Goal: Information Seeking & Learning: Learn about a topic

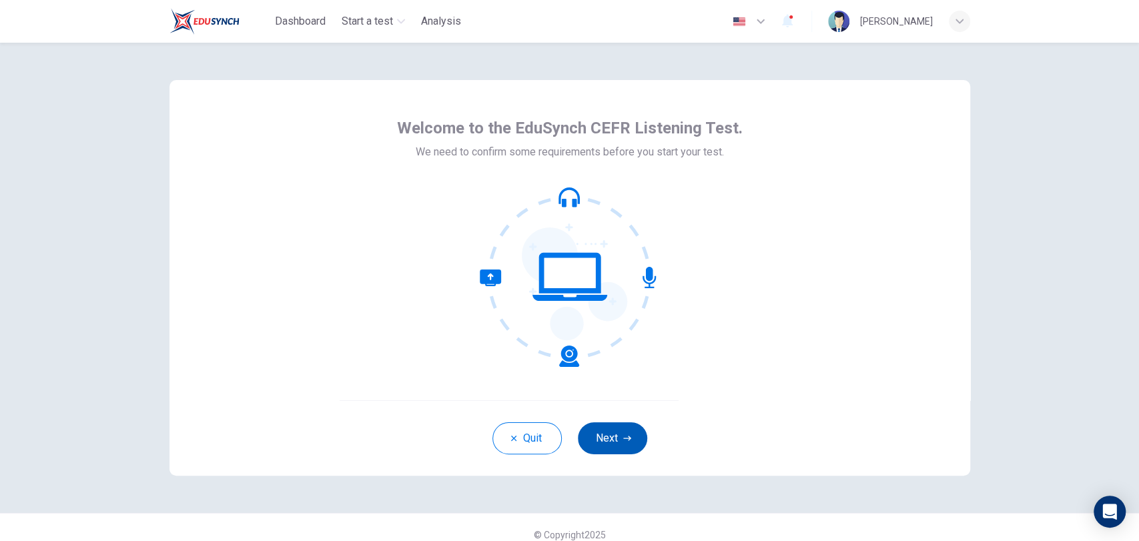
click at [602, 434] on button "Next" at bounding box center [612, 438] width 69 height 32
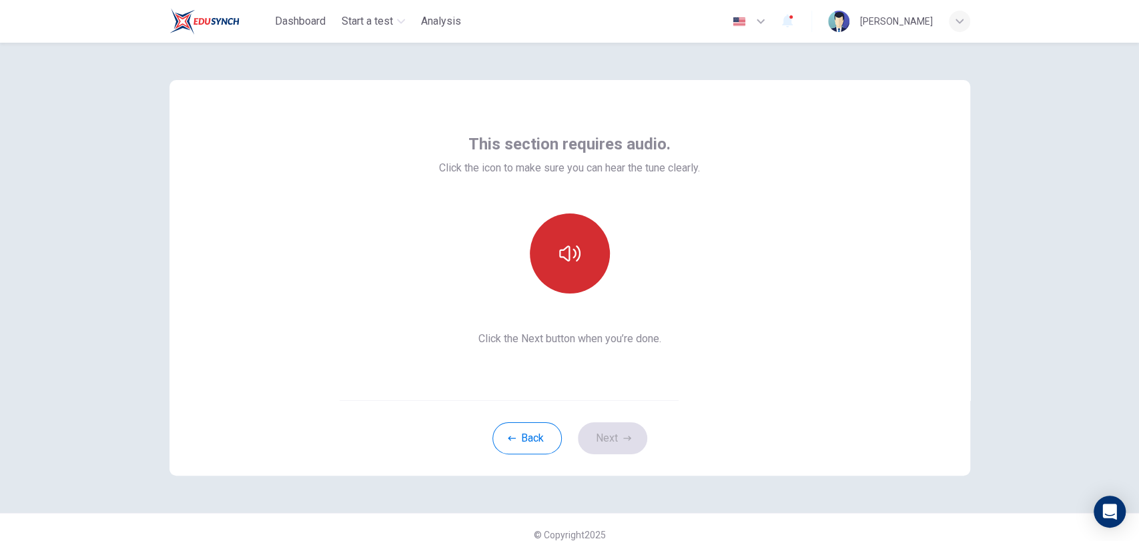
click at [571, 250] on icon "button" at bounding box center [569, 253] width 21 height 21
click at [612, 440] on button "Next" at bounding box center [612, 438] width 69 height 32
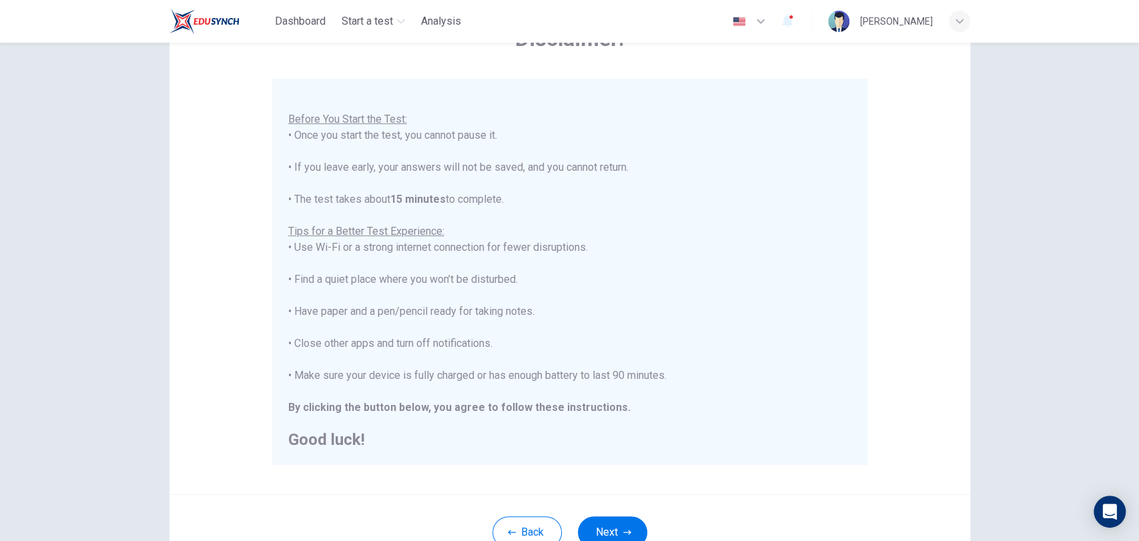
scroll to position [95, 0]
click at [624, 526] on icon "button" at bounding box center [627, 530] width 8 height 8
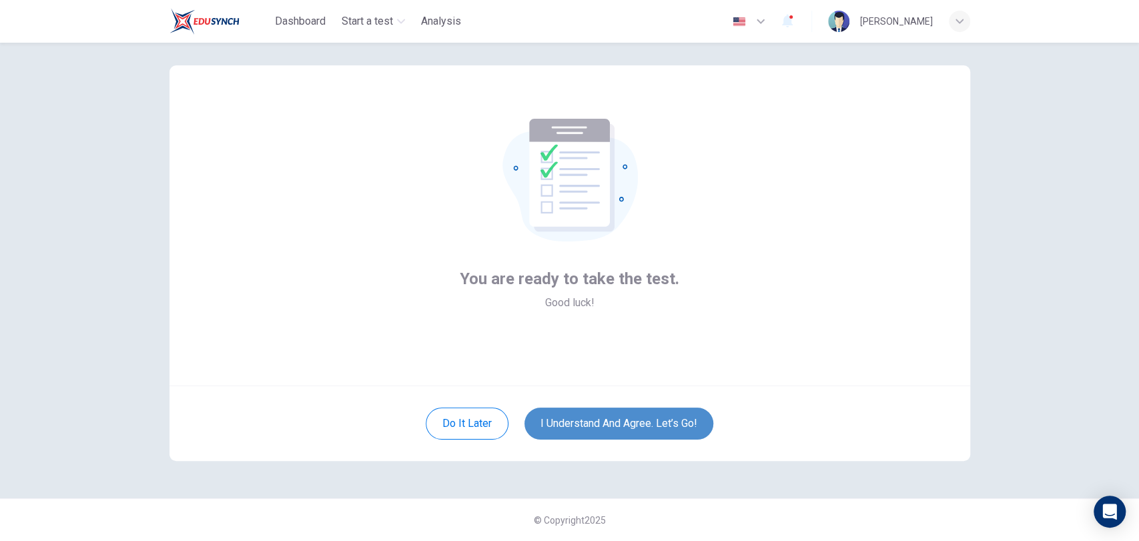
click at [634, 422] on button "I understand and agree. Let’s go!" at bounding box center [618, 424] width 189 height 32
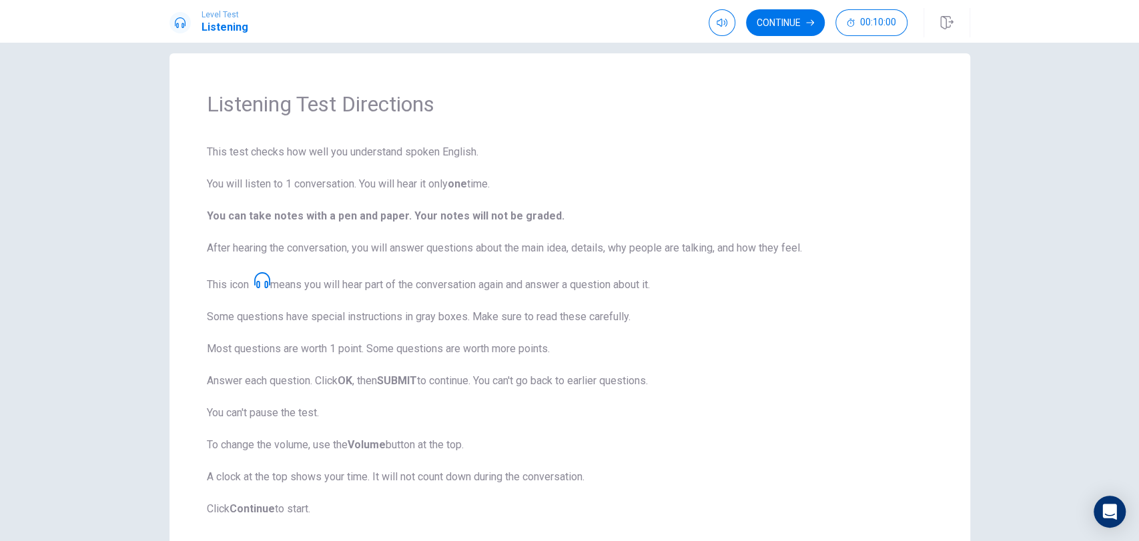
scroll to position [32, 0]
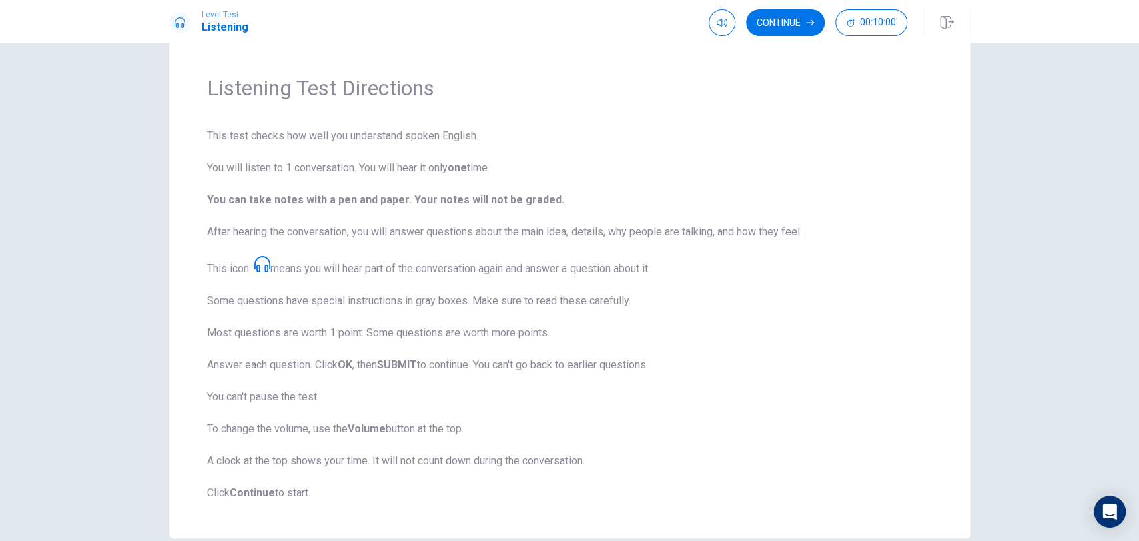
click at [561, 385] on span "This test checks how well you understand spoken English. You will listen to 1 c…" at bounding box center [570, 314] width 726 height 373
click at [261, 486] on strong "Continue" at bounding box center [251, 492] width 45 height 13
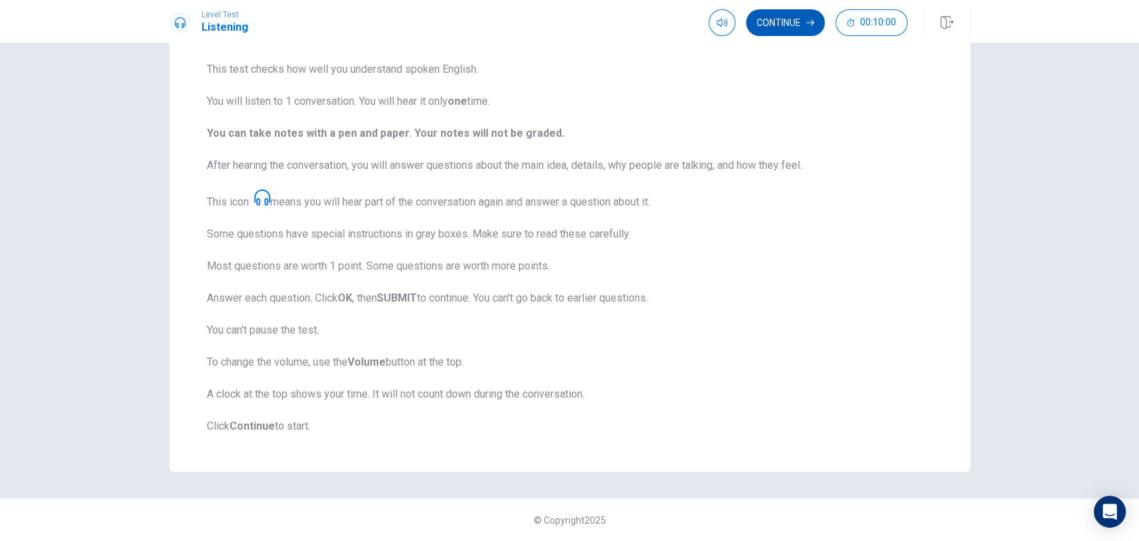
click at [775, 23] on button "Continue" at bounding box center [785, 22] width 79 height 27
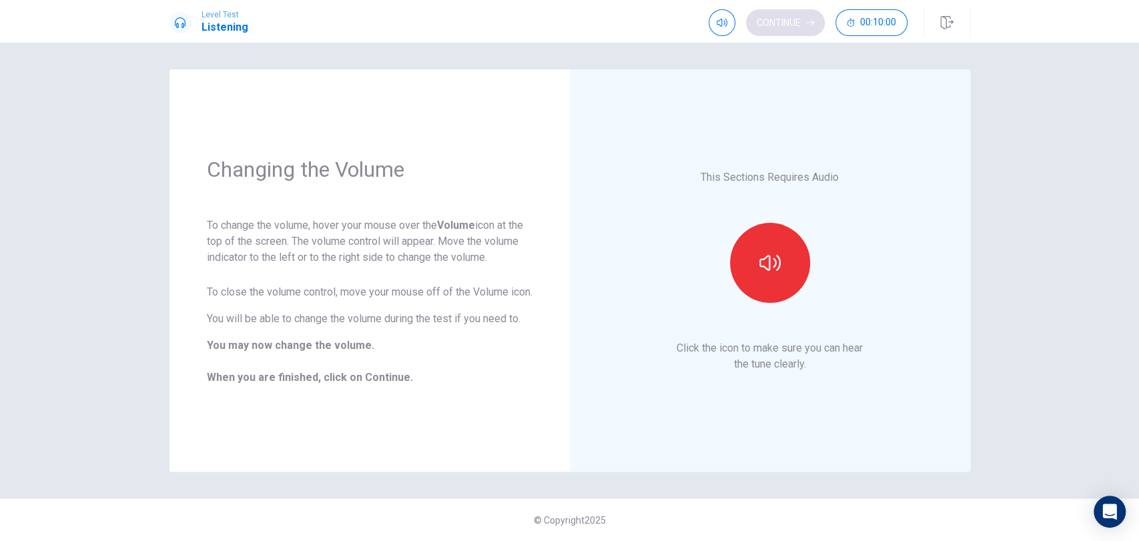
scroll to position [0, 0]
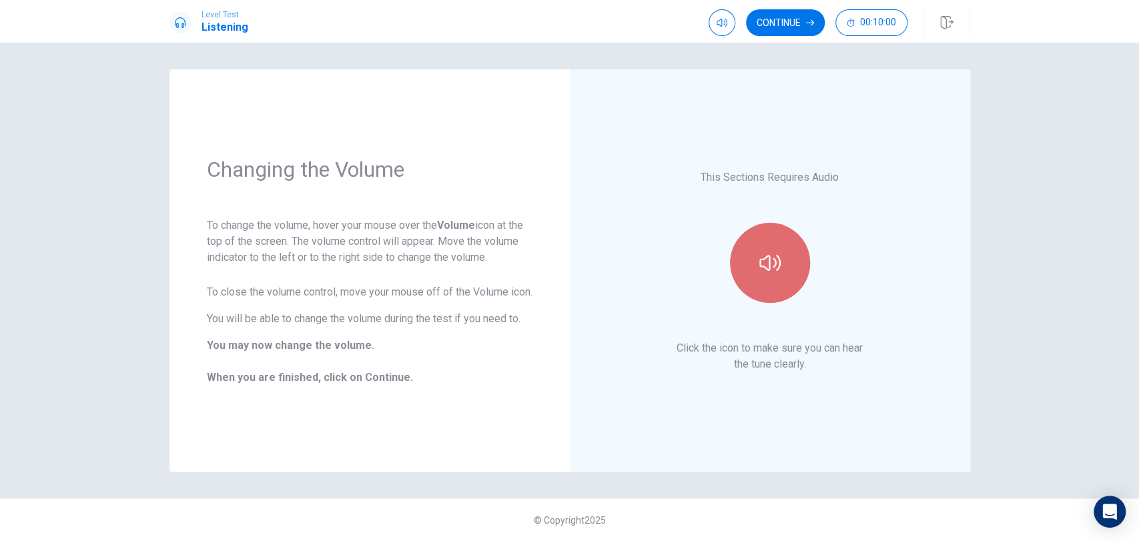
click at [766, 257] on icon "button" at bounding box center [769, 262] width 21 height 21
click at [776, 23] on button "Continue" at bounding box center [785, 22] width 79 height 27
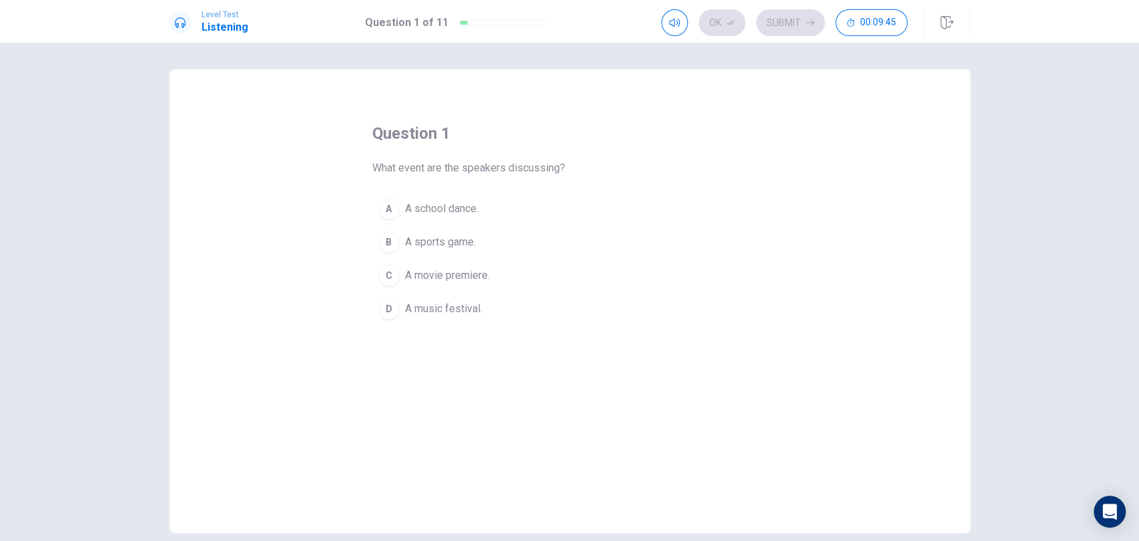
click at [379, 307] on div "D" at bounding box center [388, 308] width 21 height 21
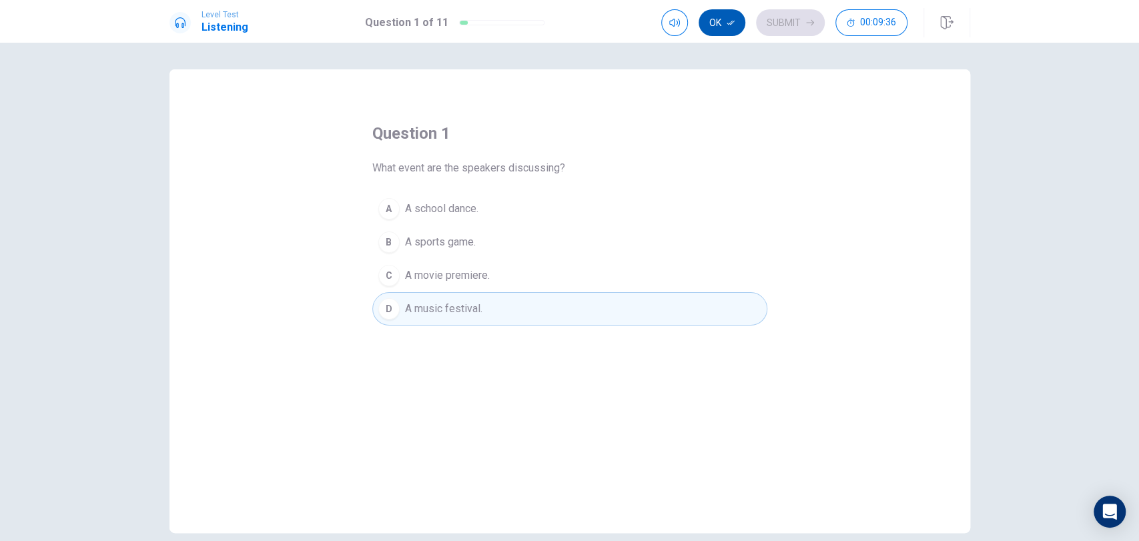
click at [728, 19] on icon "button" at bounding box center [730, 23] width 8 height 8
click at [793, 19] on button "Submit" at bounding box center [790, 22] width 69 height 27
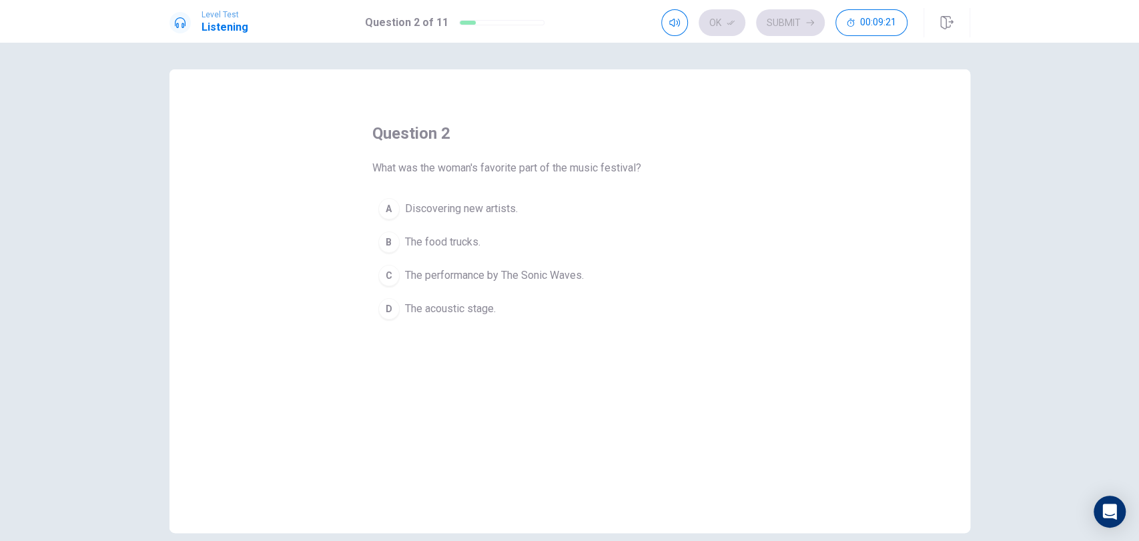
click at [548, 273] on span "The performance by The Sonic Waves." at bounding box center [494, 275] width 179 height 16
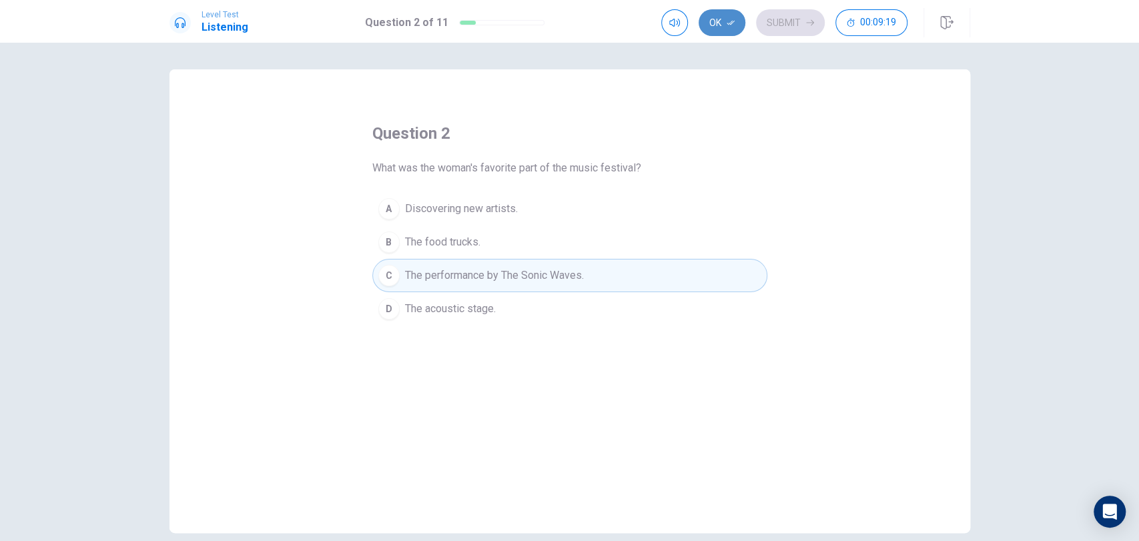
click at [728, 21] on icon "button" at bounding box center [730, 23] width 8 height 8
click at [784, 21] on button "Submit" at bounding box center [790, 22] width 69 height 27
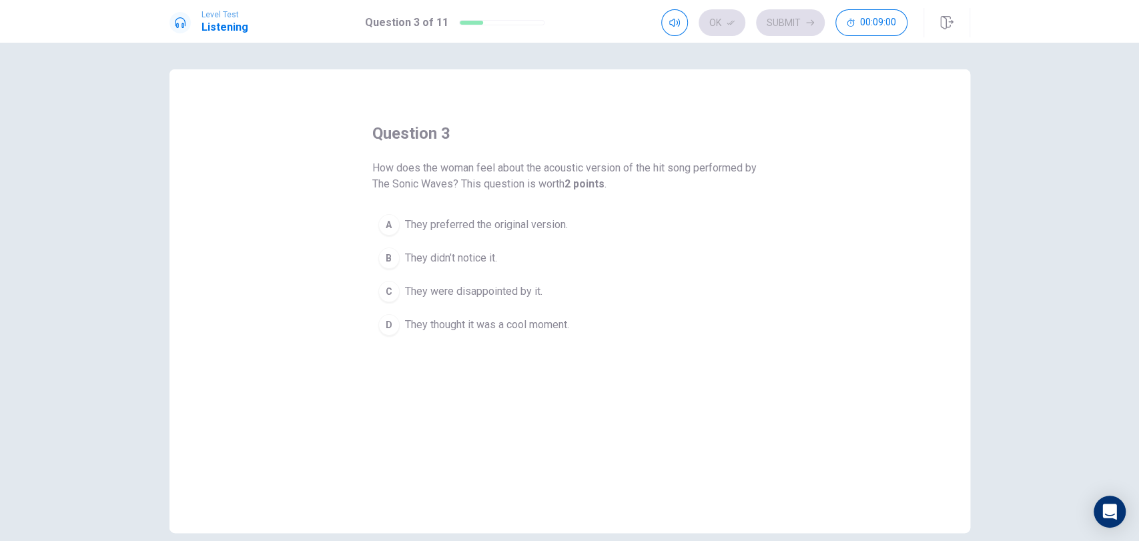
click at [386, 320] on div "D" at bounding box center [388, 324] width 21 height 21
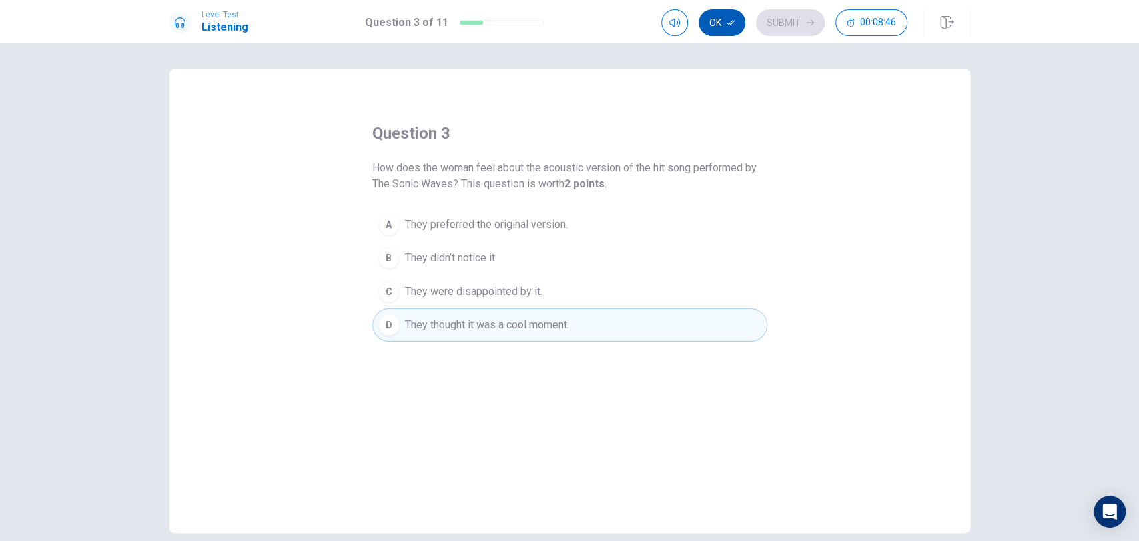
click at [726, 19] on button "Ok" at bounding box center [721, 22] width 47 height 27
click at [804, 27] on button "Submit" at bounding box center [790, 22] width 69 height 27
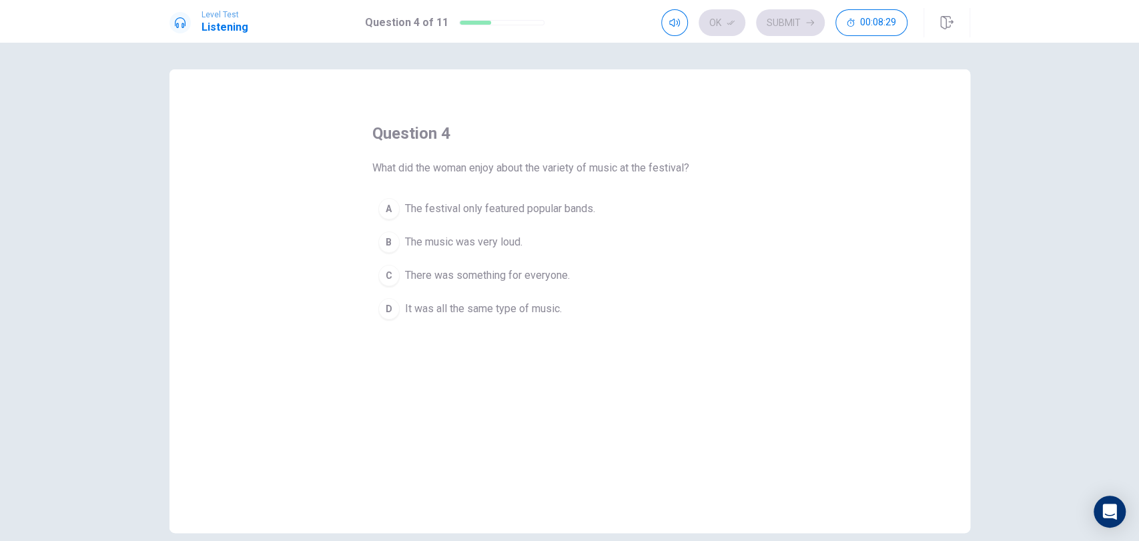
click at [494, 266] on button "C There was something for everyone." at bounding box center [569, 275] width 395 height 33
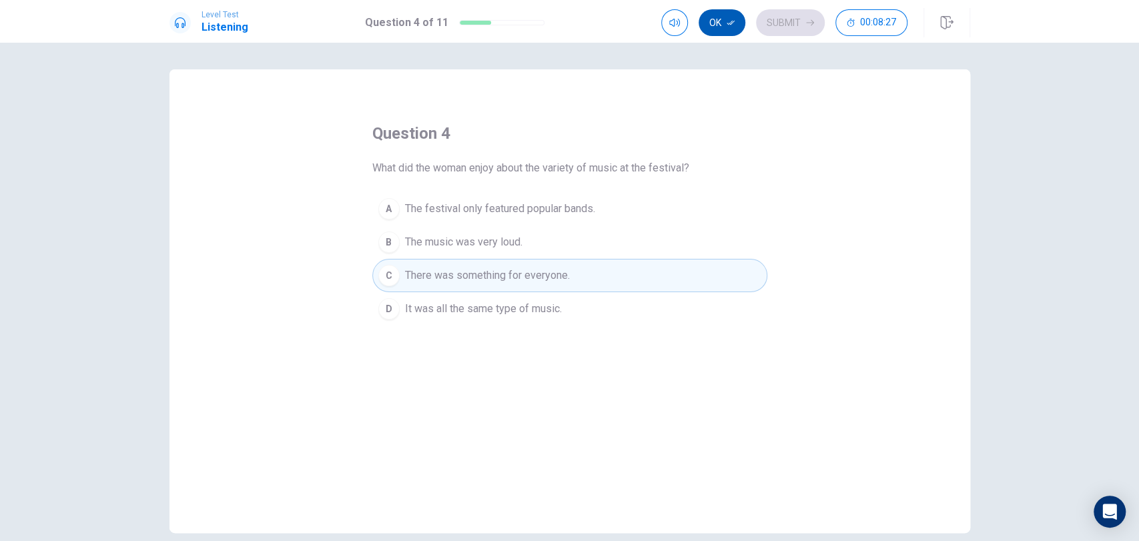
click at [711, 31] on button "Ok" at bounding box center [721, 22] width 47 height 27
click at [798, 27] on button "Submit" at bounding box center [790, 22] width 69 height 27
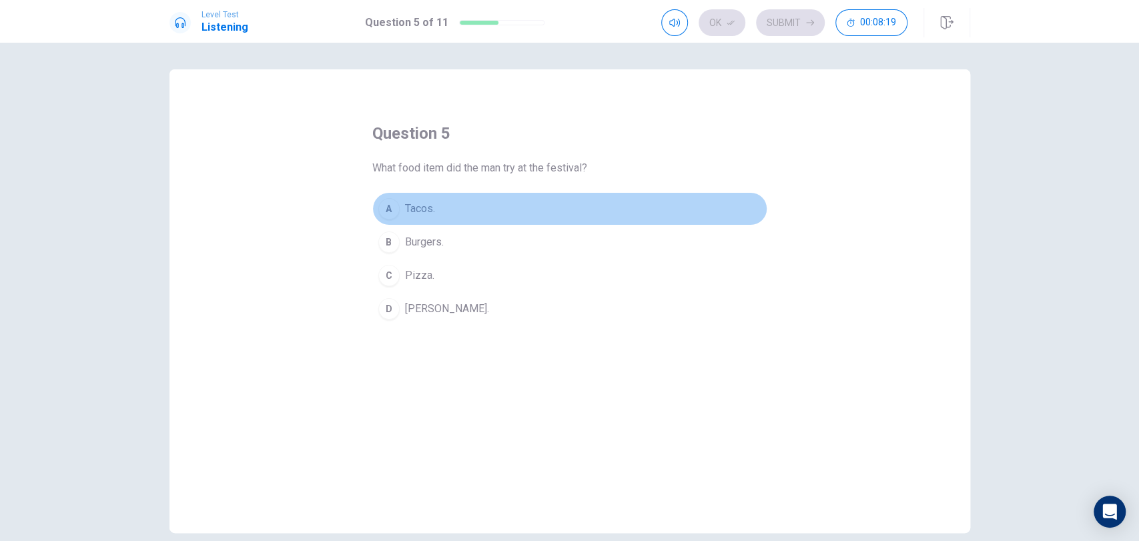
click at [423, 203] on span "Tacos." at bounding box center [420, 209] width 30 height 16
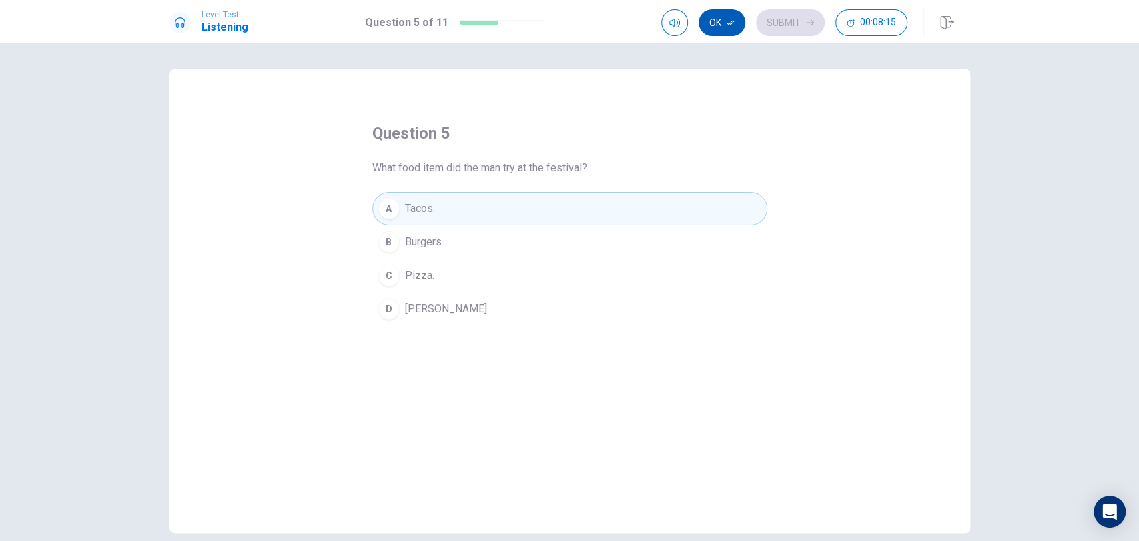
click at [723, 23] on button "Ok" at bounding box center [721, 22] width 47 height 27
click at [796, 23] on button "Submit" at bounding box center [790, 22] width 69 height 27
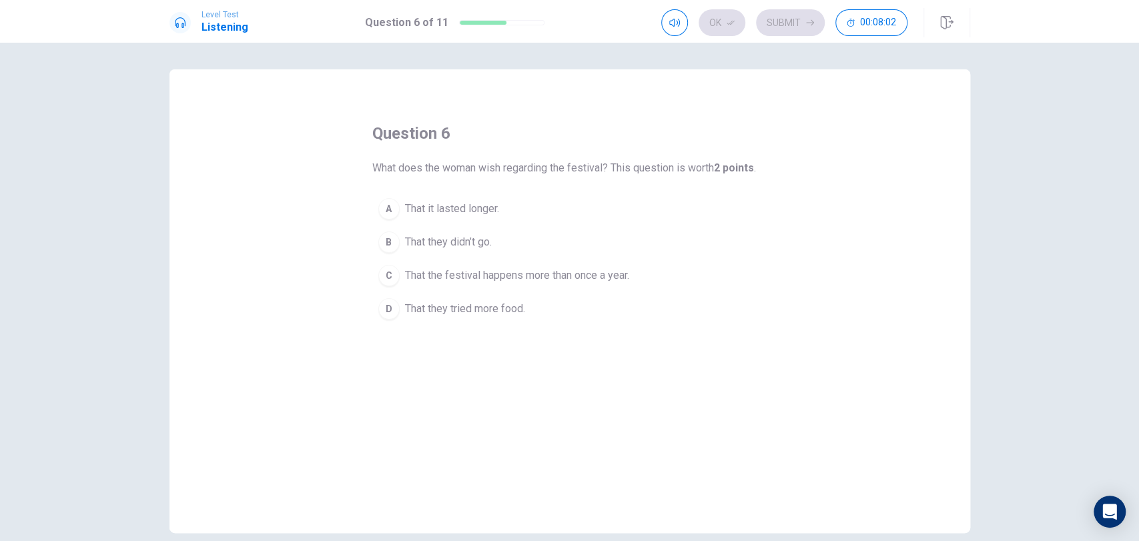
click at [483, 205] on span "That it lasted longer." at bounding box center [452, 209] width 94 height 16
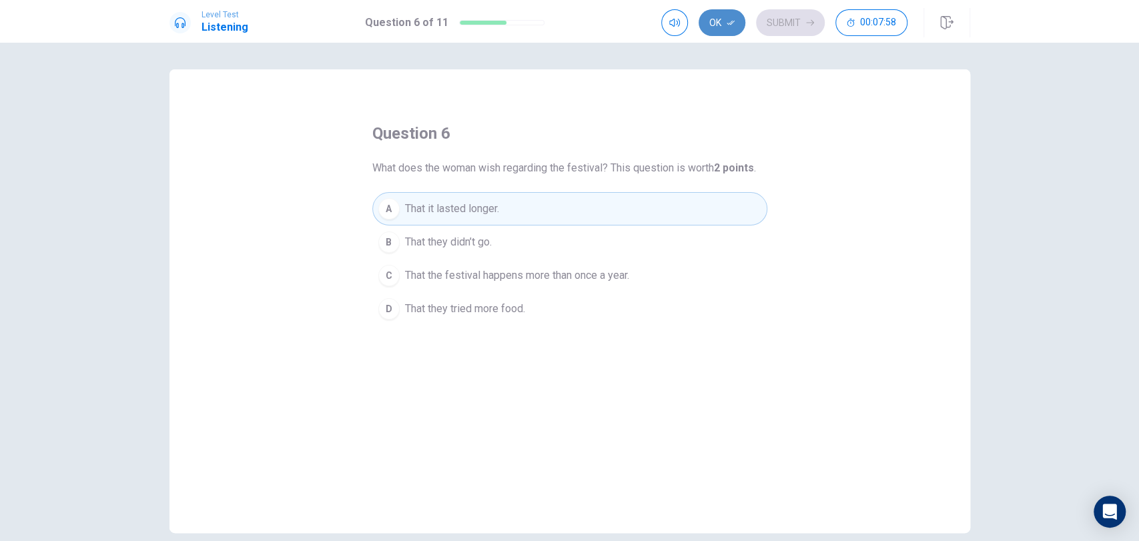
click at [720, 21] on button "Ok" at bounding box center [721, 22] width 47 height 27
click at [800, 21] on button "Submit" at bounding box center [790, 22] width 69 height 27
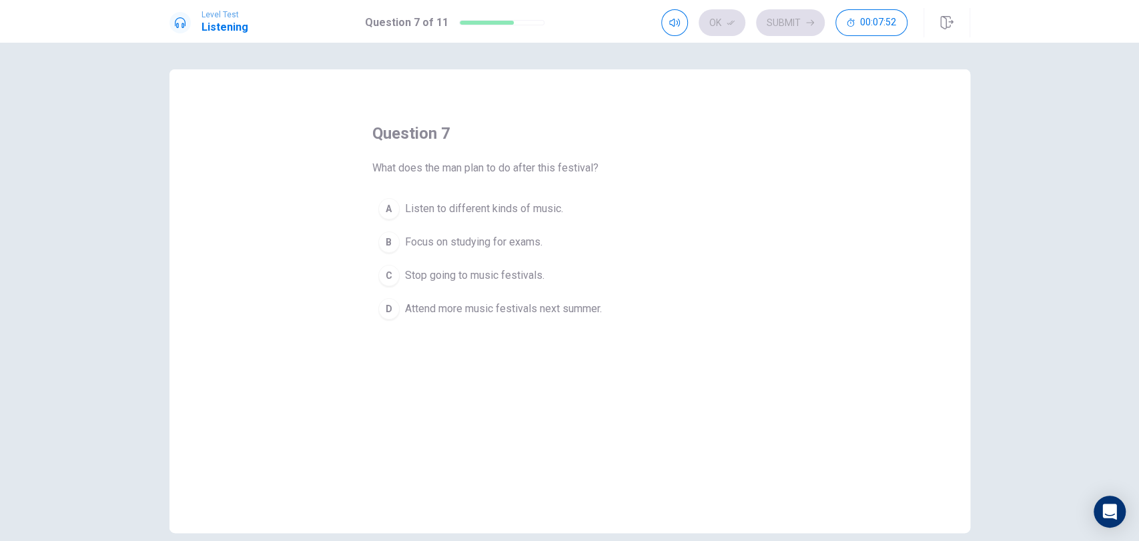
click at [510, 204] on span "Listen to different kinds of music." at bounding box center [484, 209] width 158 height 16
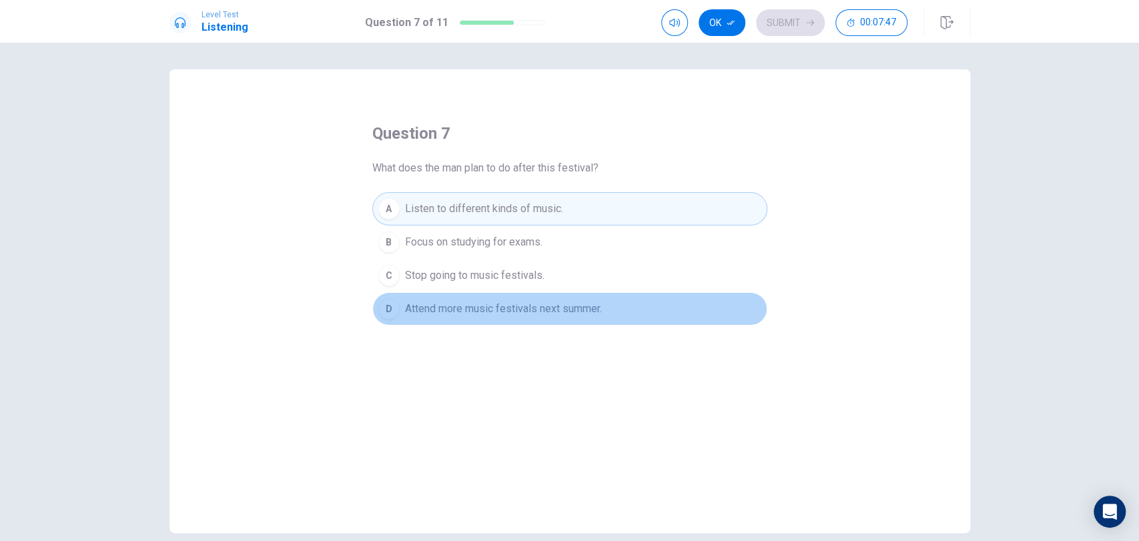
click at [552, 304] on span "Attend more music festivals next summer." at bounding box center [503, 309] width 197 height 16
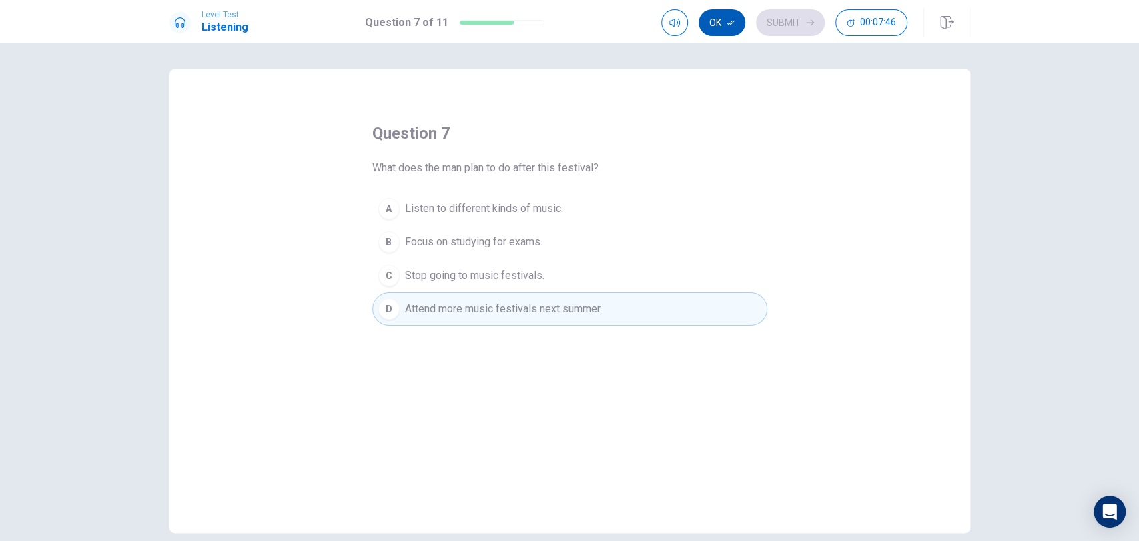
click at [718, 24] on button "Ok" at bounding box center [721, 22] width 47 height 27
click at [807, 16] on button "Submit" at bounding box center [790, 22] width 69 height 27
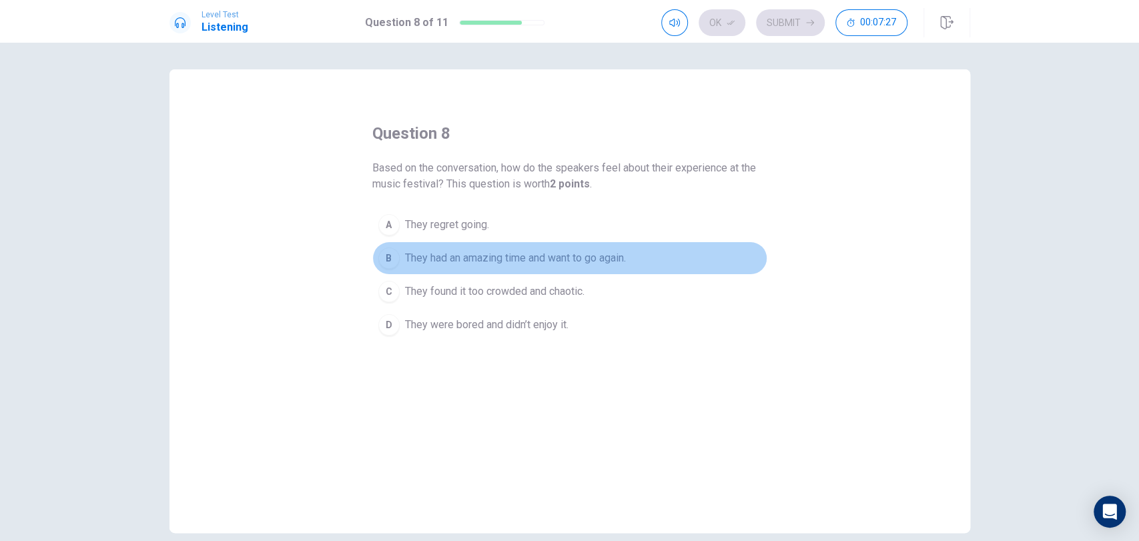
click at [510, 251] on span "They had an amazing time and want to go again." at bounding box center [515, 258] width 221 height 16
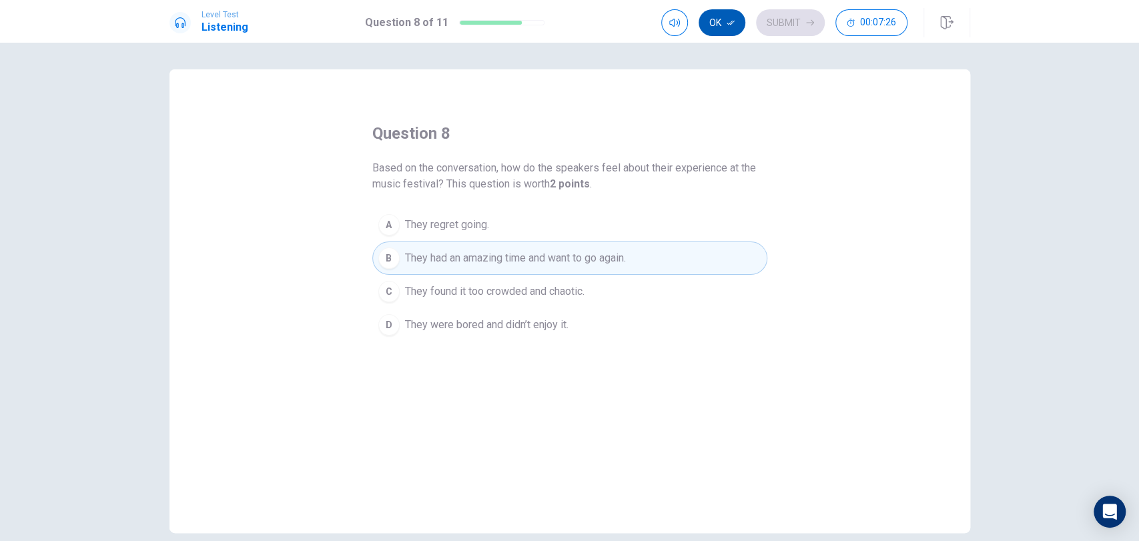
click at [730, 13] on button "Ok" at bounding box center [721, 22] width 47 height 27
click at [804, 18] on button "Submit" at bounding box center [790, 22] width 69 height 27
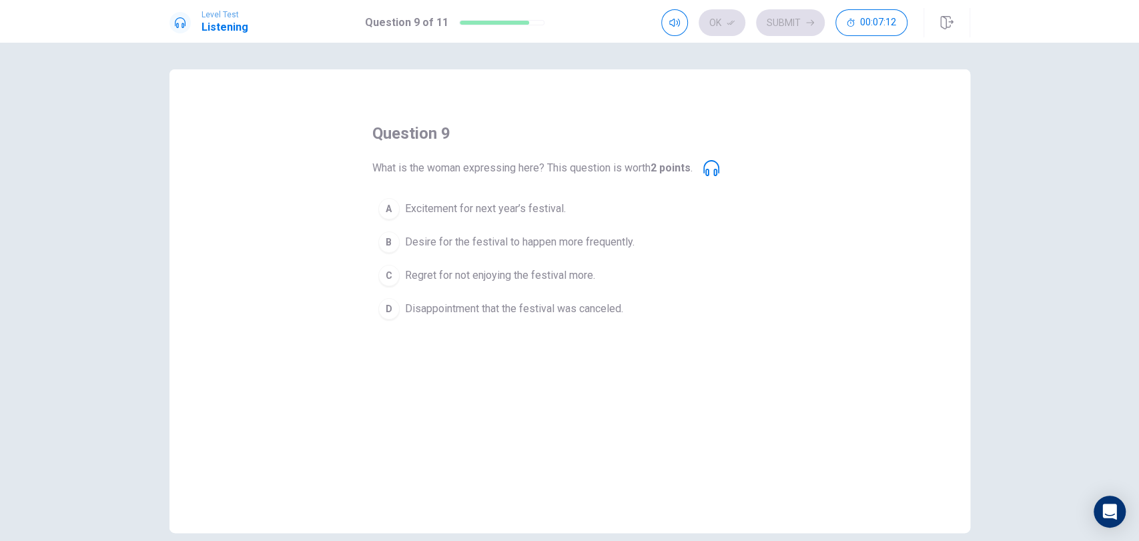
click at [494, 242] on span "Desire for the festival to happen more frequently." at bounding box center [519, 242] width 229 height 16
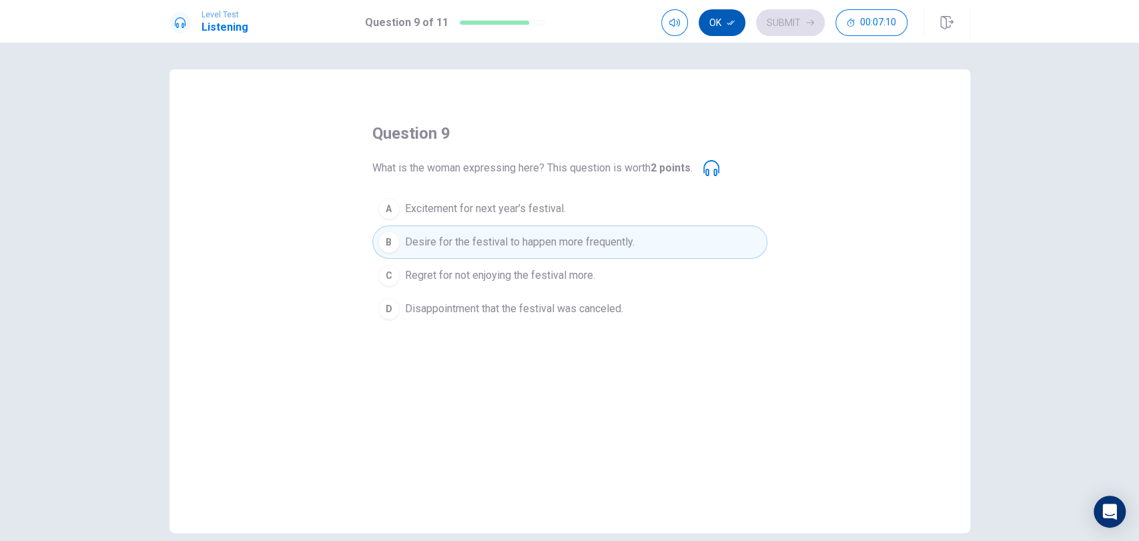
click at [731, 17] on button "Ok" at bounding box center [721, 22] width 47 height 27
click at [772, 17] on button "Submit" at bounding box center [790, 22] width 69 height 27
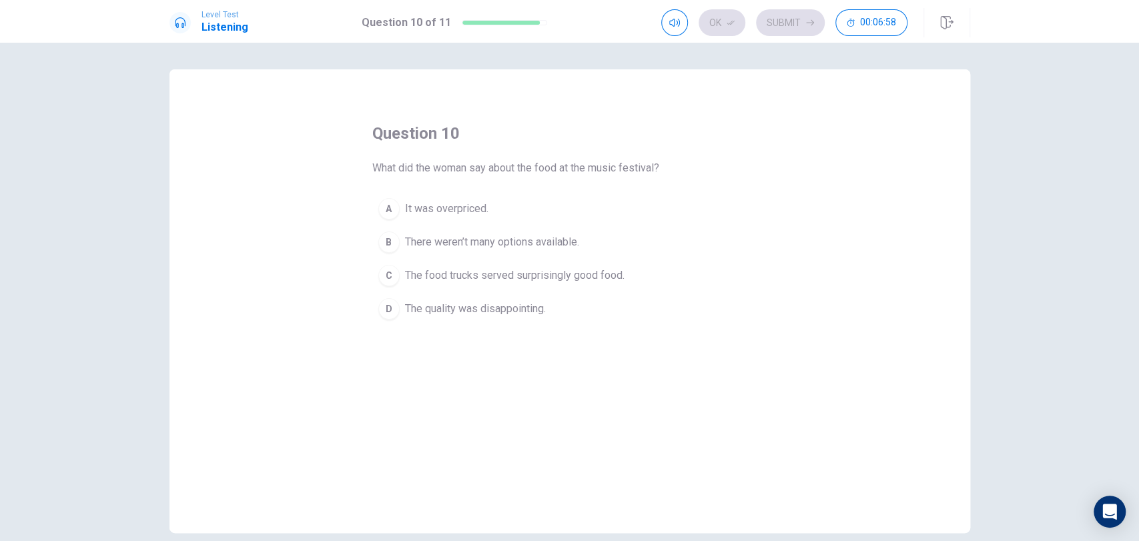
click at [504, 229] on button "B There weren’t many options available." at bounding box center [569, 241] width 395 height 33
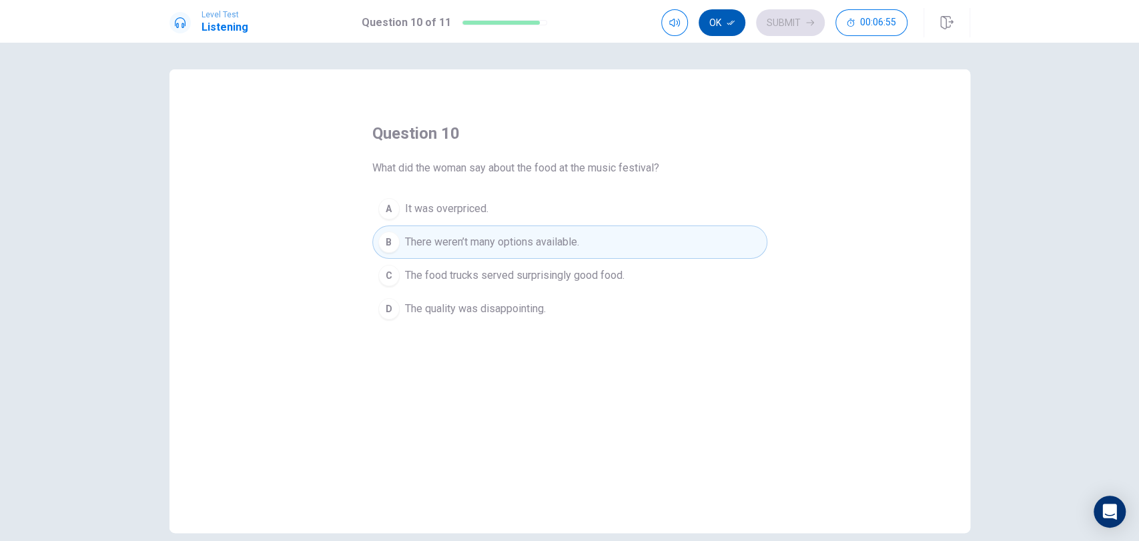
click at [725, 21] on button "Ok" at bounding box center [721, 22] width 47 height 27
click at [806, 19] on icon "button" at bounding box center [810, 23] width 8 height 8
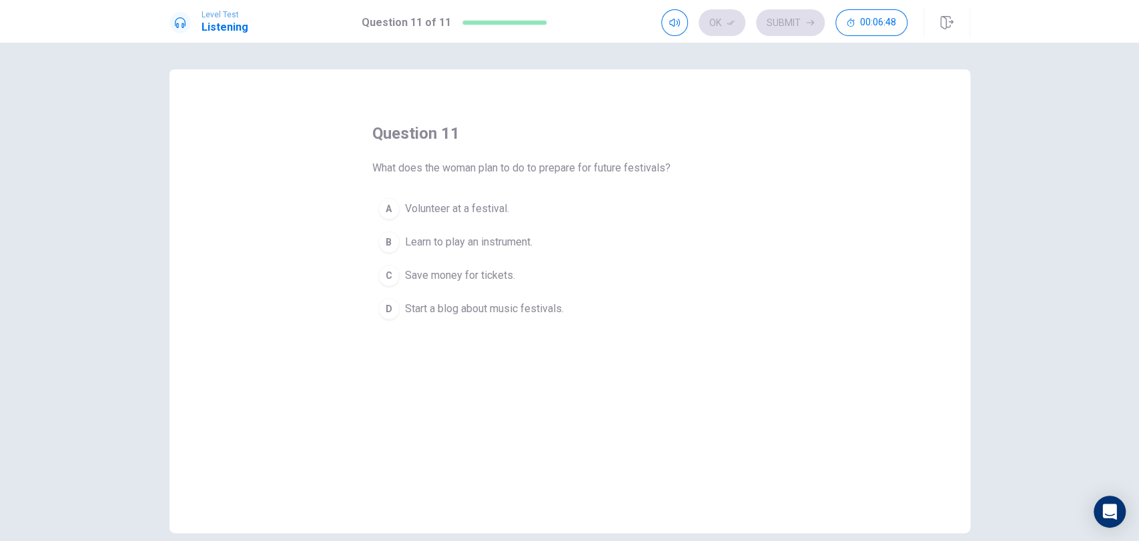
click at [491, 273] on span "Save money for tickets." at bounding box center [460, 275] width 110 height 16
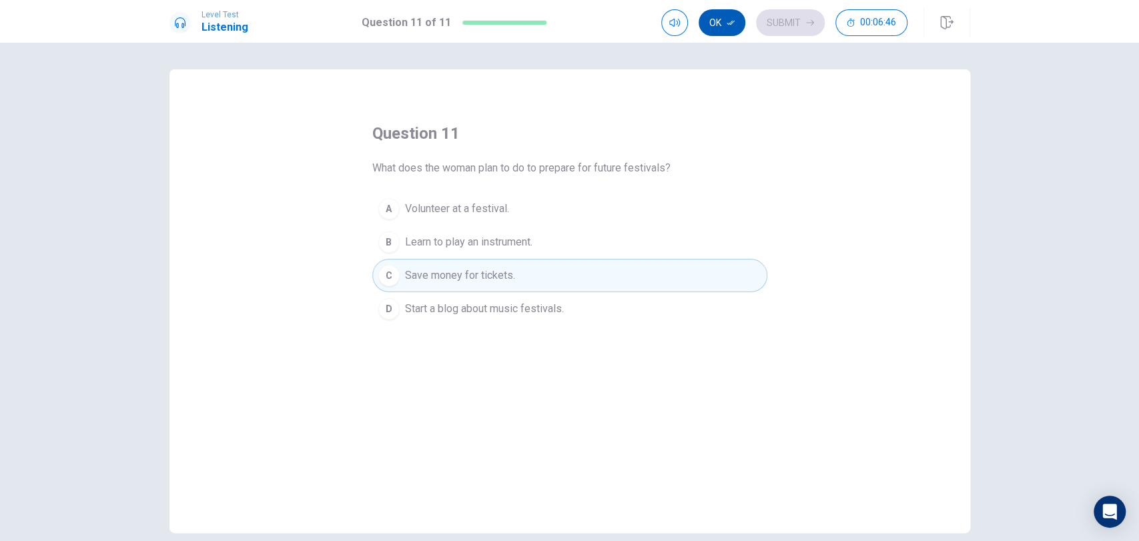
click at [730, 23] on icon "button" at bounding box center [730, 23] width 8 height 8
click at [780, 15] on button "Submit" at bounding box center [790, 22] width 69 height 27
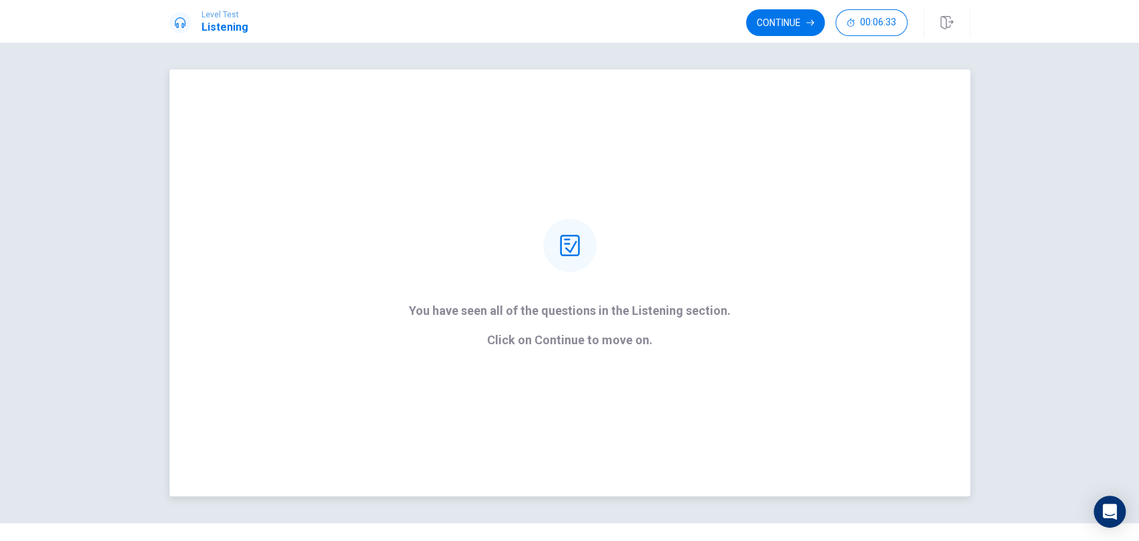
click at [608, 344] on p "Click on Continue to move on." at bounding box center [570, 340] width 322 height 13
click at [806, 21] on icon "button" at bounding box center [810, 23] width 8 height 8
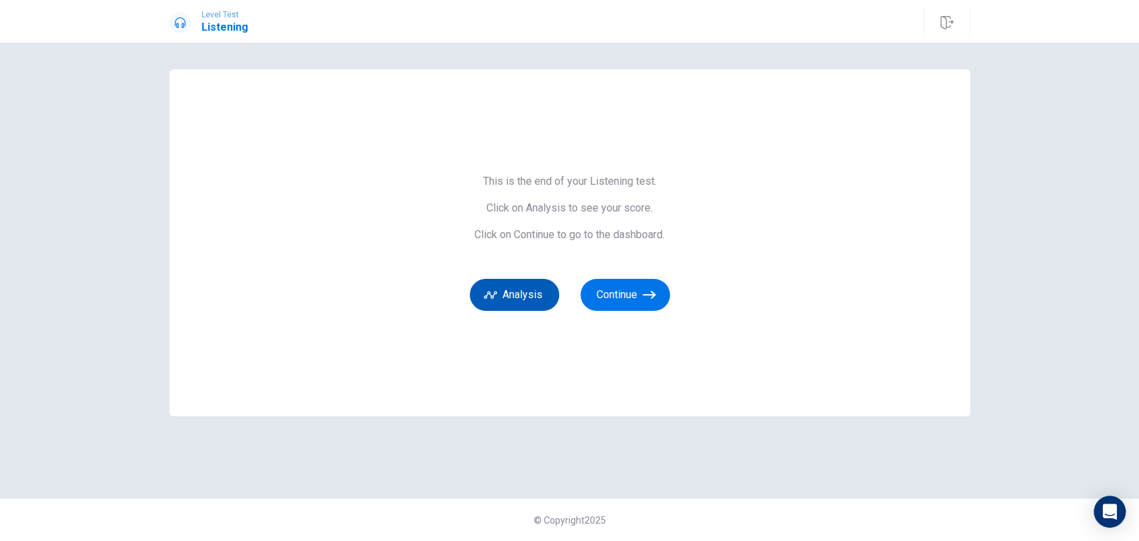
click at [512, 291] on button "Analysis" at bounding box center [514, 295] width 89 height 32
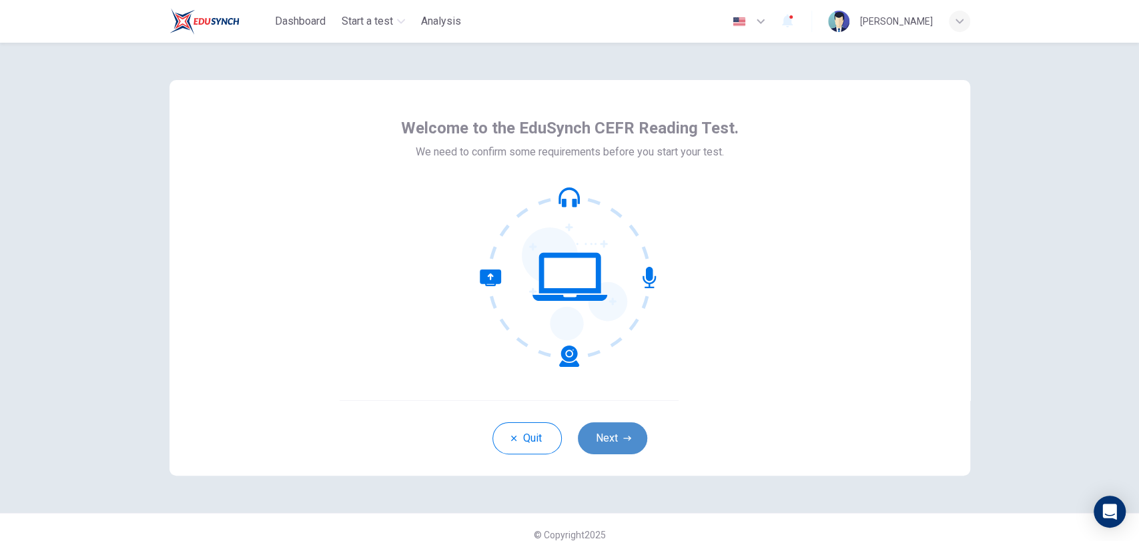
drag, startPoint x: 613, startPoint y: 434, endPoint x: 592, endPoint y: 436, distance: 20.8
drag, startPoint x: 592, startPoint y: 436, endPoint x: 664, endPoint y: 479, distance: 84.1
click at [664, 479] on div "Welcome to the EduSynch CEFR Reading Test. We need to confirm some requirements…" at bounding box center [569, 278] width 843 height 470
click at [620, 446] on button "Next" at bounding box center [612, 438] width 69 height 32
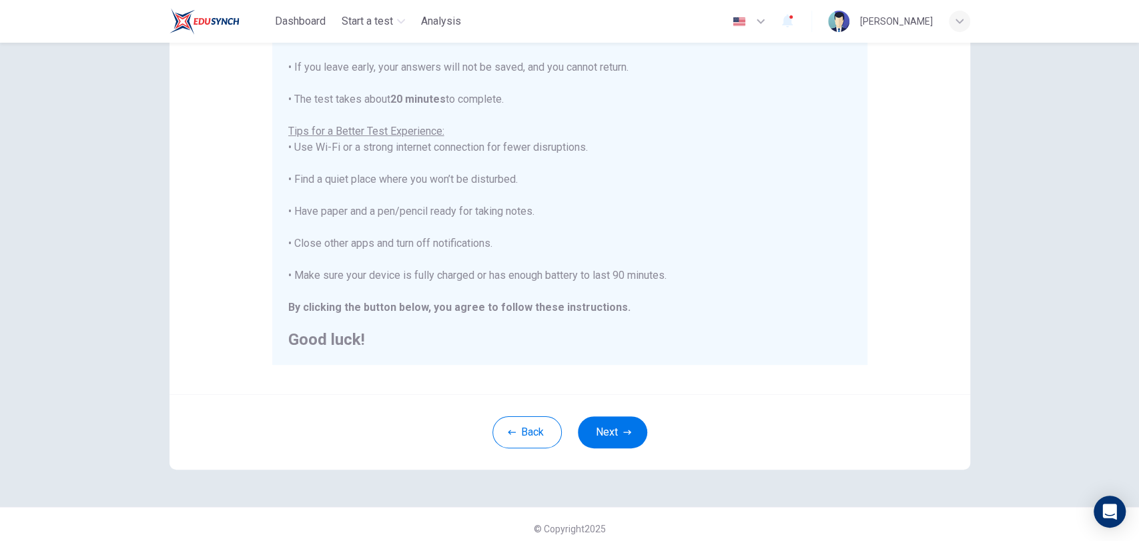
scroll to position [192, 0]
click at [609, 444] on button "Next" at bounding box center [612, 432] width 69 height 32
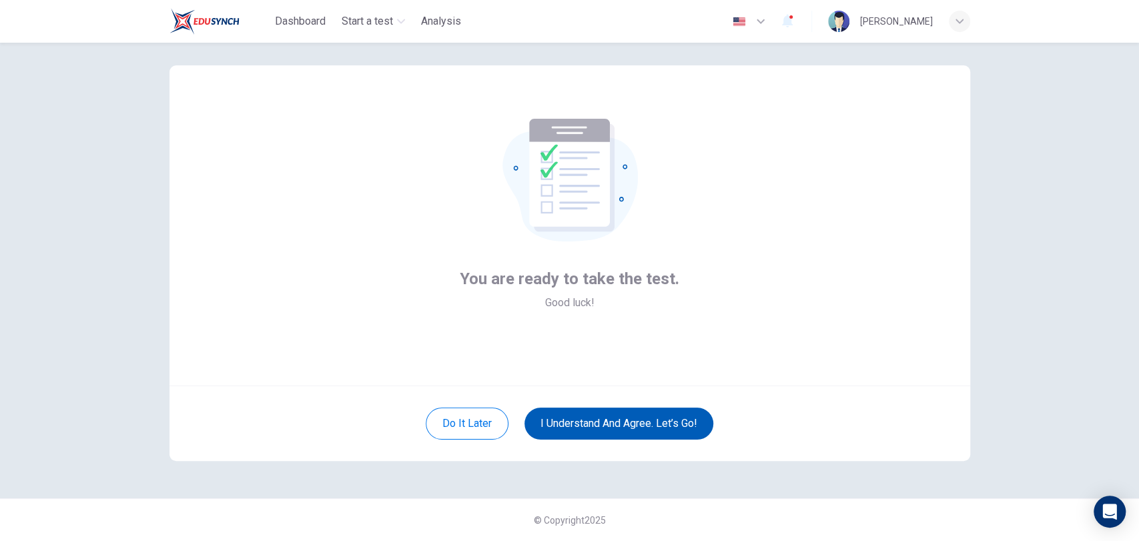
scroll to position [15, 0]
click at [630, 427] on button "I understand and agree. Let’s go!" at bounding box center [618, 424] width 189 height 32
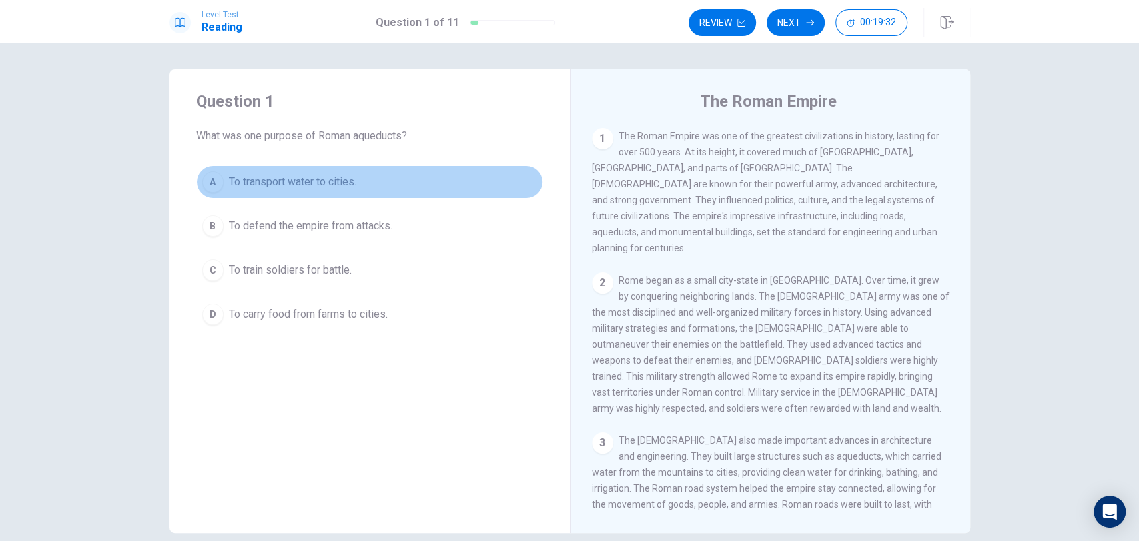
click at [338, 176] on span "To transport water to cities." at bounding box center [292, 182] width 127 height 16
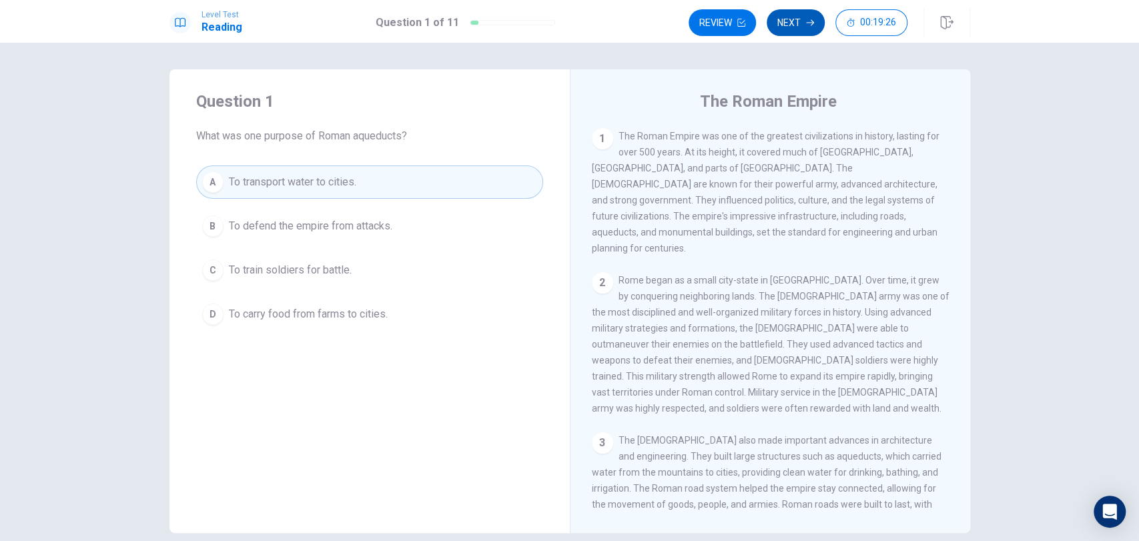
click at [790, 23] on button "Next" at bounding box center [795, 22] width 58 height 27
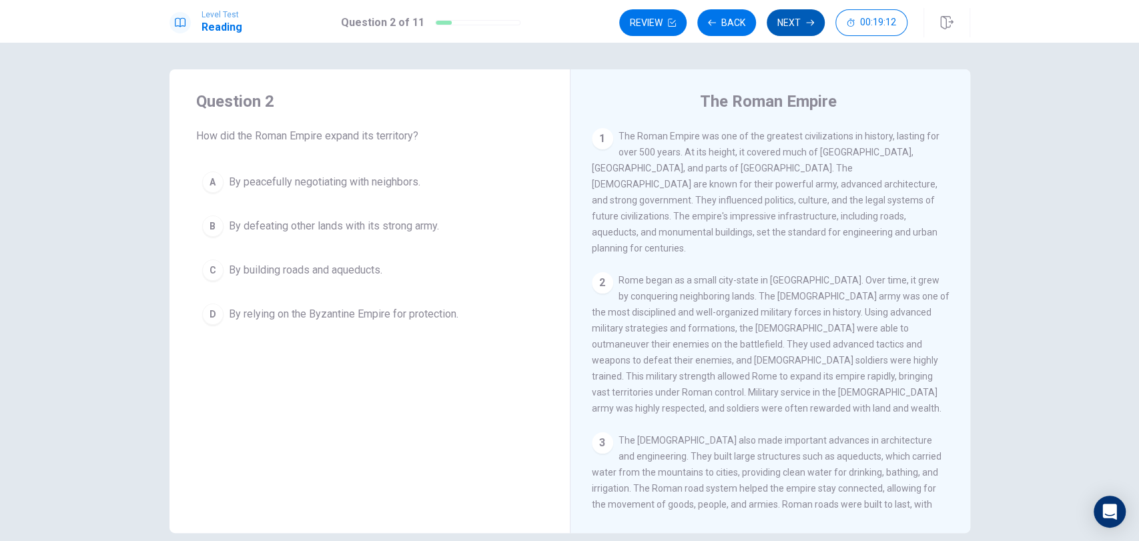
click at [792, 19] on button "Next" at bounding box center [795, 22] width 58 height 27
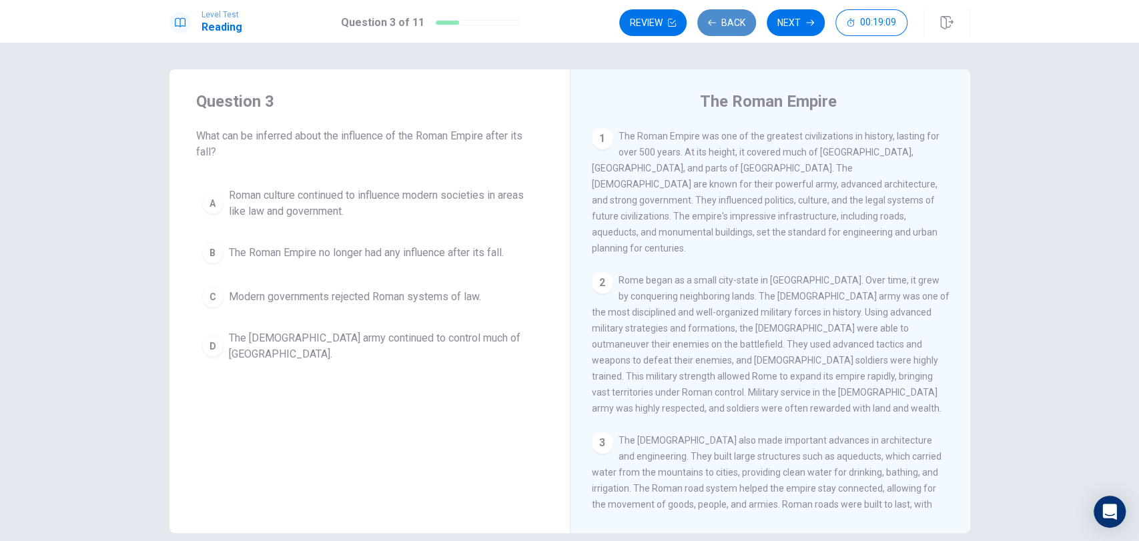
click at [724, 28] on button "Back" at bounding box center [726, 22] width 59 height 27
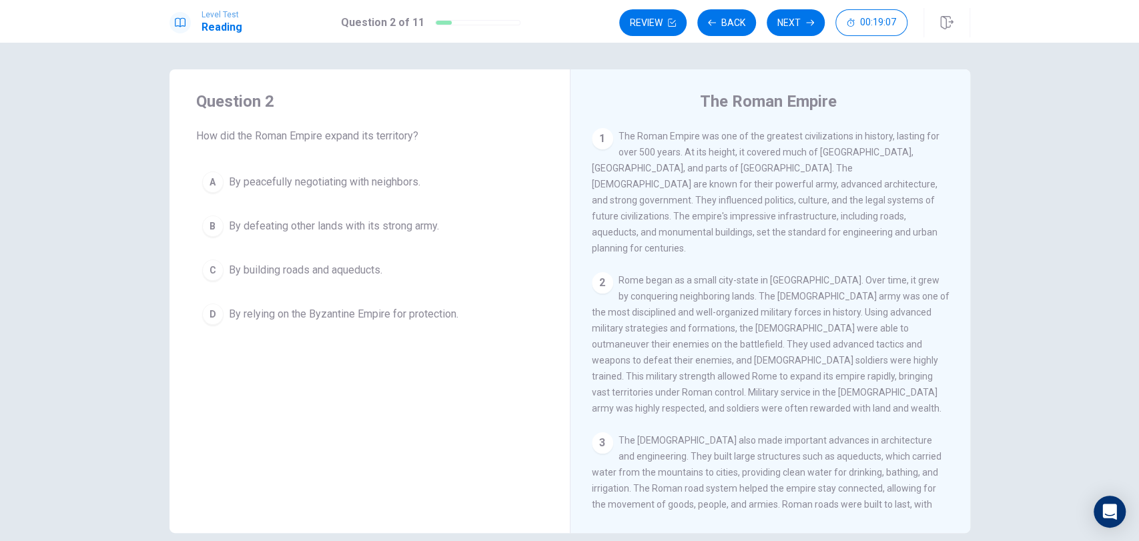
click at [210, 221] on div "B" at bounding box center [212, 225] width 21 height 21
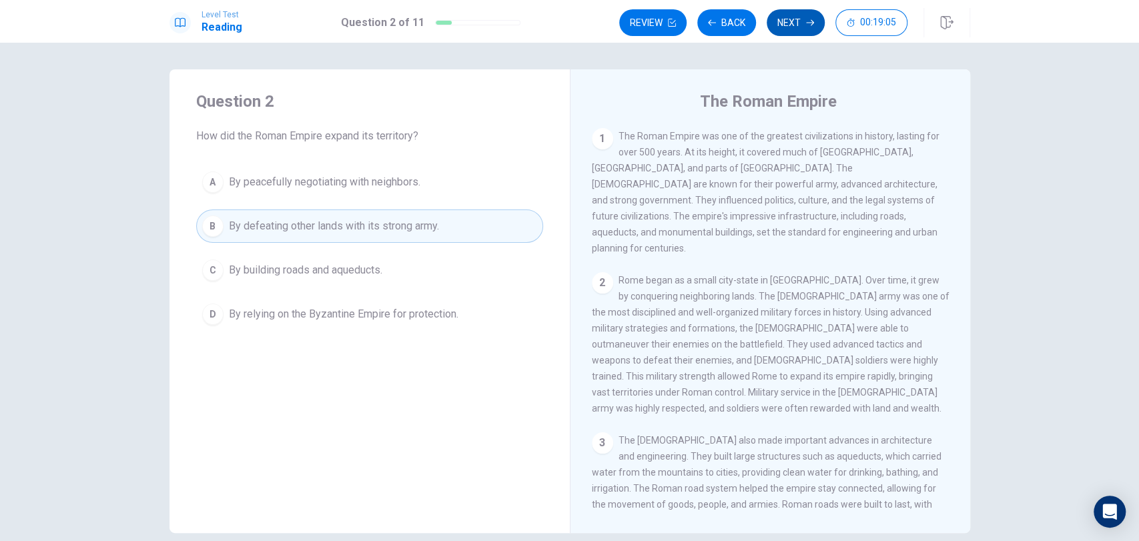
click at [785, 25] on button "Next" at bounding box center [795, 22] width 58 height 27
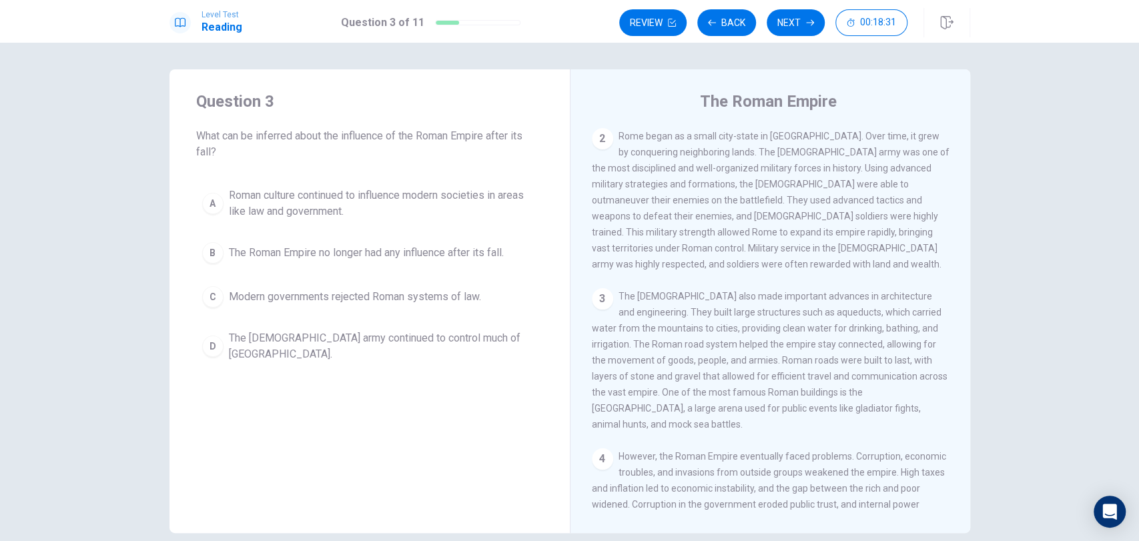
scroll to position [144, 0]
click at [784, 317] on div "3 The Romans also made important advances in architecture and engineering. They…" at bounding box center [771, 360] width 358 height 144
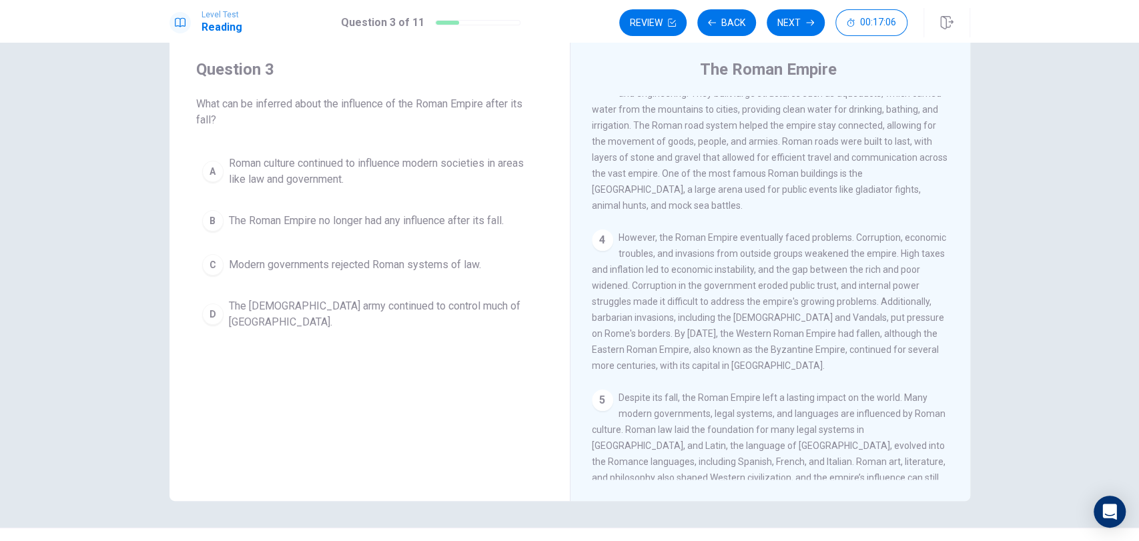
scroll to position [324, 0]
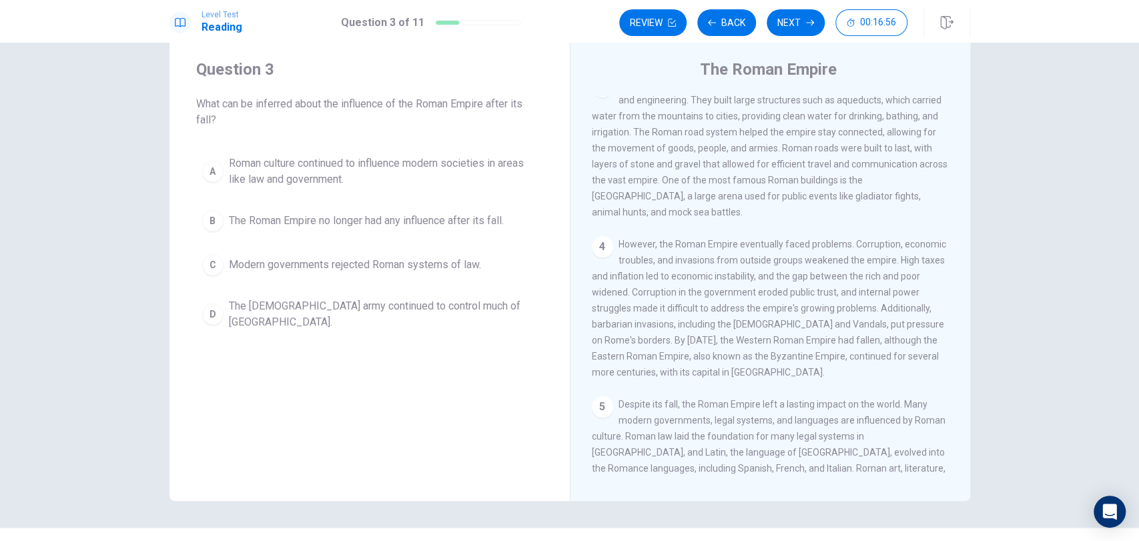
click at [818, 309] on span "However, the Roman Empire eventually faced problems. Corruption, economic troub…" at bounding box center [769, 308] width 354 height 139
click at [829, 333] on div "4 However, the Roman Empire eventually faced problems. Corruption, economic tro…" at bounding box center [771, 308] width 358 height 144
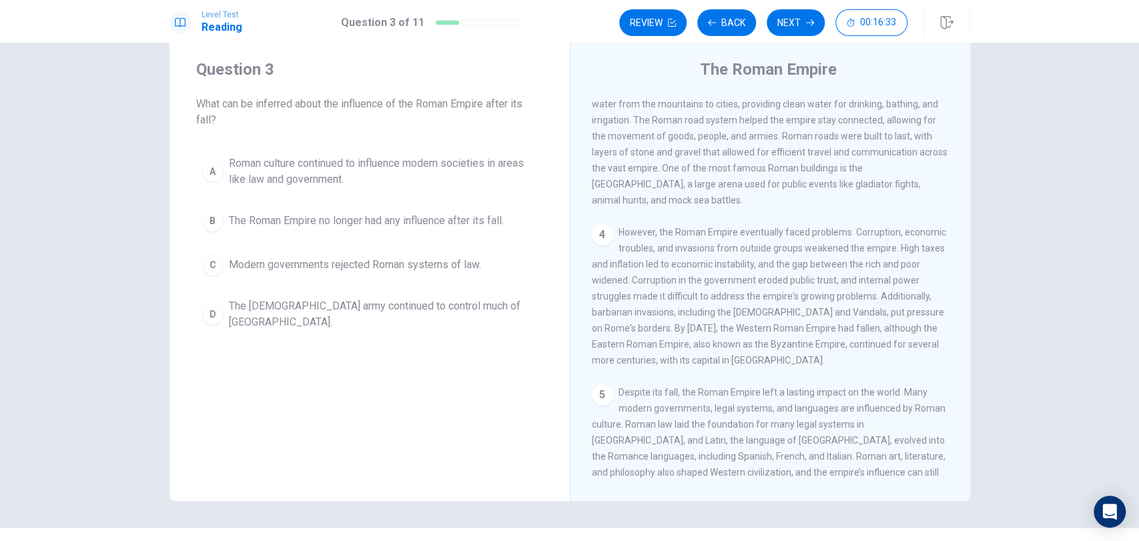
click at [421, 165] on span "Roman culture continued to influence modern societies in areas like law and gov…" at bounding box center [383, 171] width 308 height 32
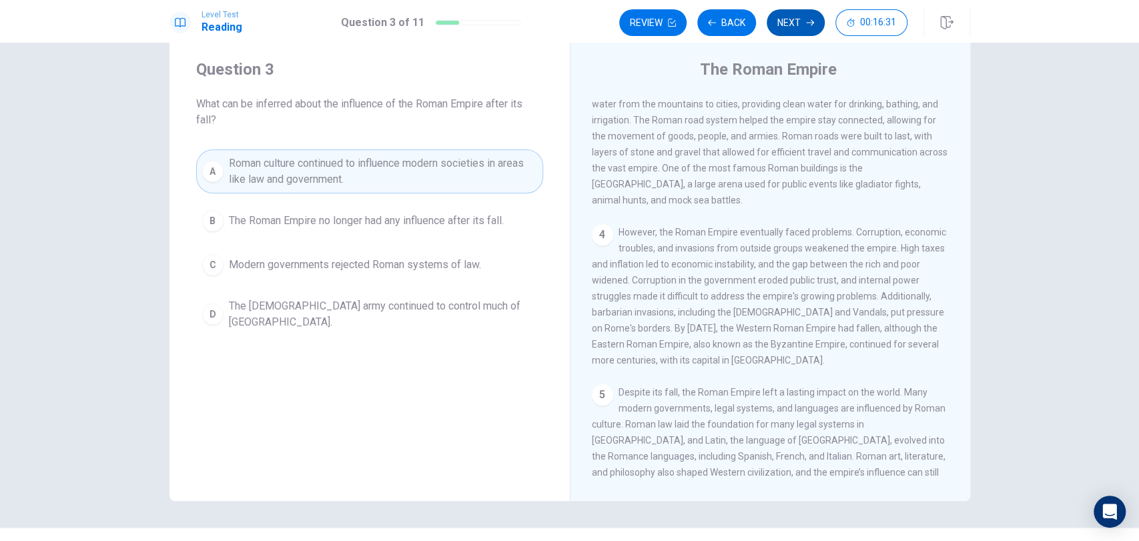
click at [802, 19] on button "Next" at bounding box center [795, 22] width 58 height 27
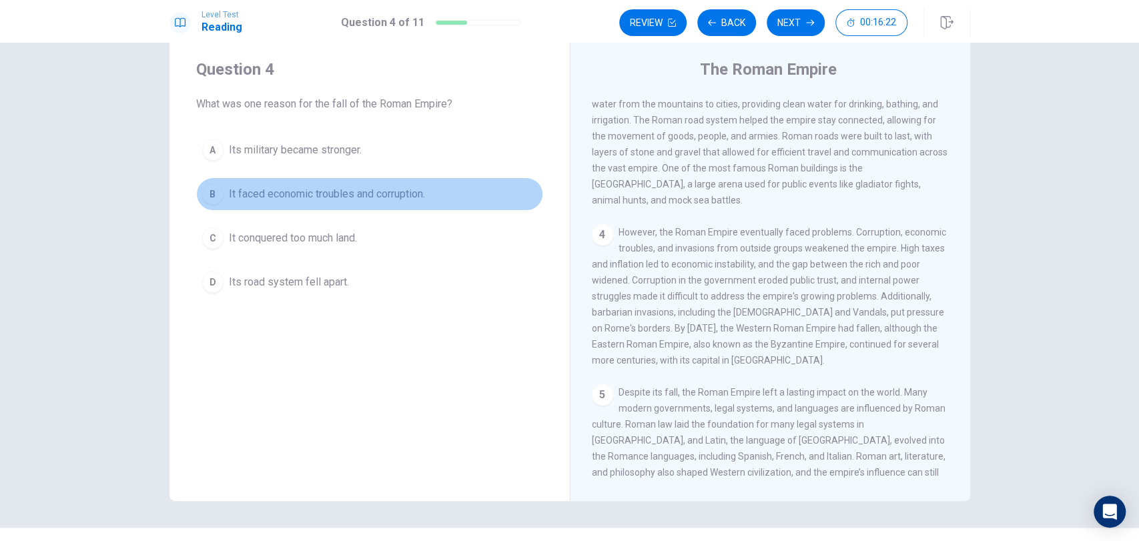
click at [408, 199] on span "It faced economic troubles and corruption." at bounding box center [327, 194] width 196 height 16
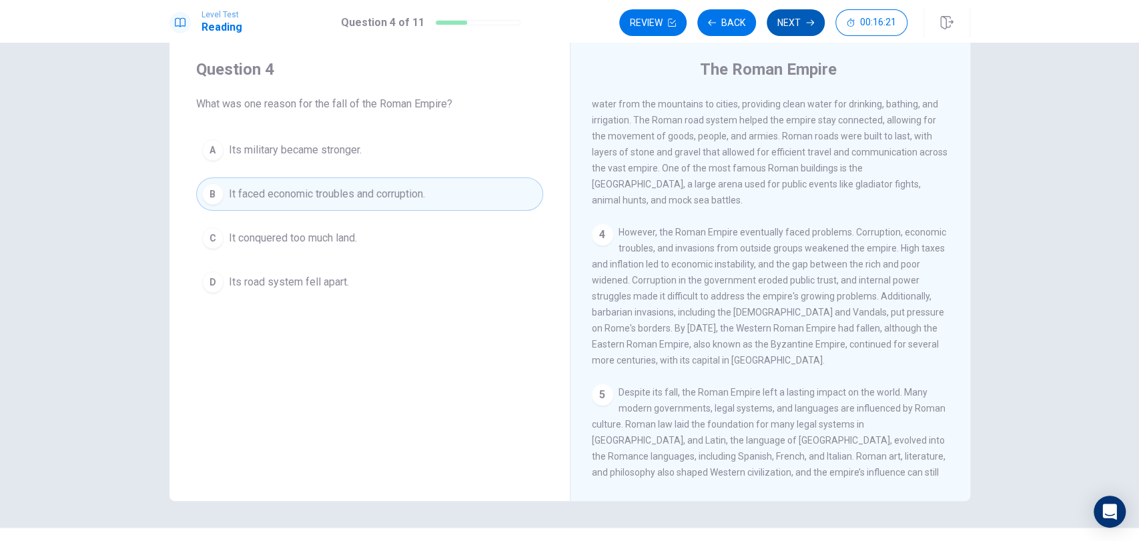
click at [811, 13] on button "Next" at bounding box center [795, 22] width 58 height 27
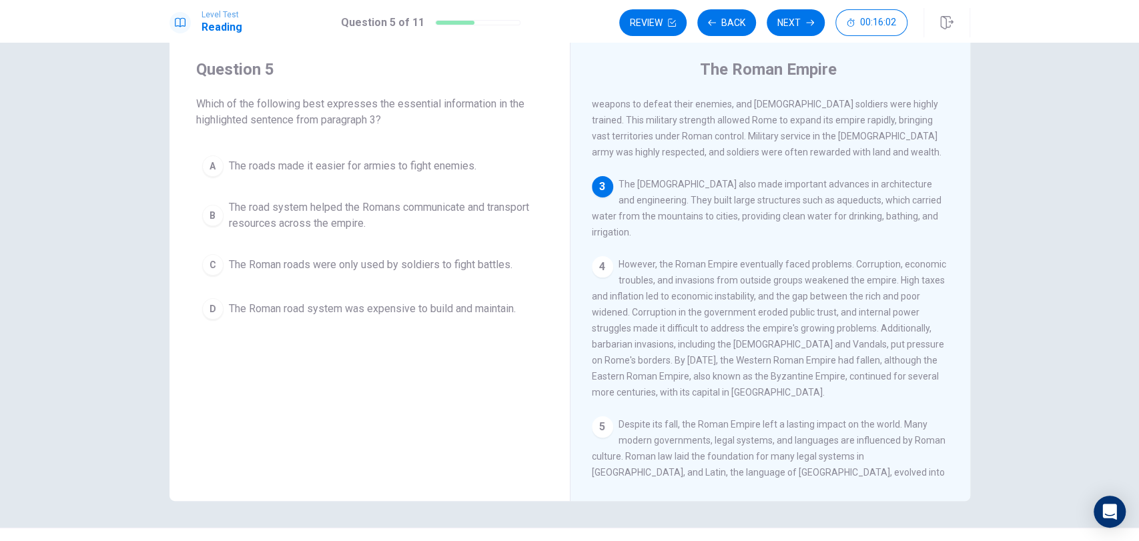
scroll to position [227, 0]
click at [346, 215] on span "The road system helped the Romans communicate and transport resources across th…" at bounding box center [383, 215] width 308 height 32
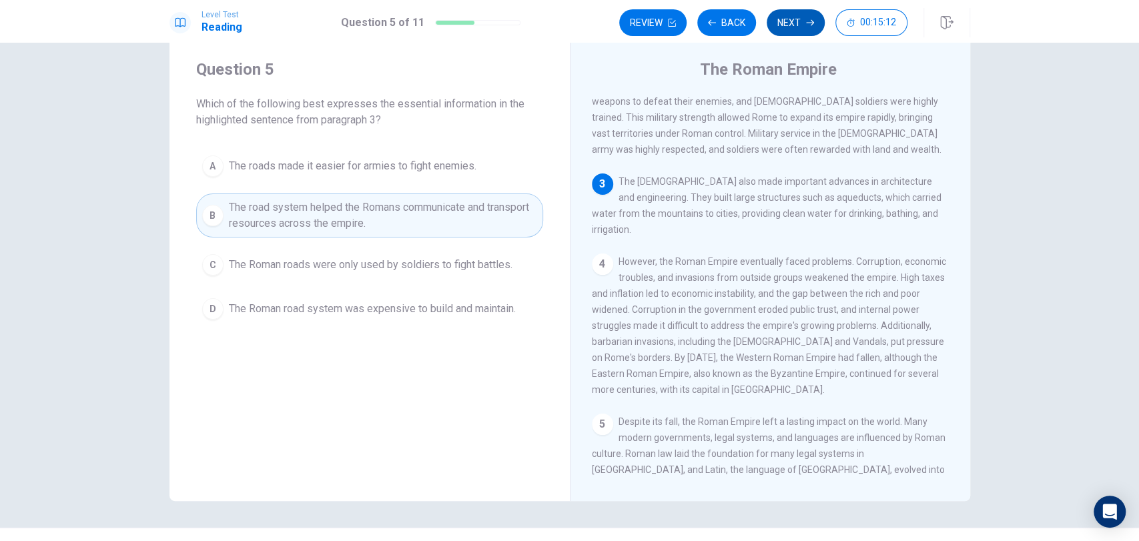
click at [790, 25] on button "Next" at bounding box center [795, 22] width 58 height 27
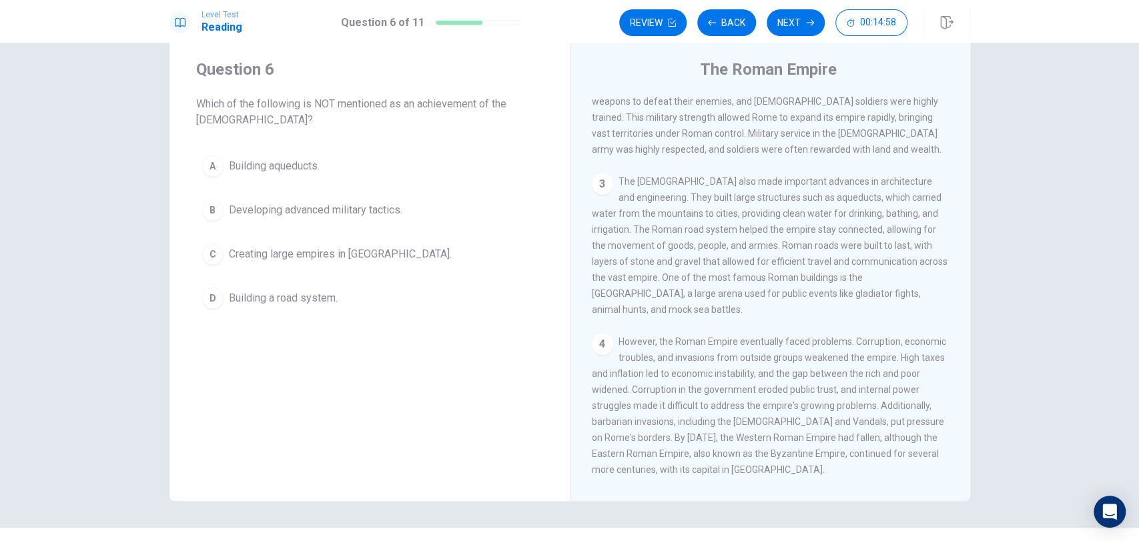
click at [360, 253] on span "Creating large empires in Africa." at bounding box center [340, 254] width 223 height 16
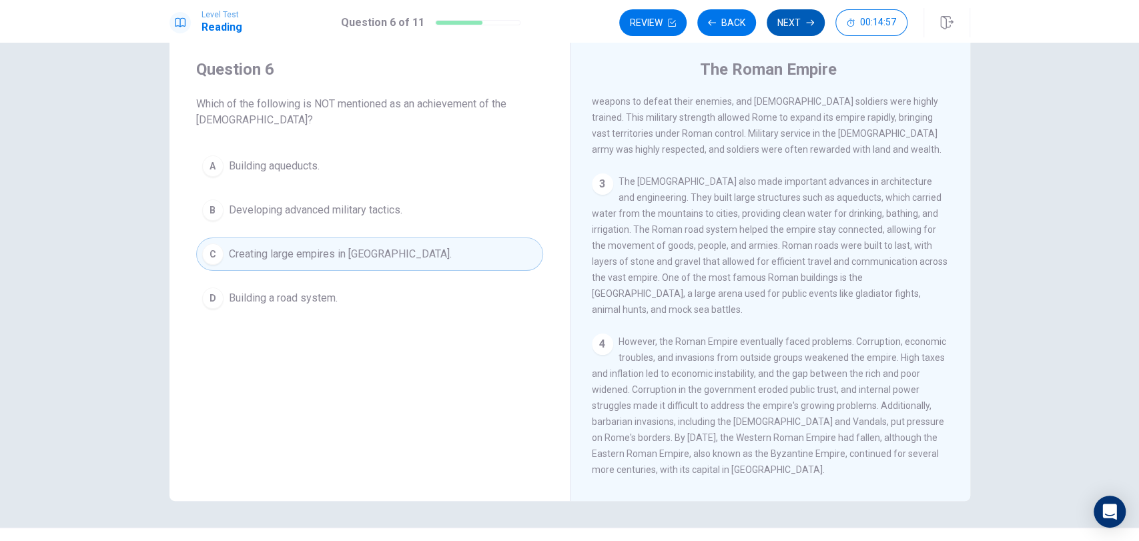
click at [795, 15] on button "Next" at bounding box center [795, 22] width 58 height 27
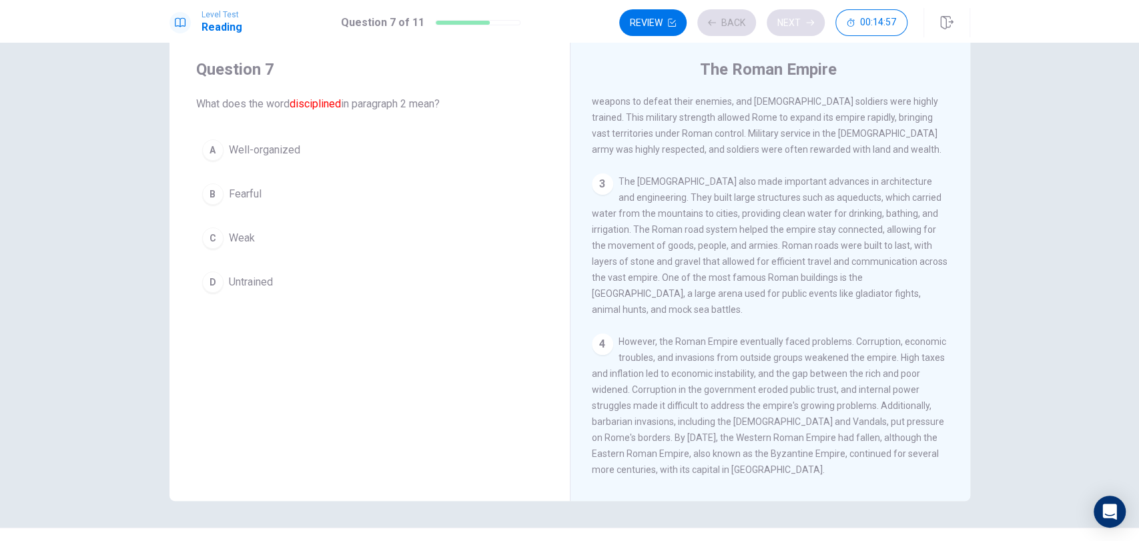
scroll to position [128, 0]
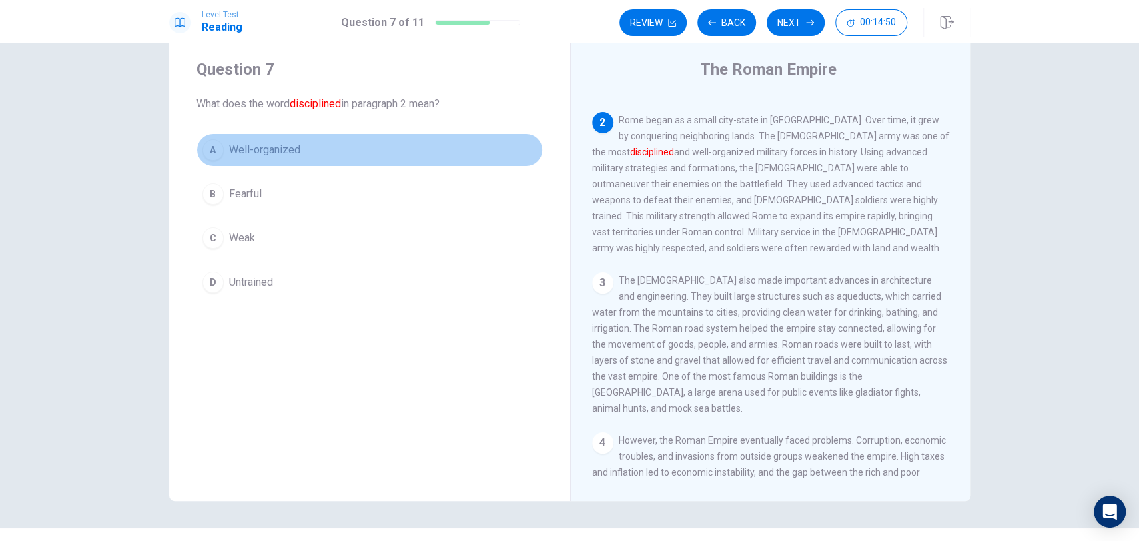
click at [276, 147] on span "Well-organized" at bounding box center [264, 150] width 71 height 16
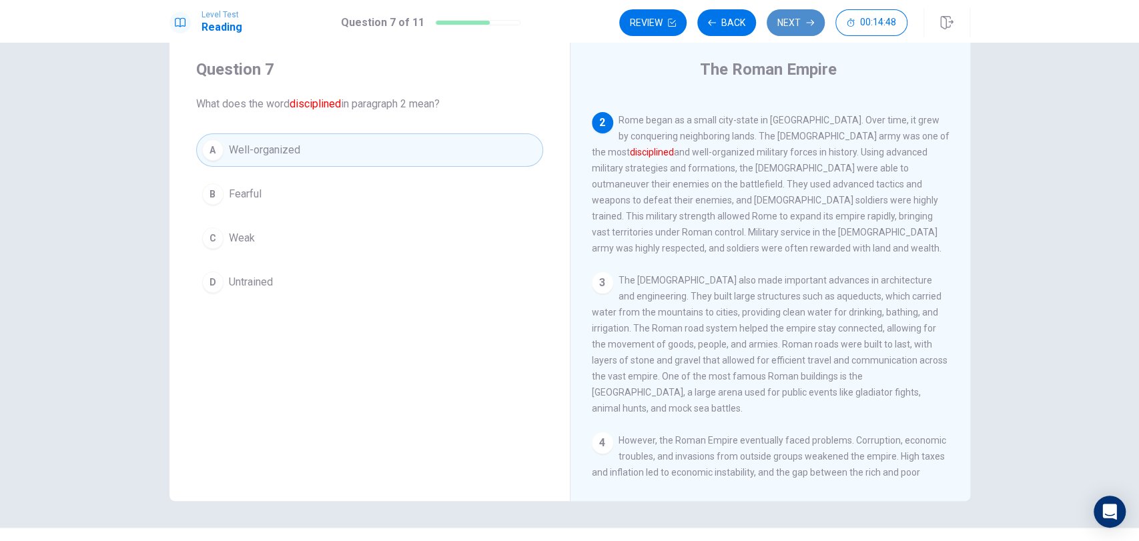
click at [800, 19] on button "Next" at bounding box center [795, 22] width 58 height 27
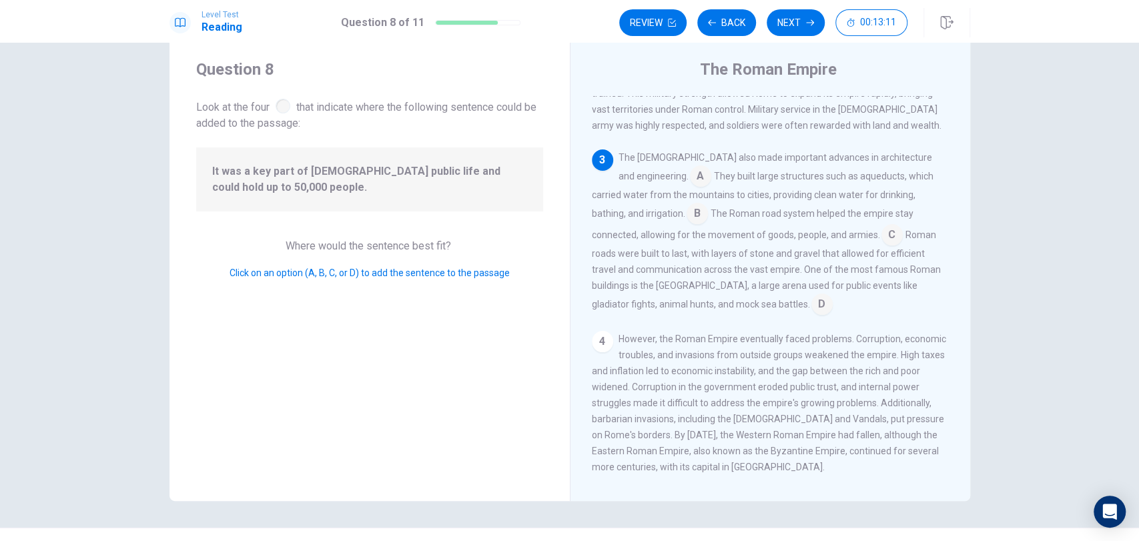
scroll to position [251, 0]
click at [690, 167] on input at bounding box center [700, 177] width 21 height 21
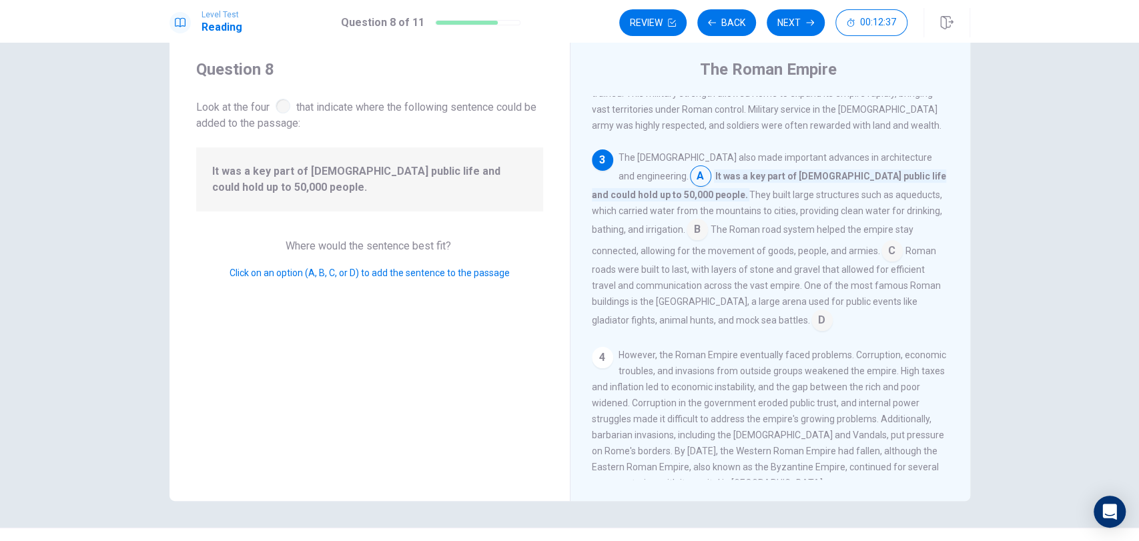
click at [811, 311] on input at bounding box center [821, 321] width 21 height 21
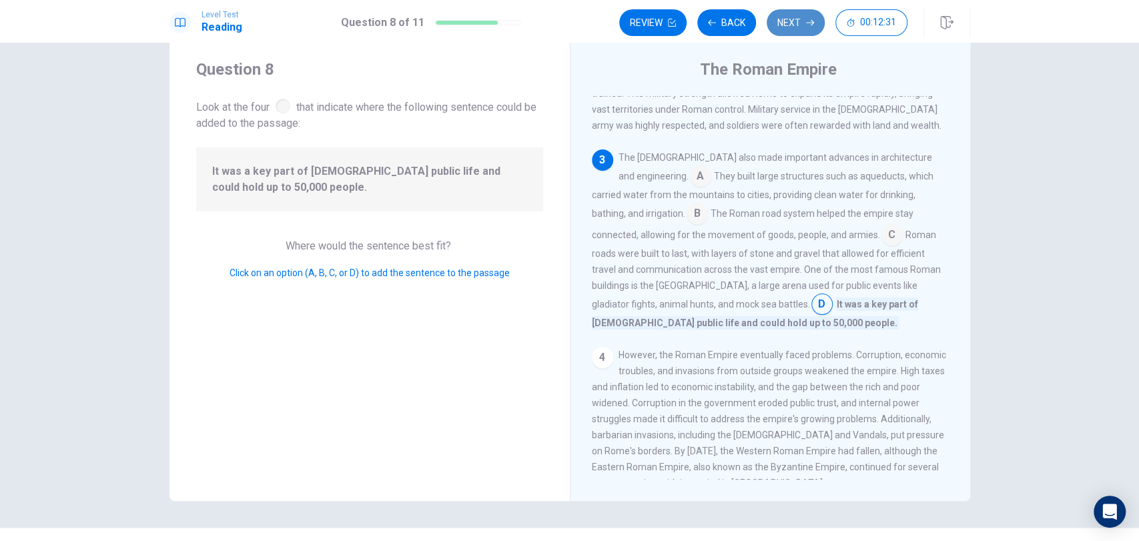
click at [797, 21] on button "Next" at bounding box center [795, 22] width 58 height 27
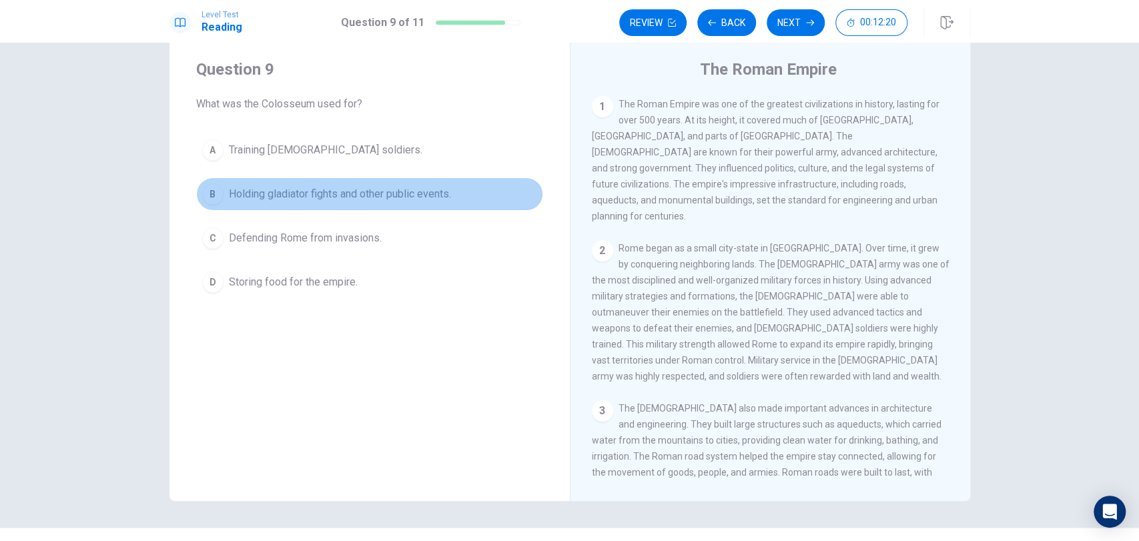
click at [427, 191] on span "Holding gladiator fights and other public events." at bounding box center [340, 194] width 222 height 16
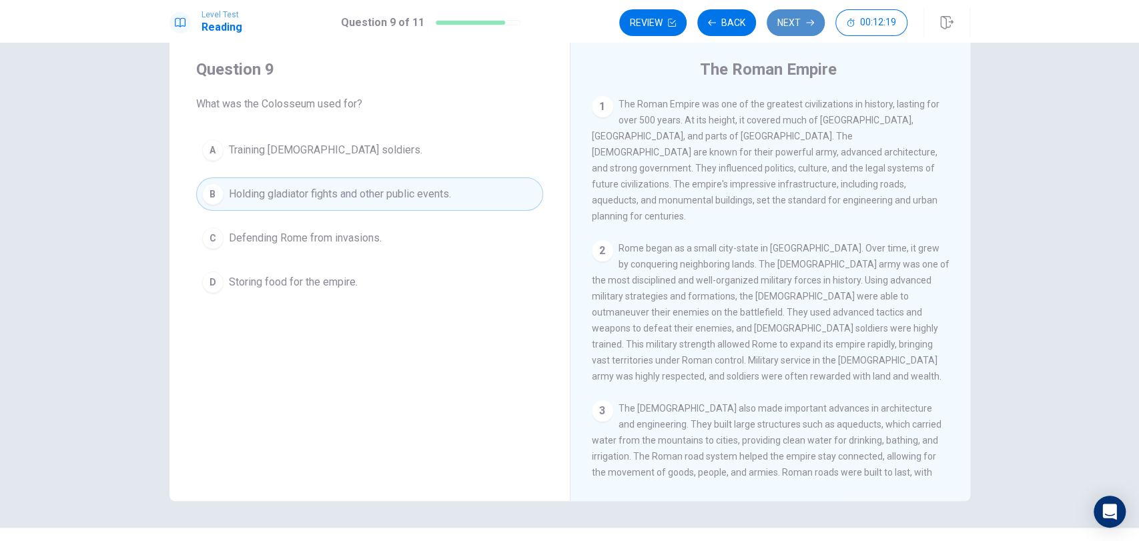
click at [804, 21] on button "Next" at bounding box center [795, 22] width 58 height 27
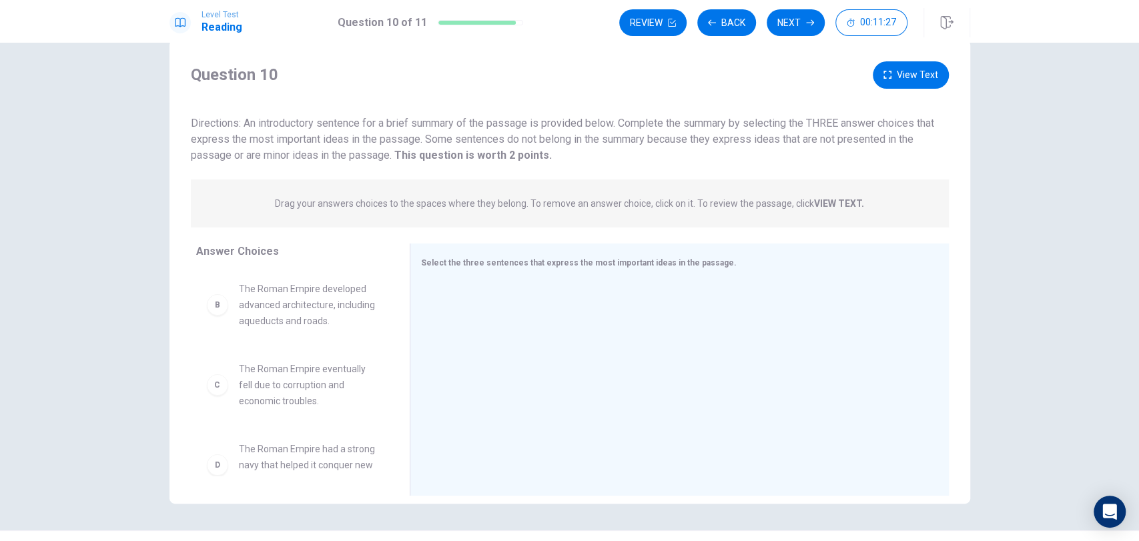
scroll to position [44, 0]
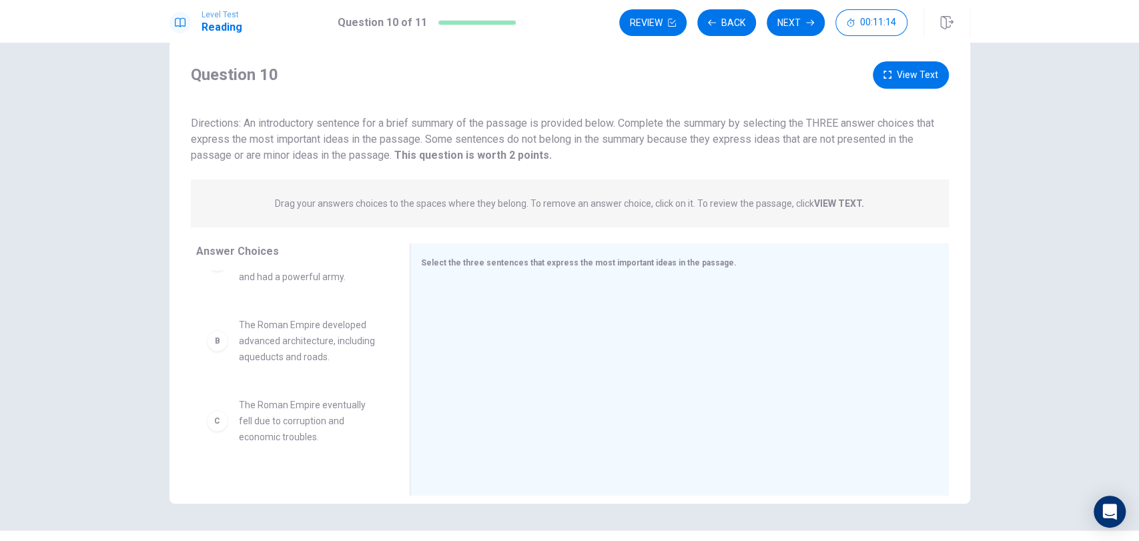
click at [828, 205] on strong "VIEW TEXT." at bounding box center [839, 203] width 50 height 11
click at [898, 75] on button "View Text" at bounding box center [910, 74] width 76 height 27
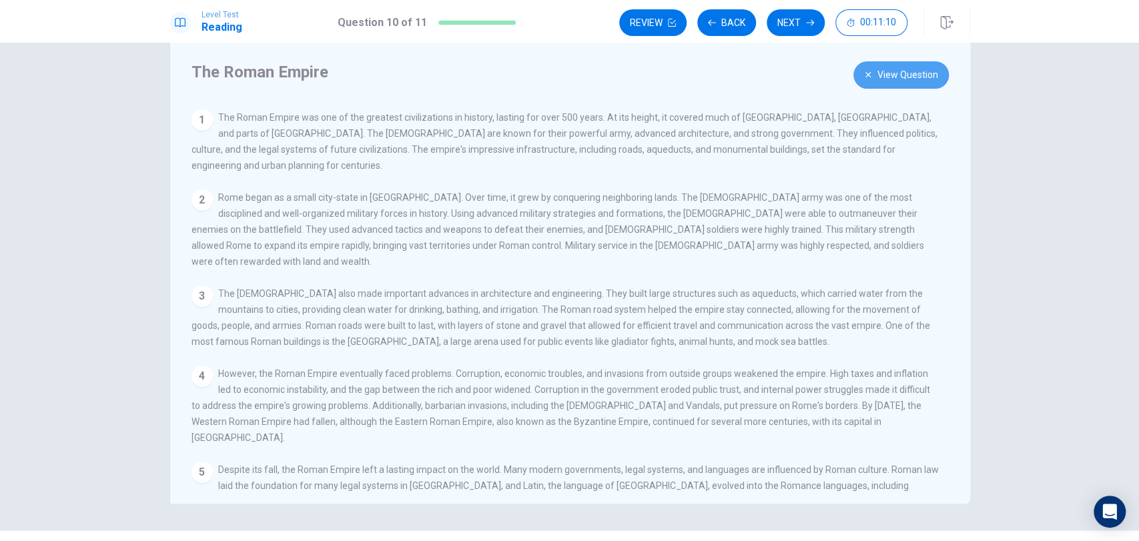
click at [886, 72] on button "View Question" at bounding box center [900, 74] width 95 height 27
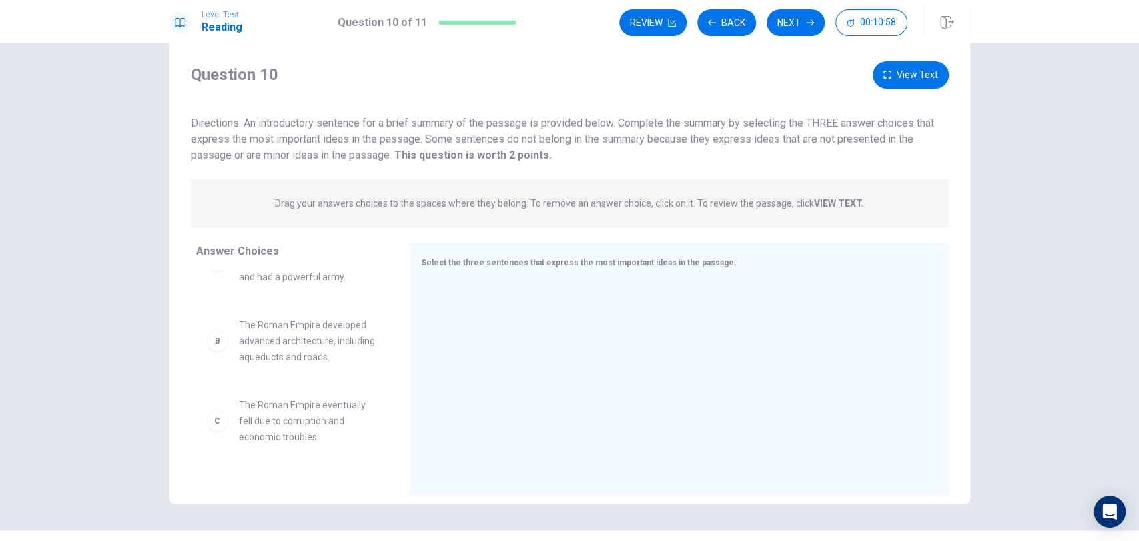
drag, startPoint x: 384, startPoint y: 337, endPoint x: 395, endPoint y: 333, distance: 11.4
click at [395, 333] on div "Answer Choices A The Roman Empire expanded by conquering neighboring lands and …" at bounding box center [289, 372] width 240 height 259
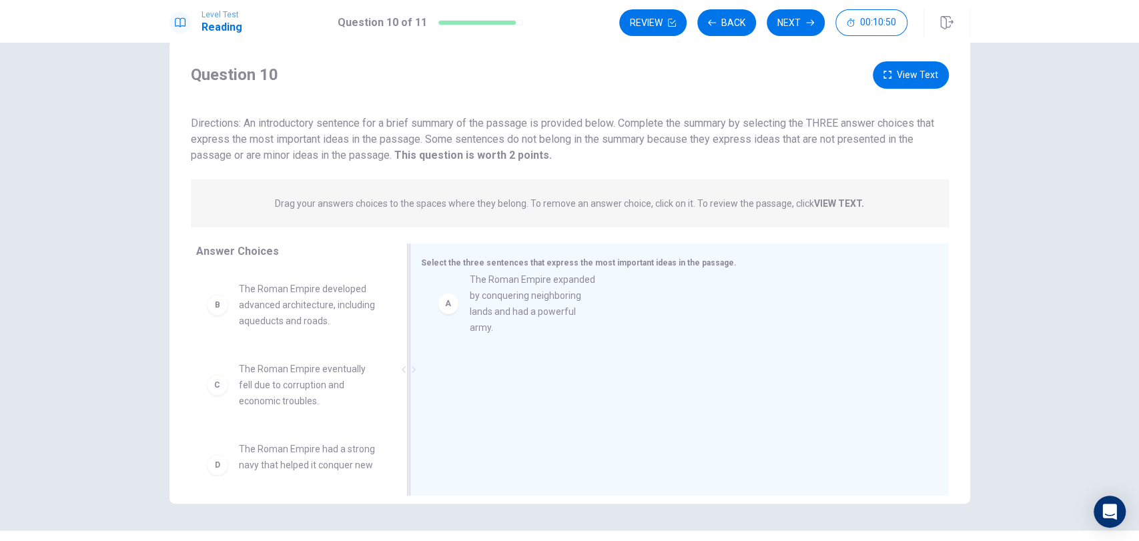
drag, startPoint x: 225, startPoint y: 309, endPoint x: 459, endPoint y: 304, distance: 234.2
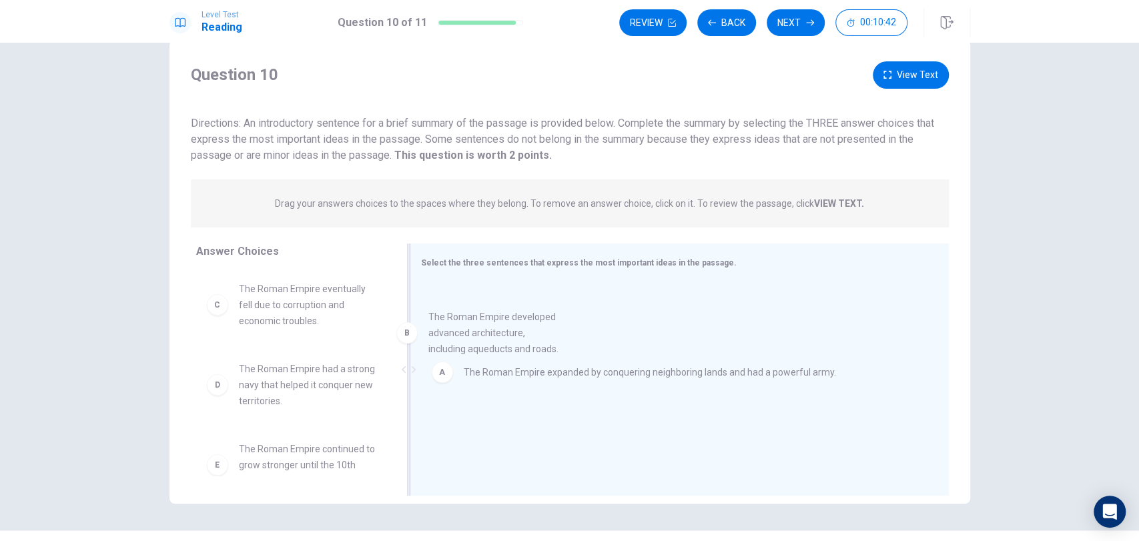
drag, startPoint x: 256, startPoint y: 312, endPoint x: 455, endPoint y: 342, distance: 201.0
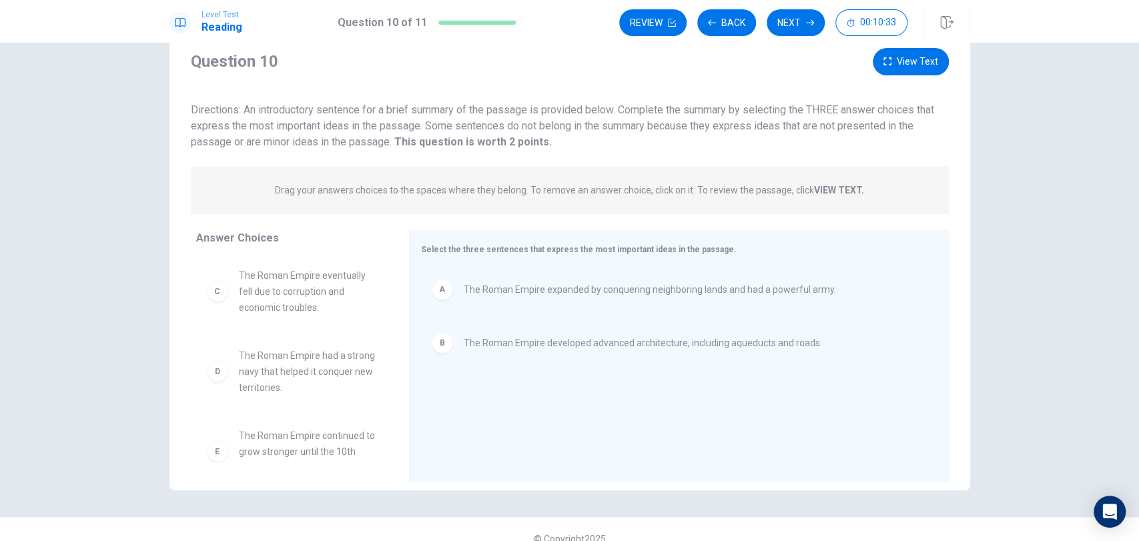
scroll to position [43, 0]
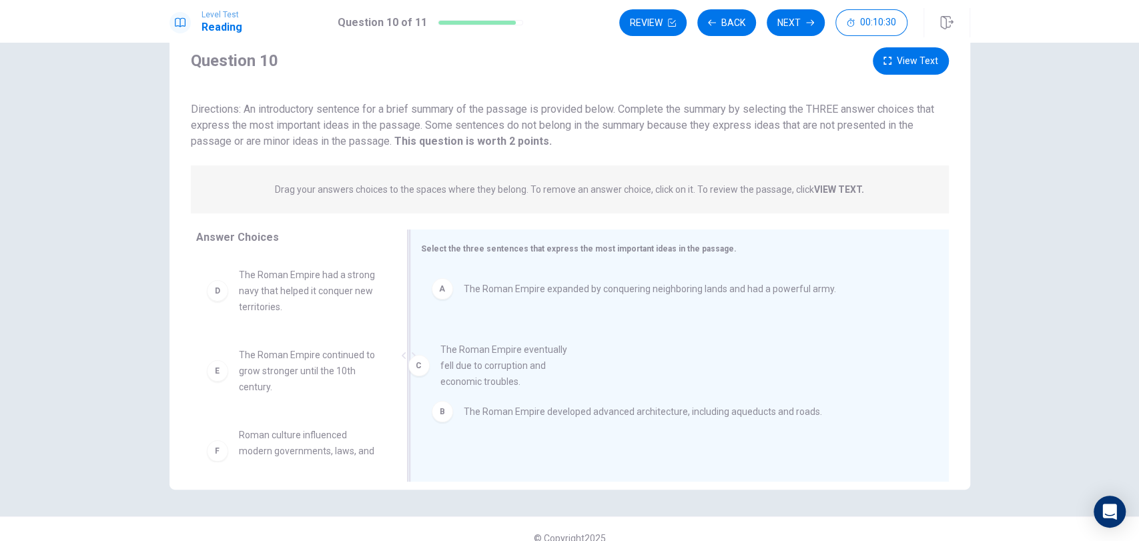
drag, startPoint x: 288, startPoint y: 297, endPoint x: 500, endPoint y: 374, distance: 225.2
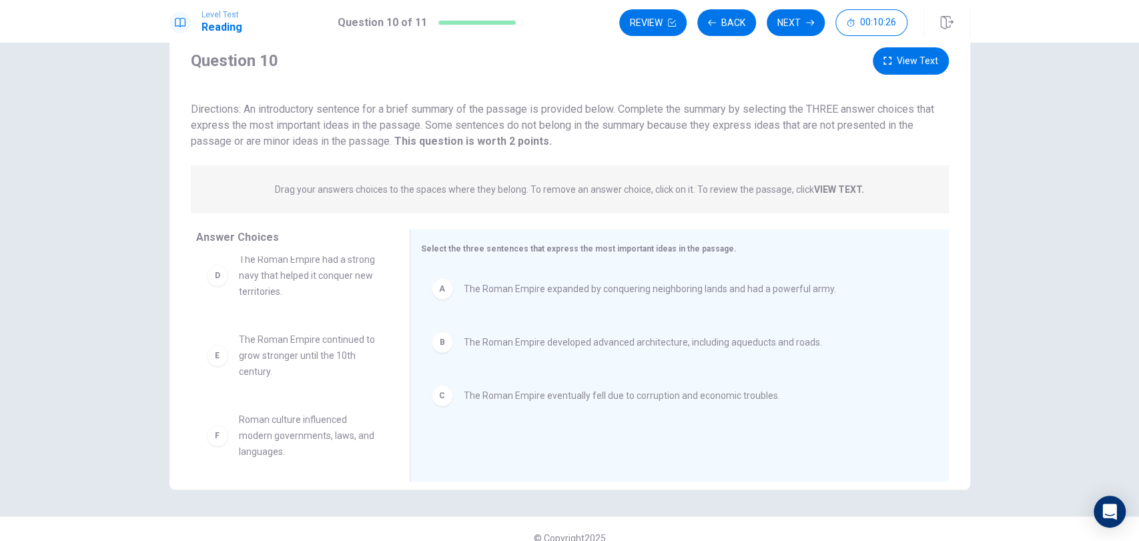
scroll to position [23, 0]
click at [783, 23] on button "Next" at bounding box center [795, 22] width 58 height 27
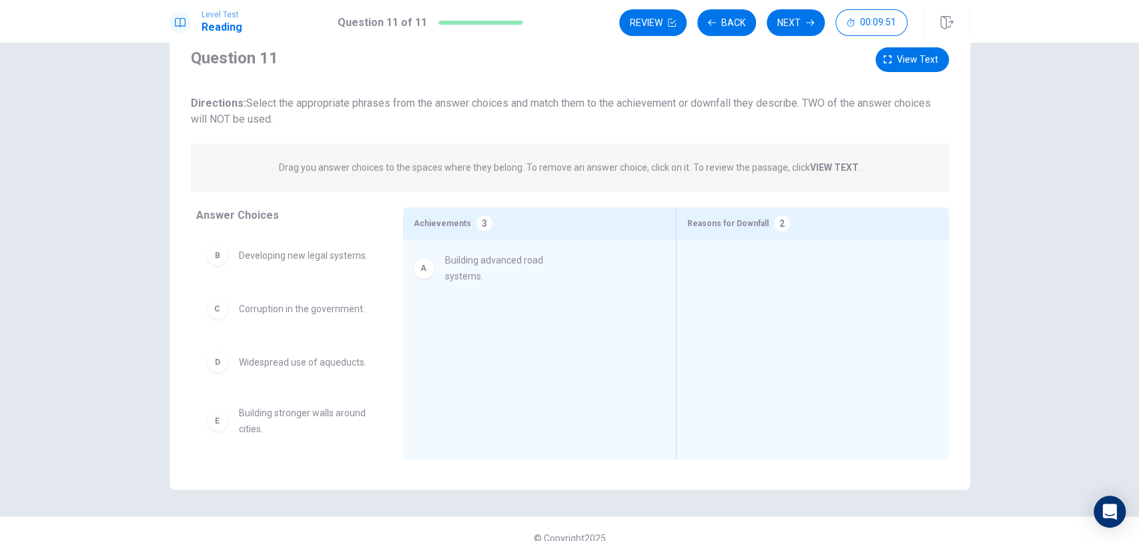
drag, startPoint x: 213, startPoint y: 262, endPoint x: 430, endPoint y: 271, distance: 217.0
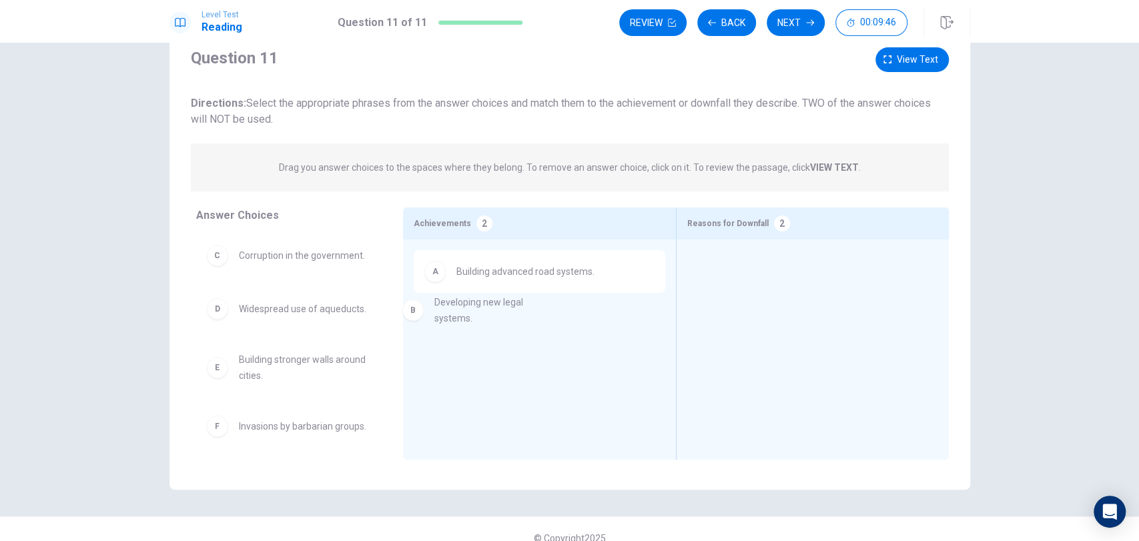
drag, startPoint x: 213, startPoint y: 263, endPoint x: 430, endPoint y: 318, distance: 223.7
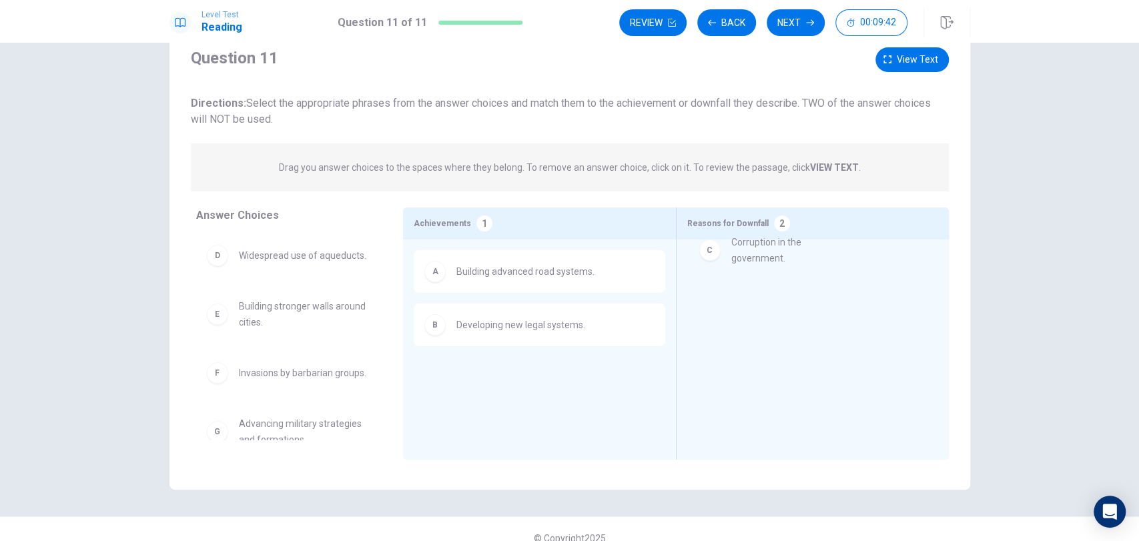
drag, startPoint x: 218, startPoint y: 261, endPoint x: 730, endPoint y: 253, distance: 511.7
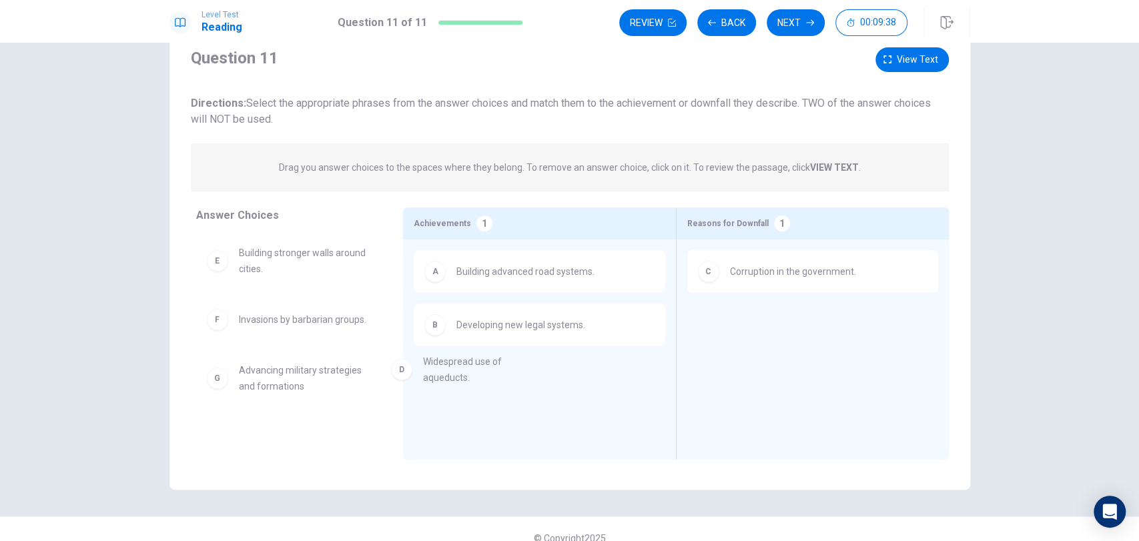
drag, startPoint x: 215, startPoint y: 259, endPoint x: 414, endPoint y: 373, distance: 229.4
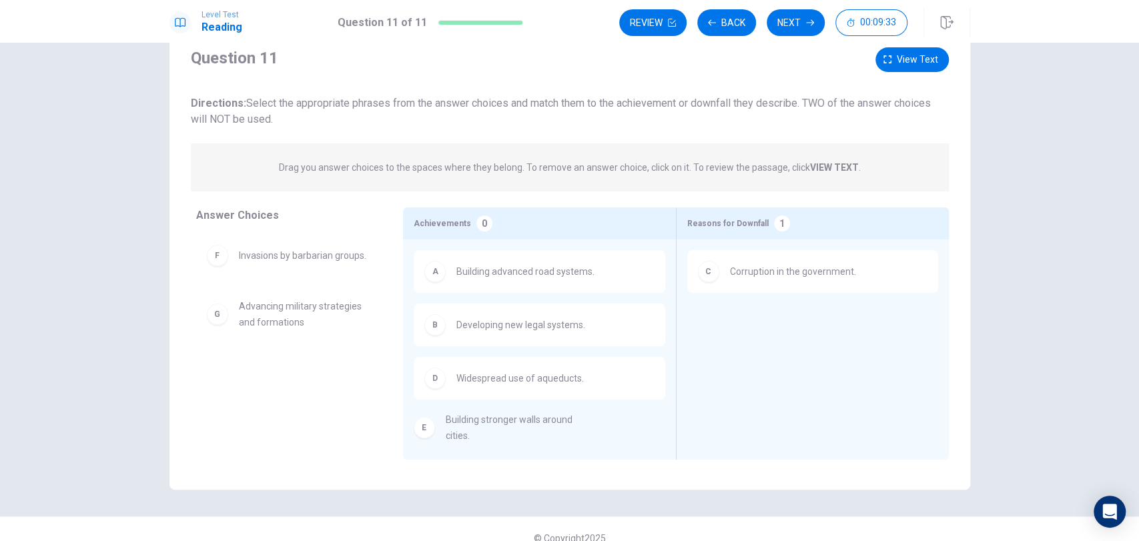
drag, startPoint x: 221, startPoint y: 262, endPoint x: 438, endPoint y: 432, distance: 275.7
drag, startPoint x: 214, startPoint y: 265, endPoint x: 430, endPoint y: 450, distance: 283.4
drag, startPoint x: 219, startPoint y: 326, endPoint x: 724, endPoint y: 352, distance: 505.6
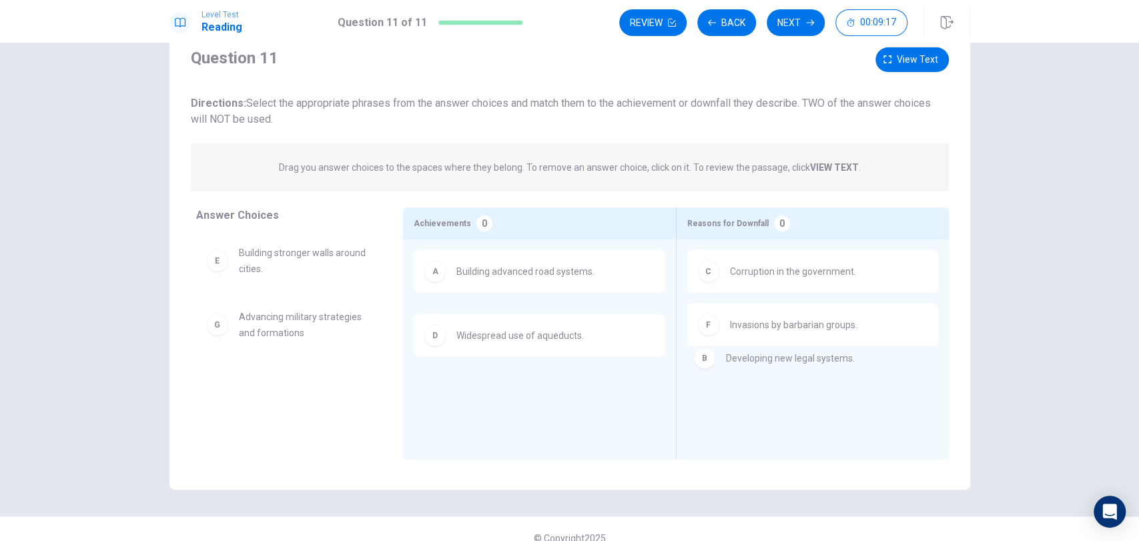
drag, startPoint x: 435, startPoint y: 326, endPoint x: 722, endPoint y: 358, distance: 289.3
drag, startPoint x: 427, startPoint y: 320, endPoint x: 777, endPoint y: 370, distance: 353.7
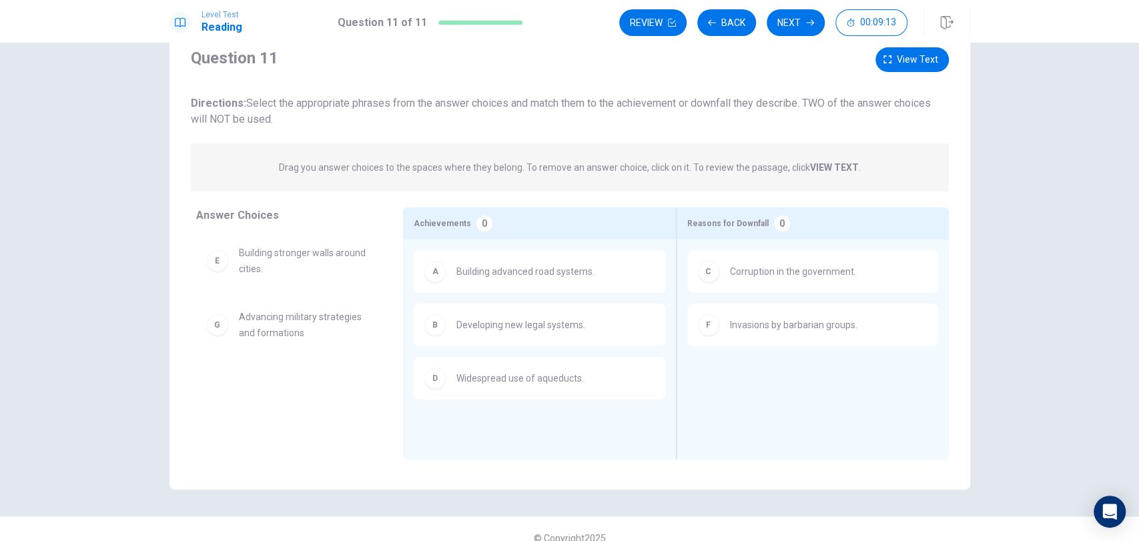
drag, startPoint x: 551, startPoint y: 325, endPoint x: 410, endPoint y: 352, distance: 143.4
drag, startPoint x: 221, startPoint y: 257, endPoint x: 750, endPoint y: 372, distance: 541.8
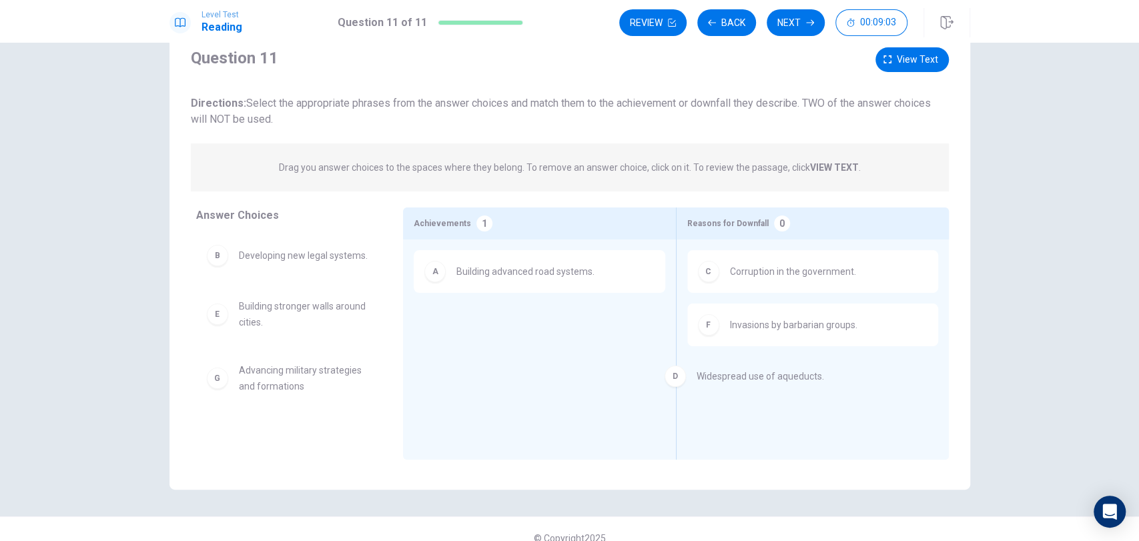
drag, startPoint x: 438, startPoint y: 325, endPoint x: 690, endPoint y: 377, distance: 257.4
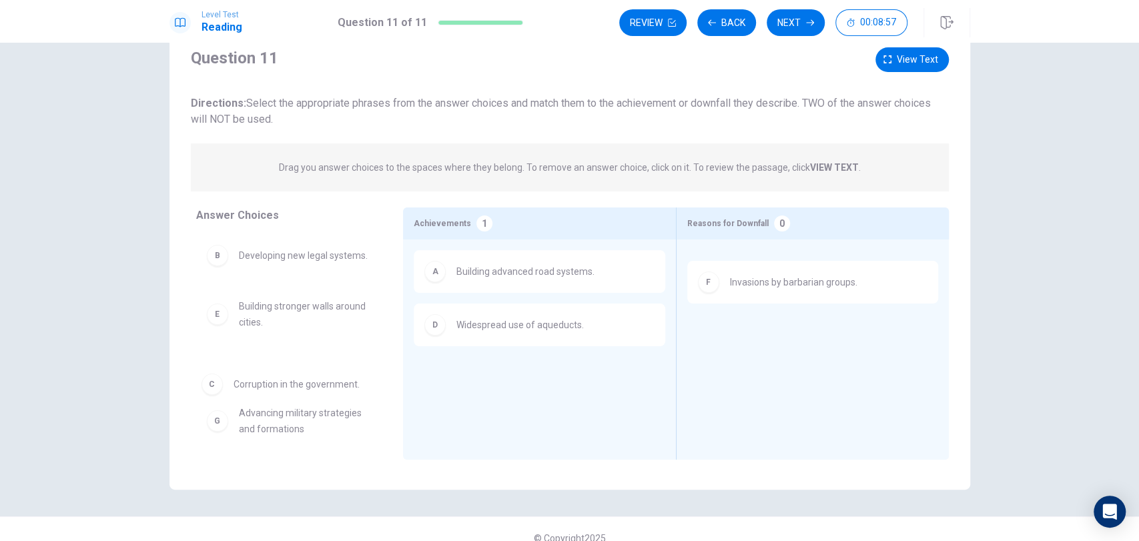
drag, startPoint x: 777, startPoint y: 278, endPoint x: 273, endPoint y: 393, distance: 516.5
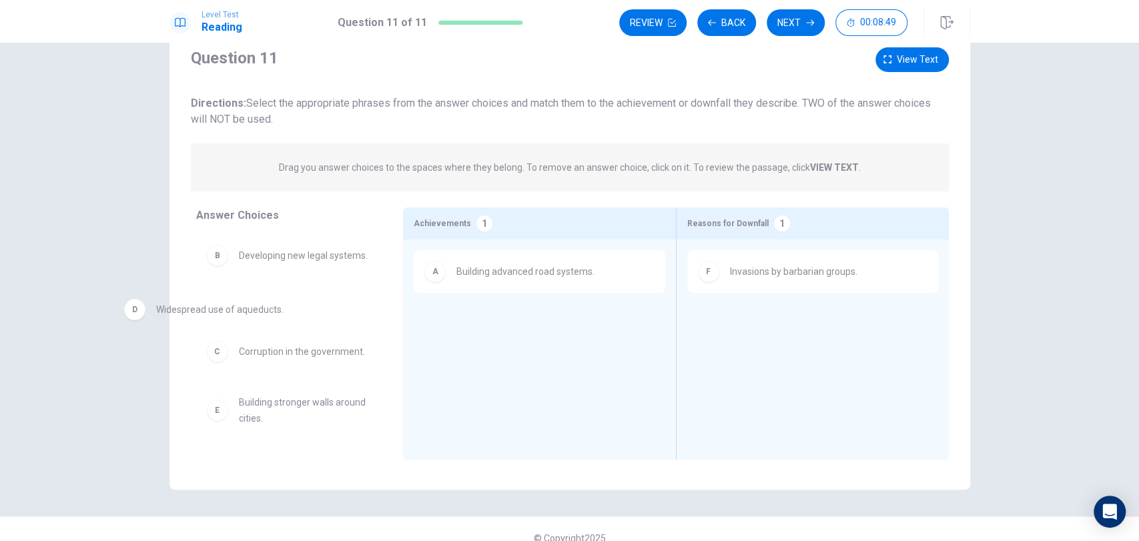
drag, startPoint x: 574, startPoint y: 338, endPoint x: 275, endPoint y: 322, distance: 298.6
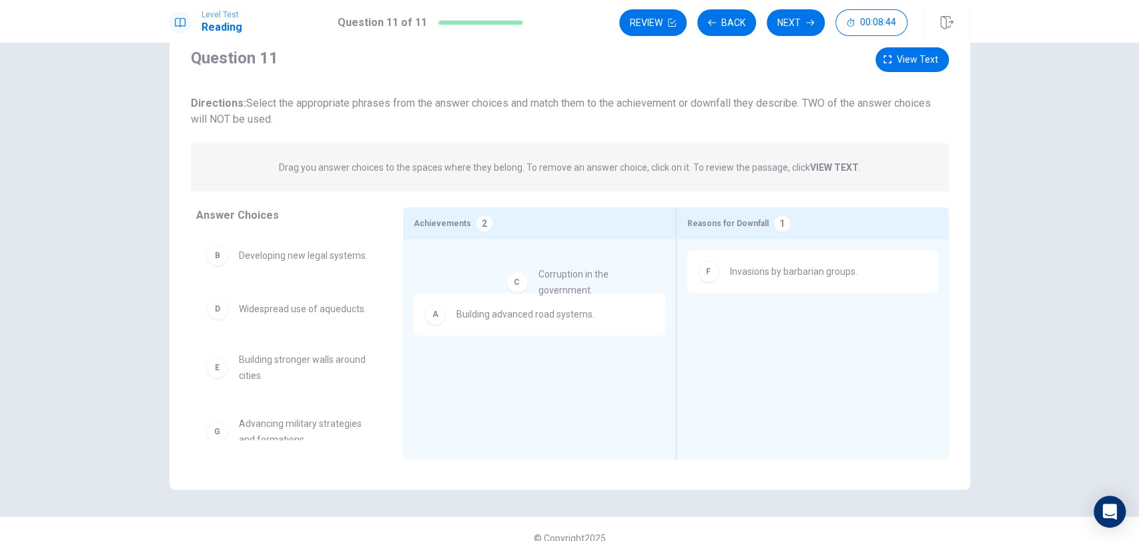
drag, startPoint x: 254, startPoint y: 327, endPoint x: 546, endPoint y: 279, distance: 296.0
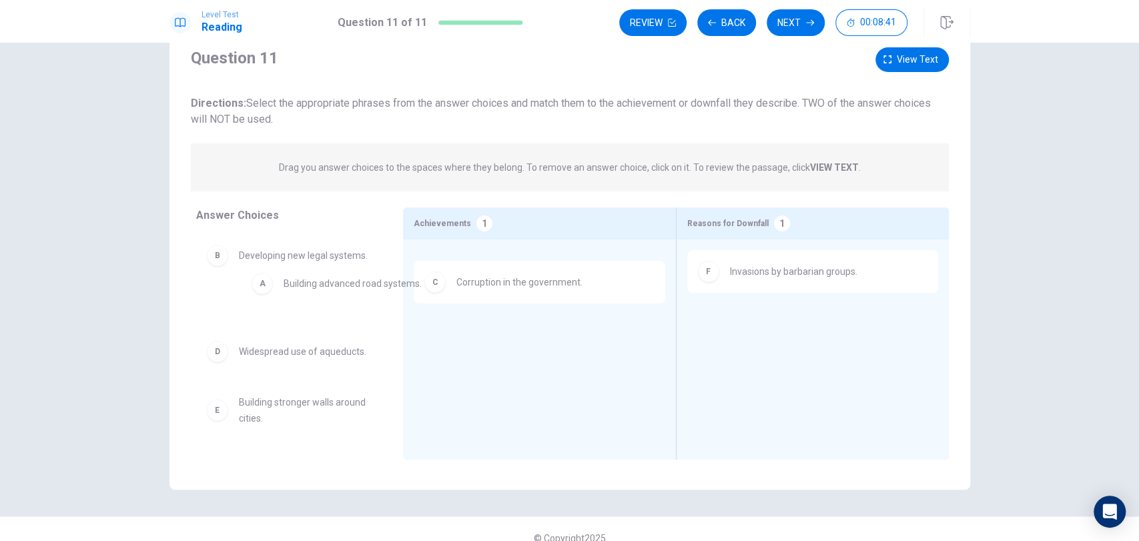
drag, startPoint x: 517, startPoint y: 283, endPoint x: 338, endPoint y: 294, distance: 179.1
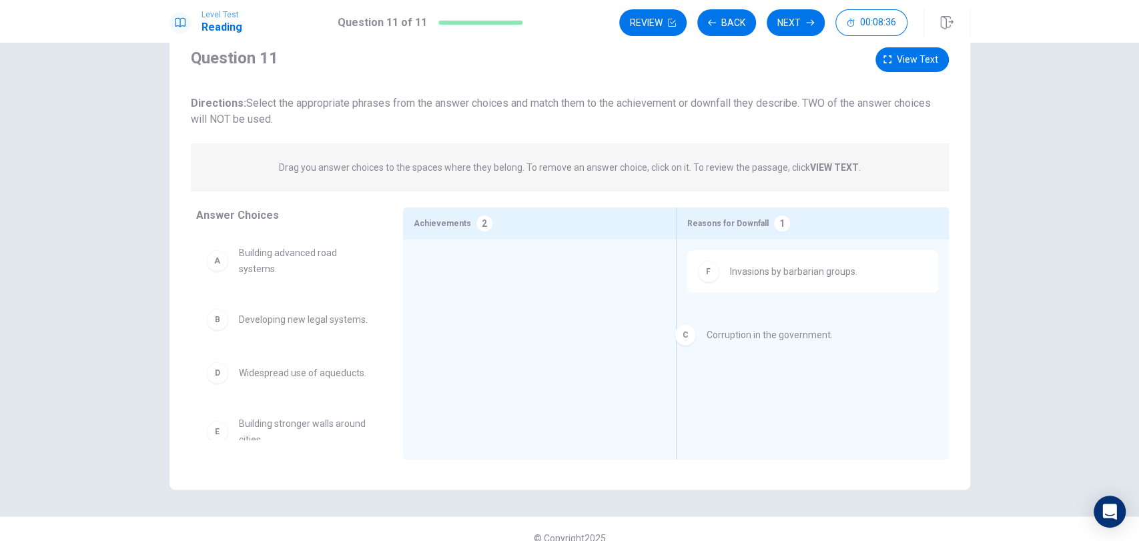
drag, startPoint x: 484, startPoint y: 273, endPoint x: 745, endPoint y: 344, distance: 270.2
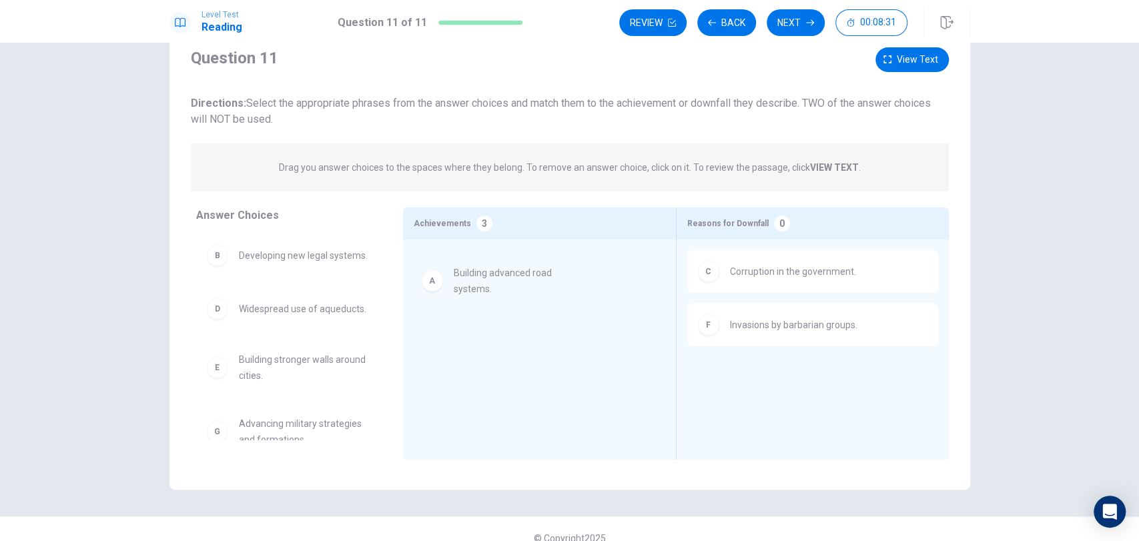
drag, startPoint x: 237, startPoint y: 275, endPoint x: 507, endPoint y: 302, distance: 270.8
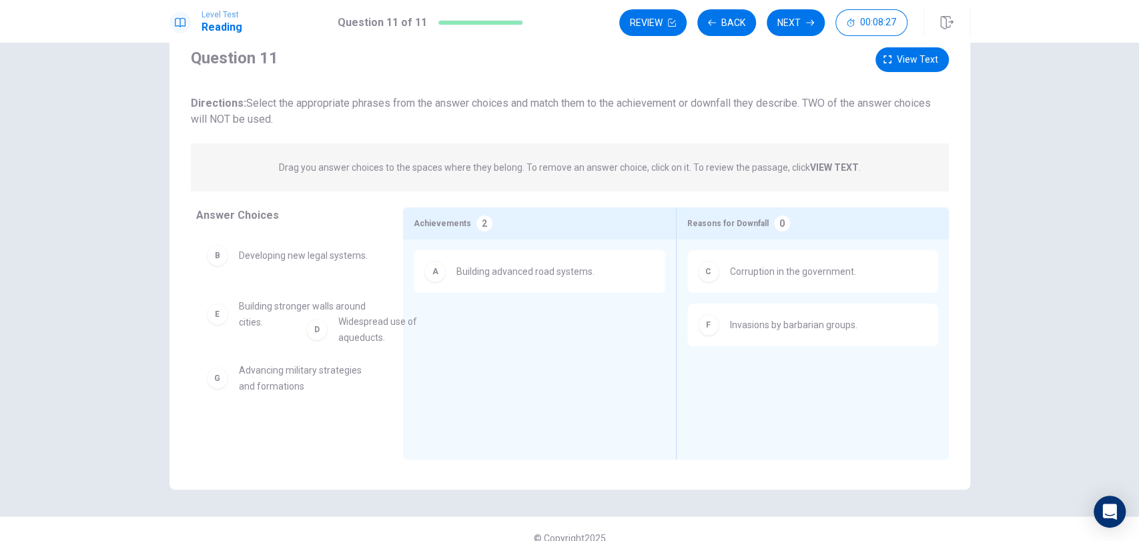
drag, startPoint x: 221, startPoint y: 327, endPoint x: 517, endPoint y: 356, distance: 296.9
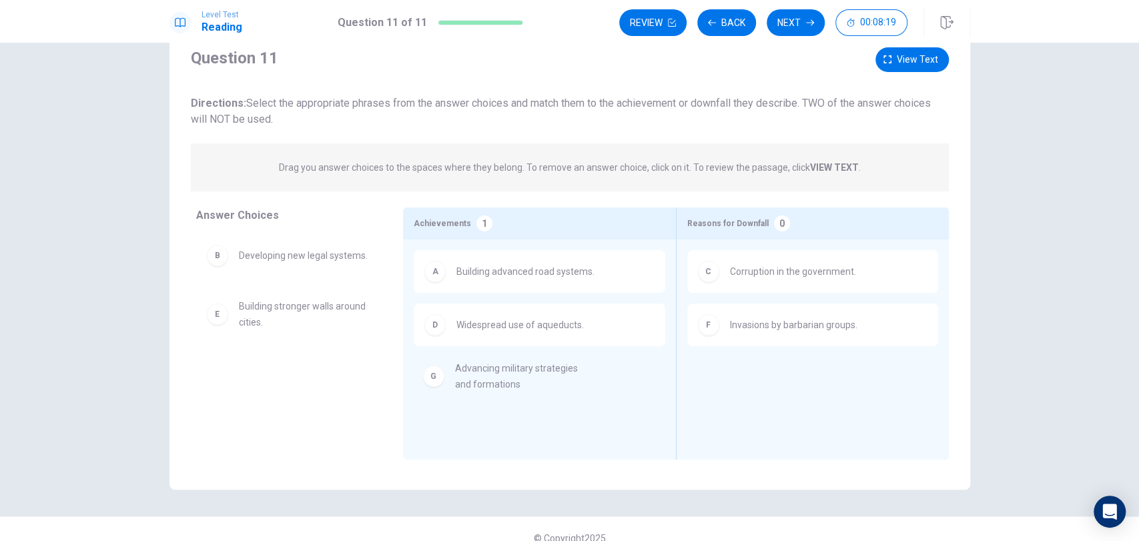
drag, startPoint x: 239, startPoint y: 379, endPoint x: 470, endPoint y: 374, distance: 230.2
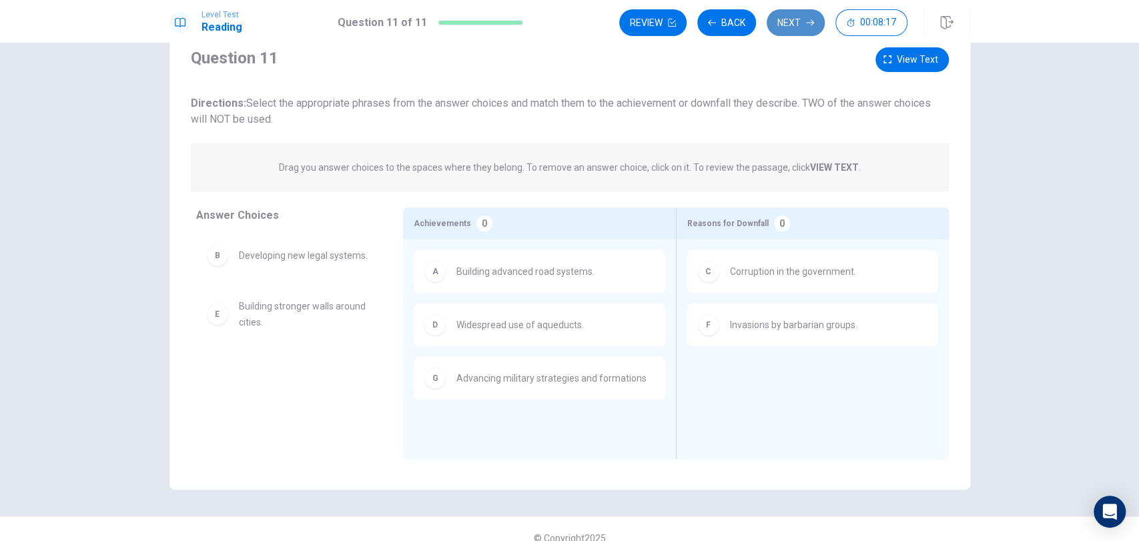
click at [794, 28] on button "Next" at bounding box center [795, 22] width 58 height 27
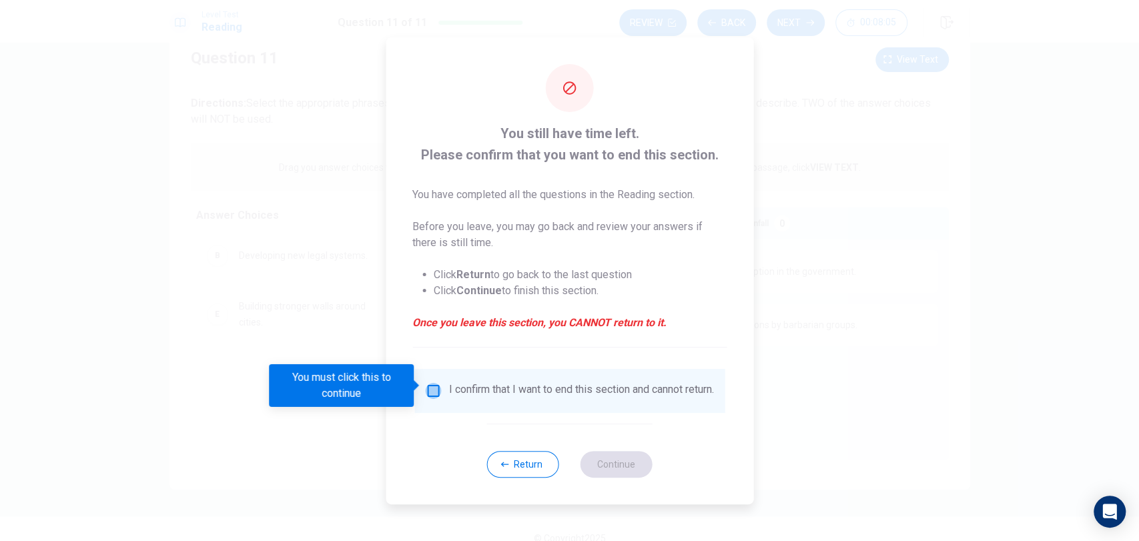
click at [432, 385] on input "You must click this to continue" at bounding box center [433, 391] width 16 height 16
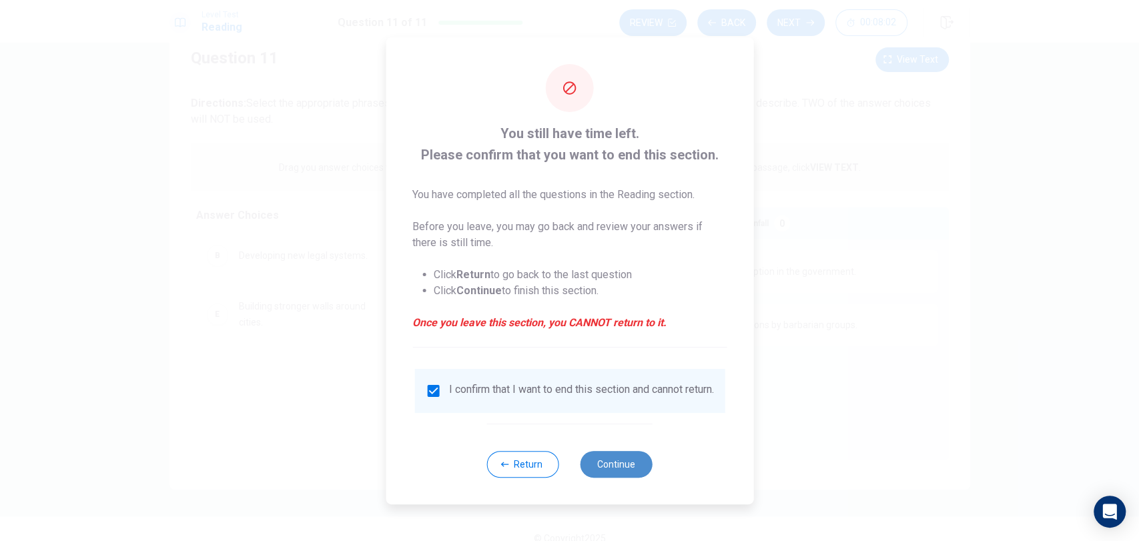
click at [618, 458] on button "Continue" at bounding box center [616, 464] width 72 height 27
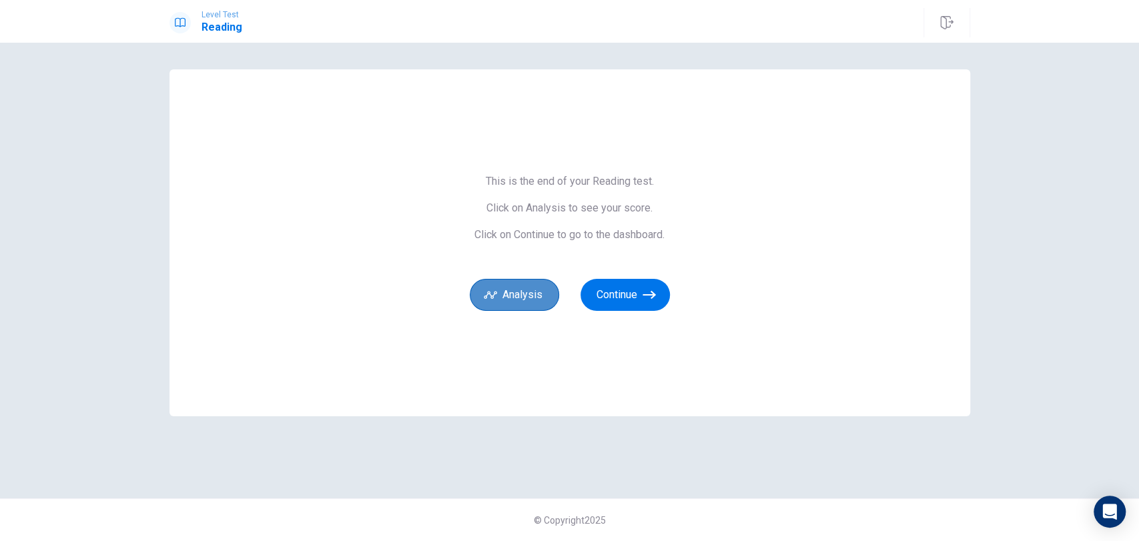
click at [512, 295] on button "Analysis" at bounding box center [514, 295] width 89 height 32
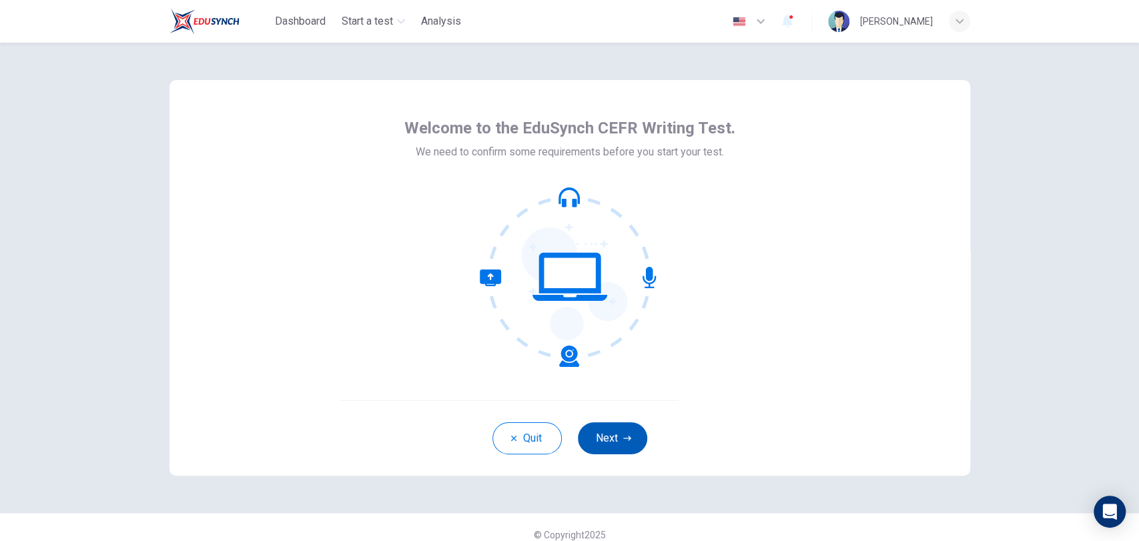
click at [606, 441] on button "Next" at bounding box center [612, 438] width 69 height 32
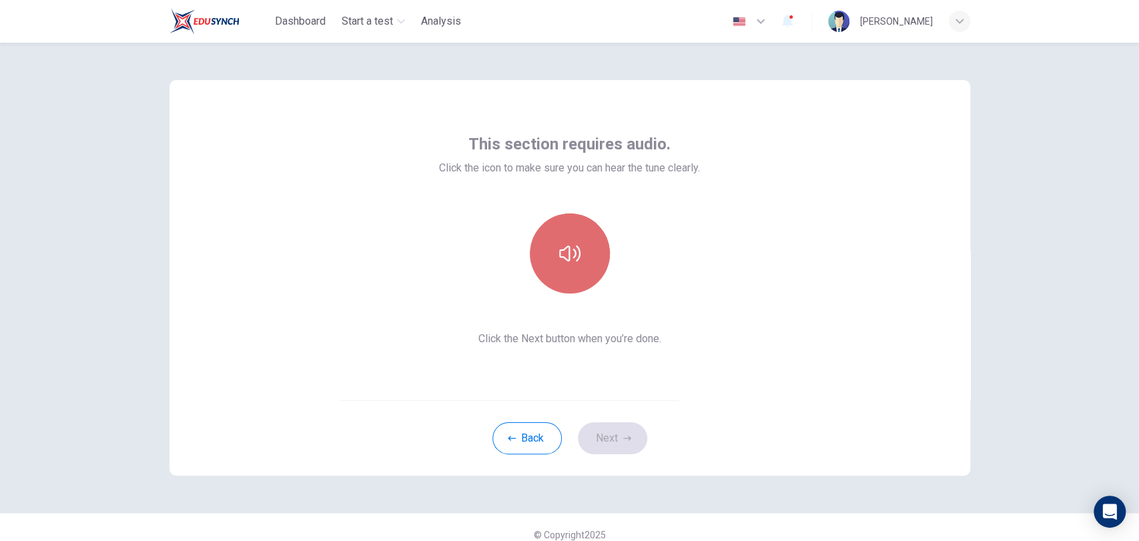
click at [565, 256] on icon "button" at bounding box center [569, 253] width 21 height 16
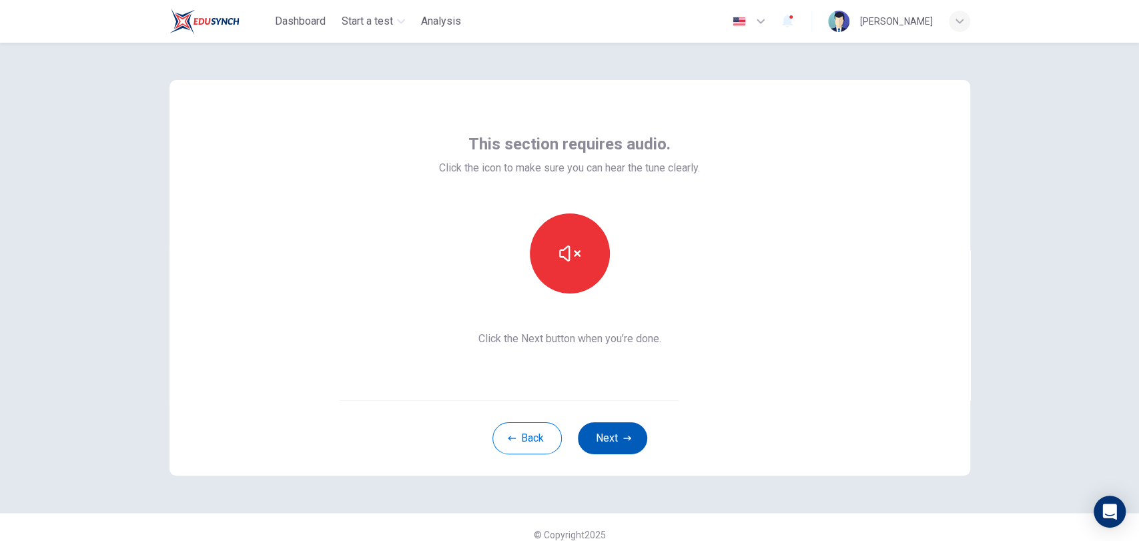
click at [628, 433] on button "Next" at bounding box center [612, 438] width 69 height 32
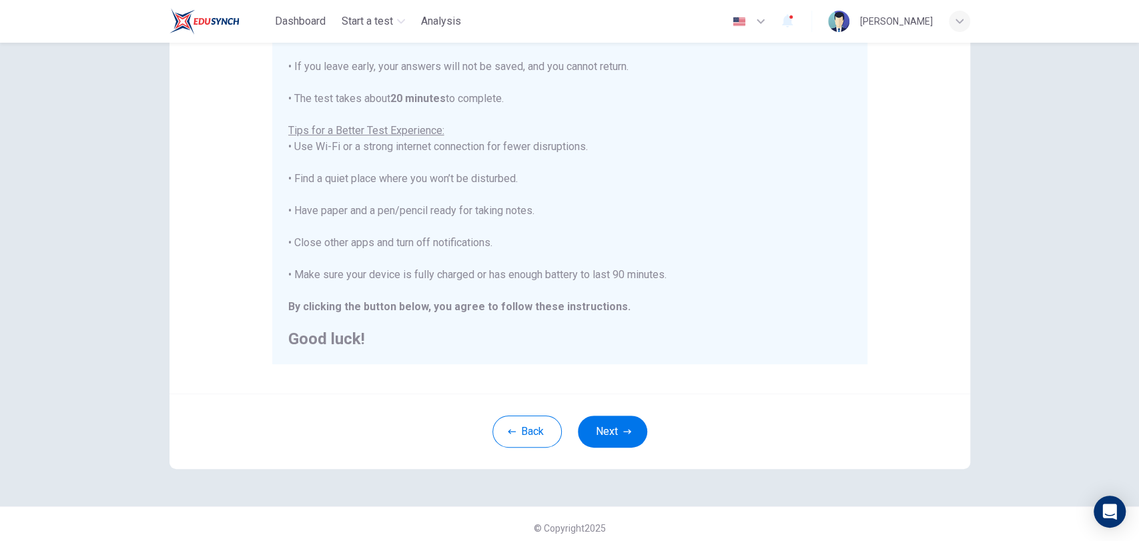
scroll to position [195, 0]
click at [624, 426] on icon "button" at bounding box center [627, 430] width 8 height 8
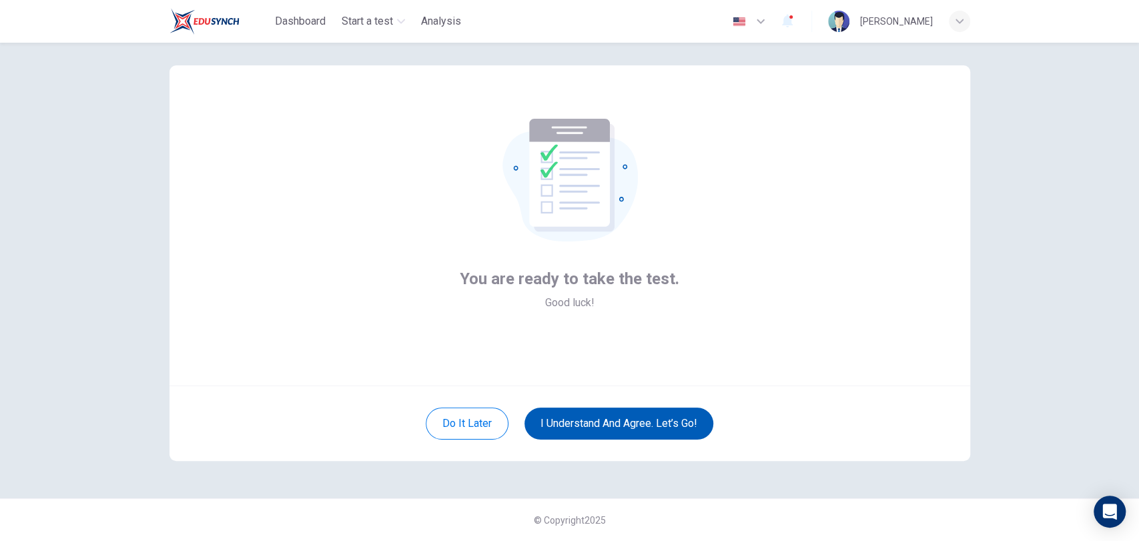
scroll to position [15, 0]
click at [645, 424] on button "I understand and agree. Let’s go!" at bounding box center [618, 424] width 189 height 32
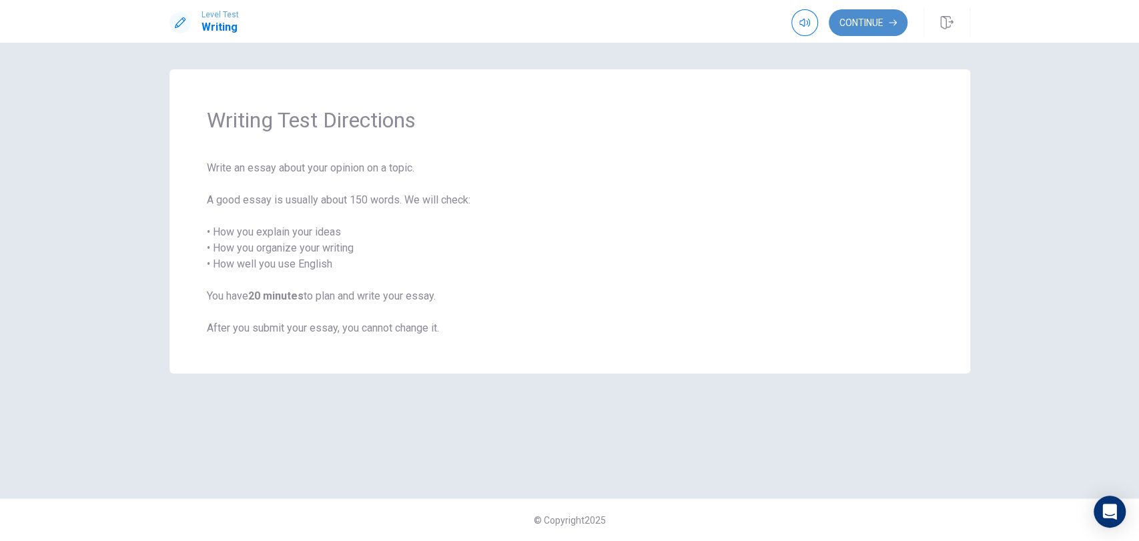
click at [860, 23] on button "Continue" at bounding box center [867, 22] width 79 height 27
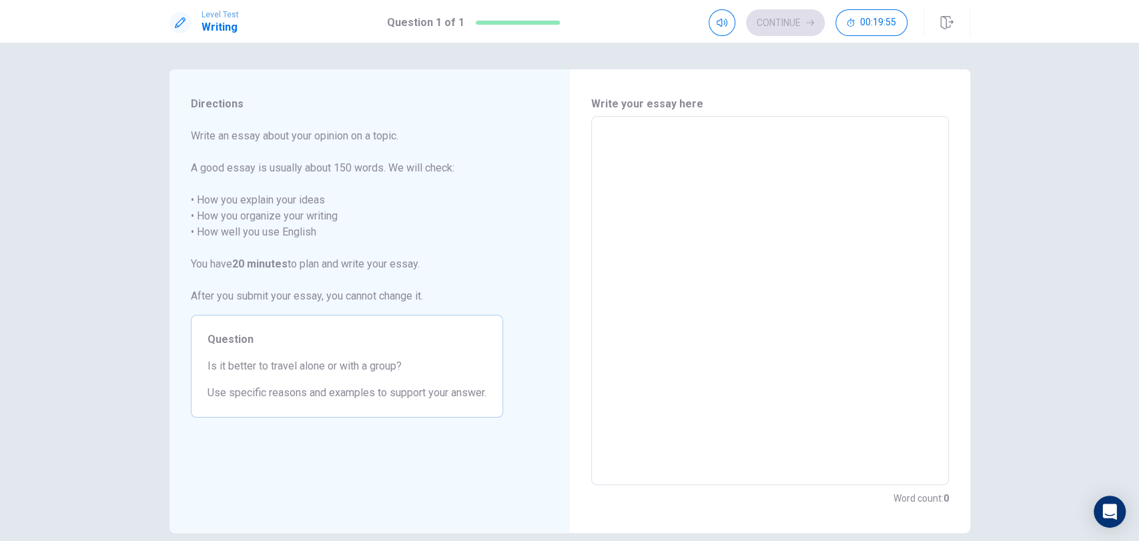
click at [611, 156] on textarea at bounding box center [769, 300] width 339 height 347
type textarea "Y"
type textarea "x"
type textarea "Ye"
type textarea "x"
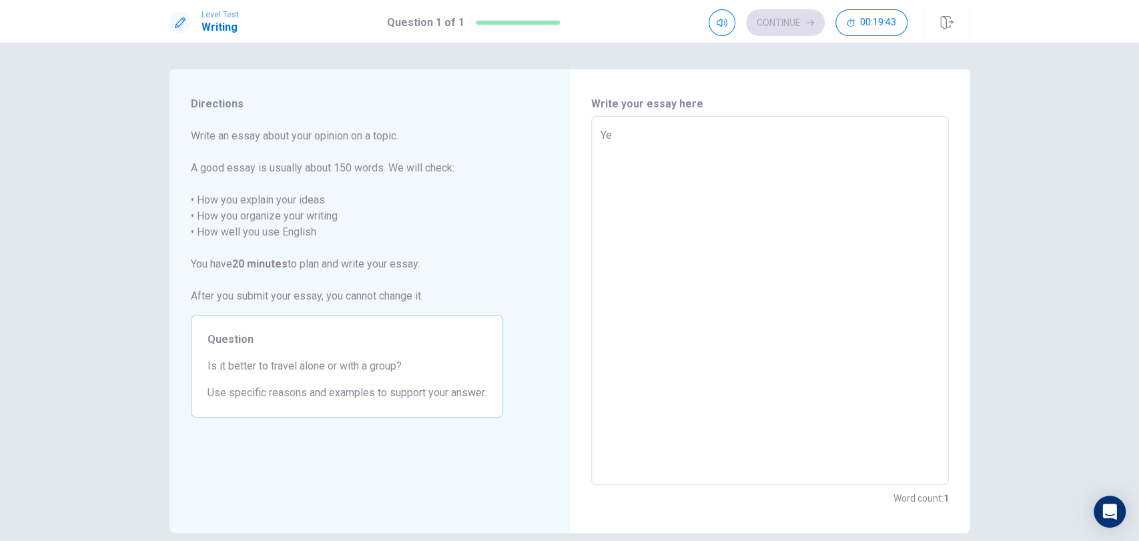
type textarea "Yes"
type textarea "x"
type textarea "Yes"
type textarea "x"
type textarea "Yes i"
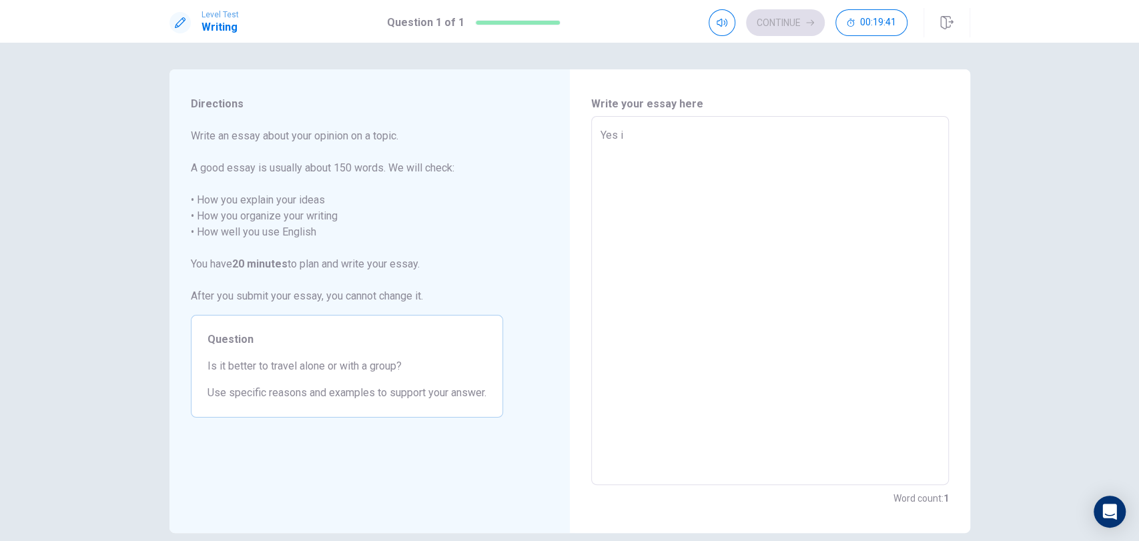
type textarea "x"
type textarea "Yes in"
type textarea "x"
type textarea "Yes in"
type textarea "x"
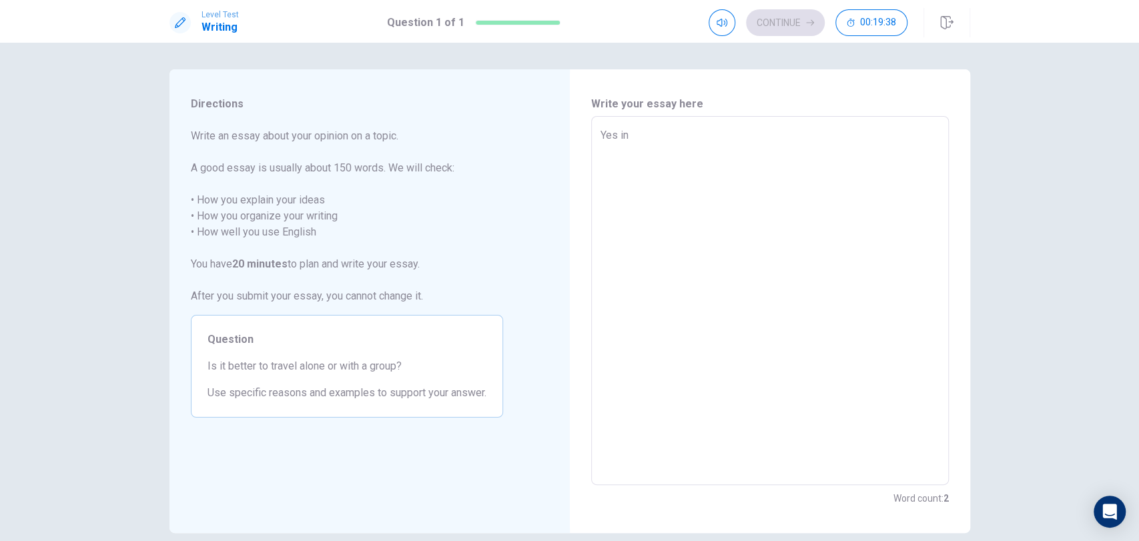
type textarea "Yes in m"
type textarea "x"
type textarea "Yes in my"
type textarea "x"
type textarea "Yes in my"
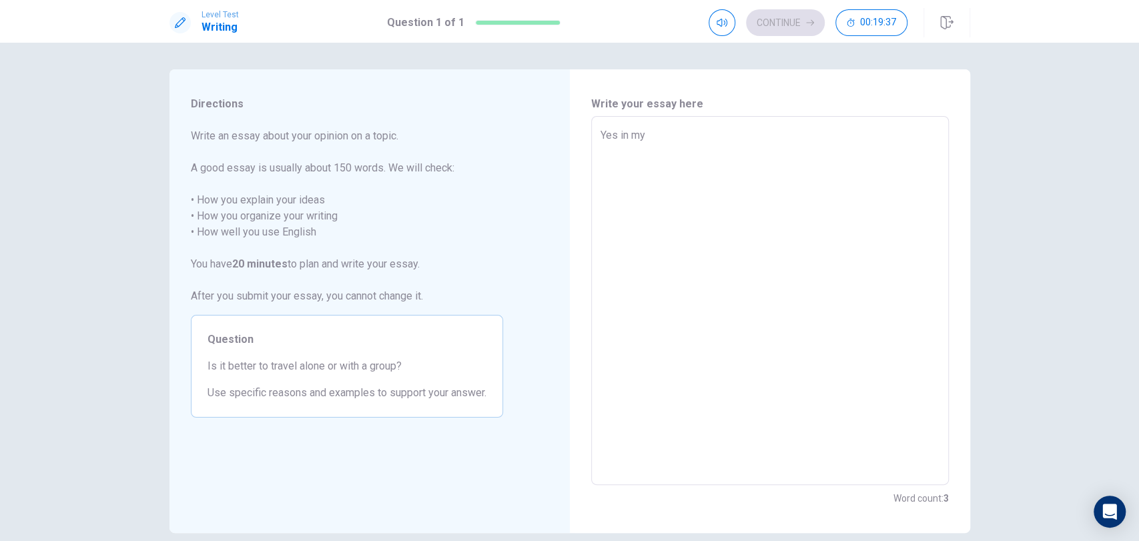
type textarea "x"
type textarea "Yes in my o"
type textarea "x"
type textarea "Yes in my op"
type textarea "x"
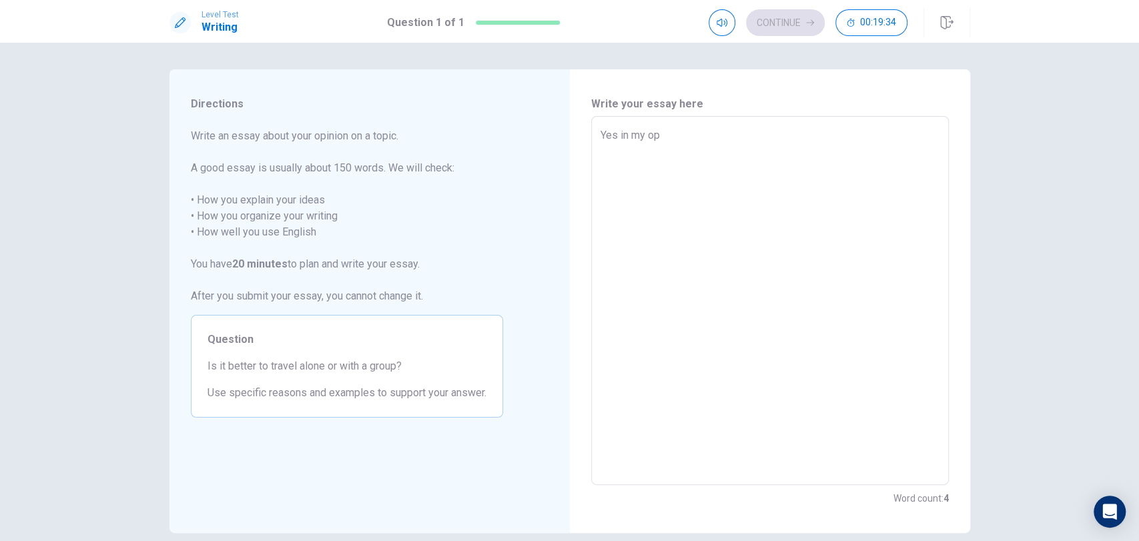
type textarea "Yes in my opi"
type textarea "x"
type textarea "Yes in my opin"
type textarea "x"
type textarea "Yes in my opini"
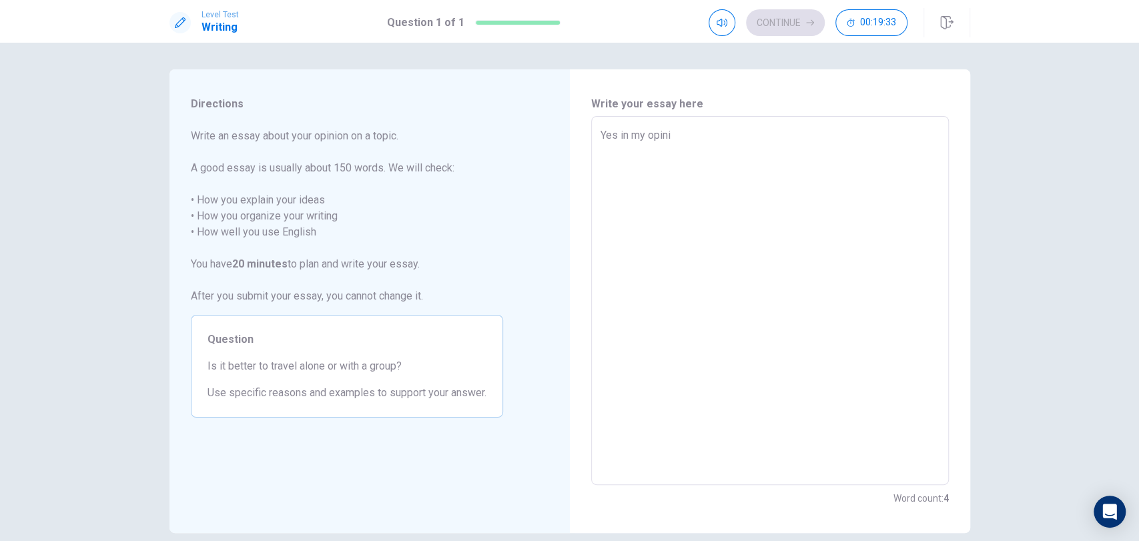
type textarea "x"
type textarea "Yes in my opinio"
type textarea "x"
type textarea "Yes in my opinion"
type textarea "x"
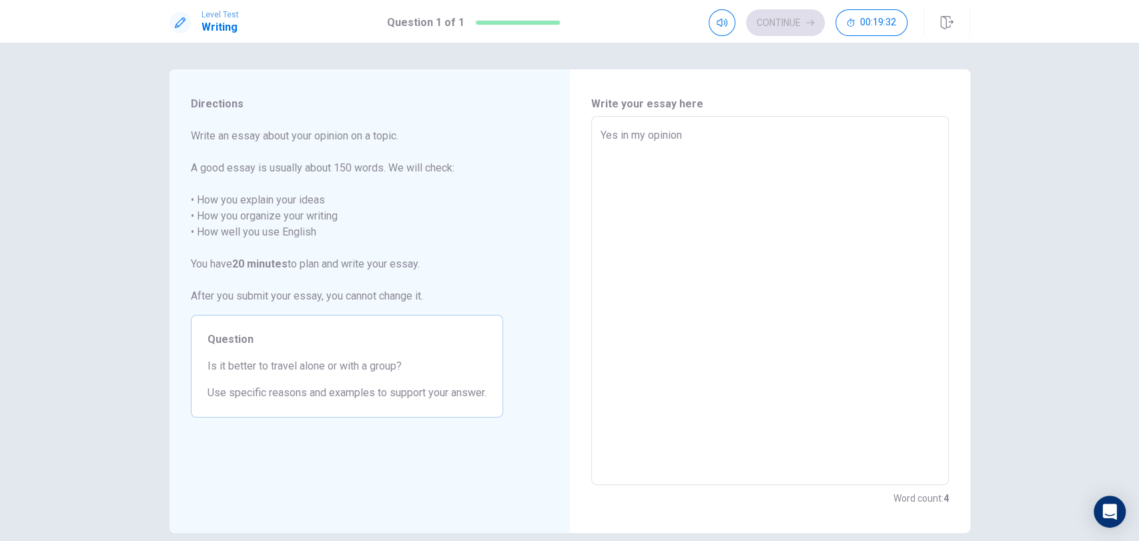
type textarea "Yes in my opinion"
type textarea "x"
type textarea "Yes in my opinion p"
type textarea "x"
type textarea "Yes in my opinion pr"
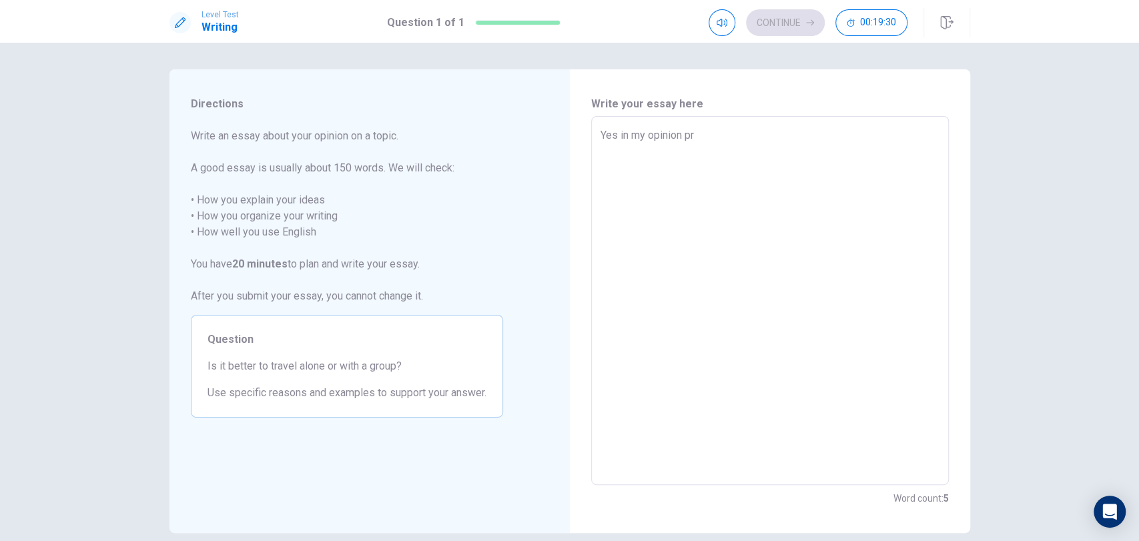
type textarea "x"
type textarea "Yes in my opinion pre"
type textarea "x"
type textarea "Yes in my opinion pref"
type textarea "x"
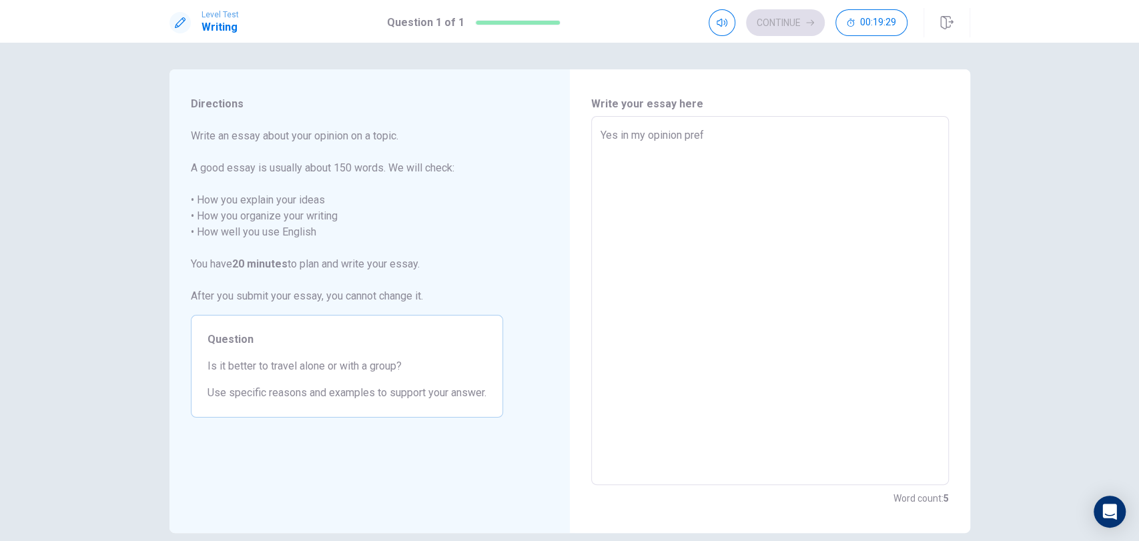
type textarea "Yes in my opinion prefr"
type textarea "x"
type textarea "Yes in my opinion pref"
type textarea "x"
type textarea "Yes in my opinion prefe"
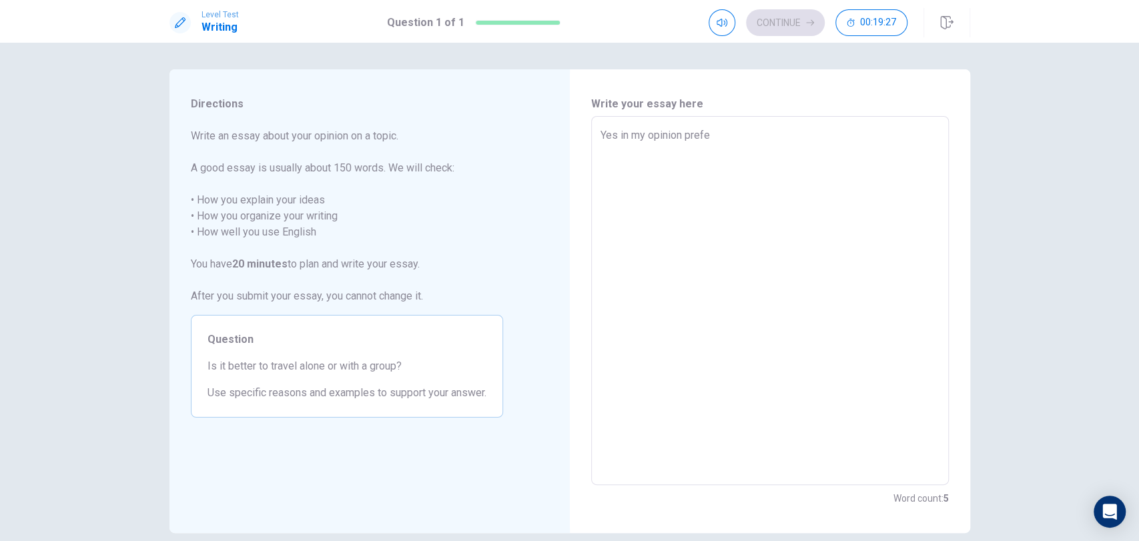
type textarea "x"
type textarea "Yes in my opinion prefer"
click at [614, 135] on textarea "Yes in my opinion prefer" at bounding box center [769, 300] width 339 height 347
type textarea "x"
type textarea "Yesin my opinion prefer"
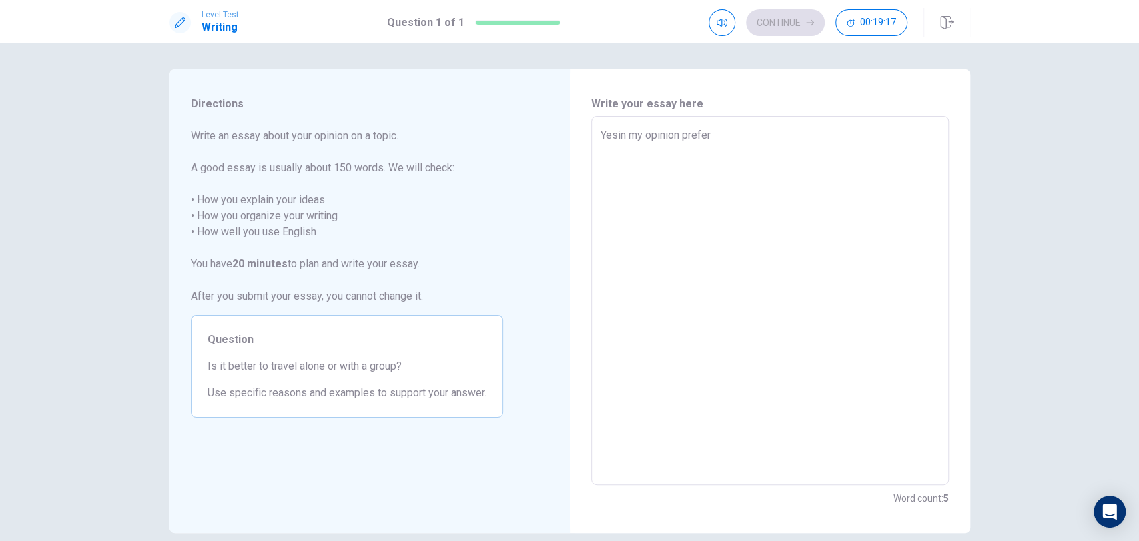
type textarea "x"
type textarea "Yein my opinion prefer"
type textarea "x"
type textarea "Yin my opinion prefer"
type textarea "x"
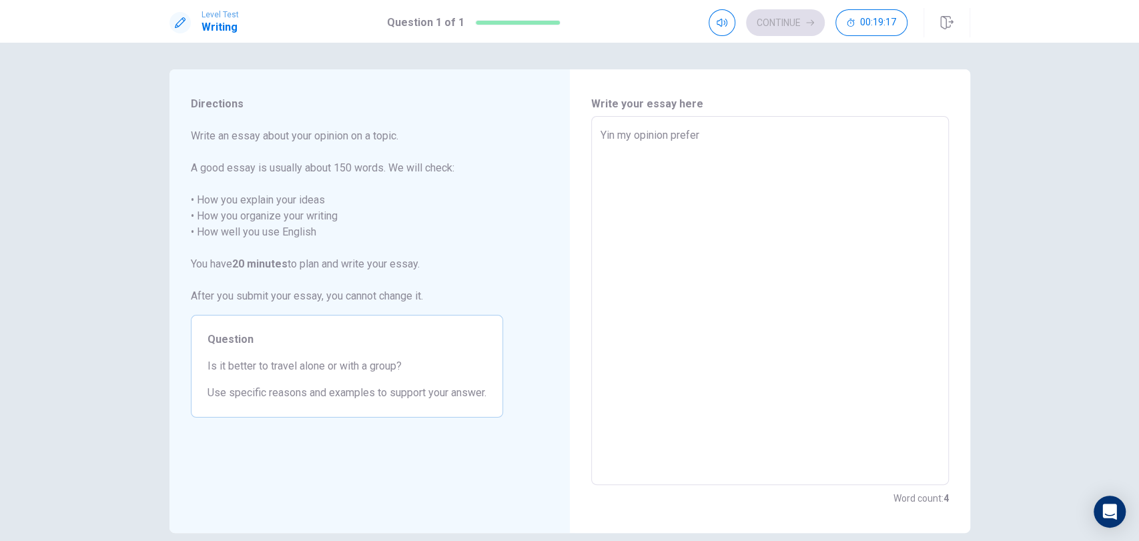
type textarea "in my opinion prefer"
click at [600, 137] on textarea "in my opinion prefer" at bounding box center [769, 300] width 339 height 347
type textarea "x"
type textarea "n my opinion prefer"
type textarea "x"
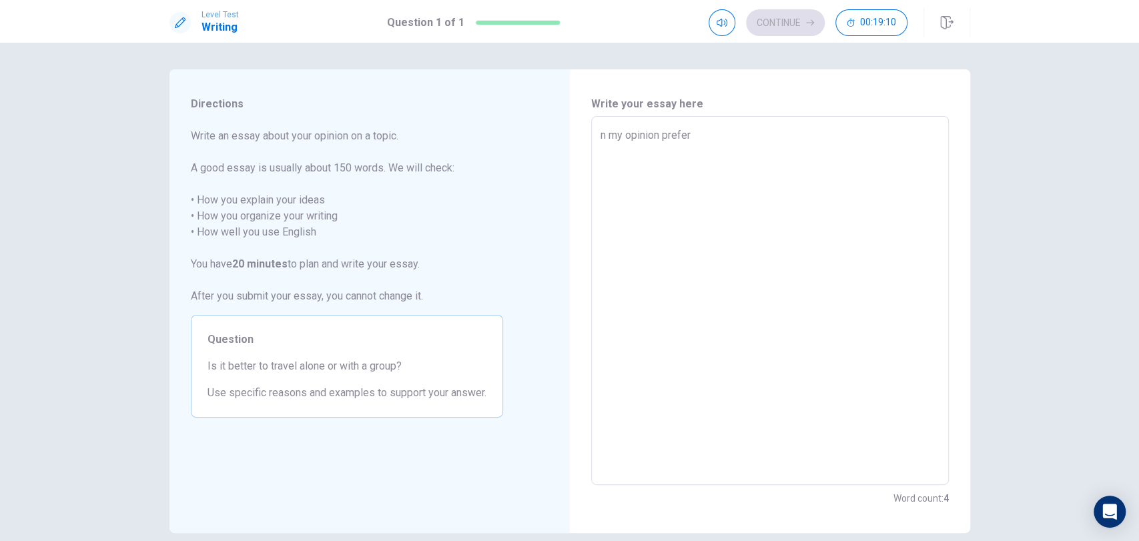
type textarea "In my opinion prefer"
click at [694, 136] on textarea "In my opinion prefer" at bounding box center [769, 300] width 339 height 347
click at [662, 137] on textarea "In my opinion prefer" at bounding box center [769, 300] width 339 height 347
type textarea "x"
type textarea "In my opinion iprefer"
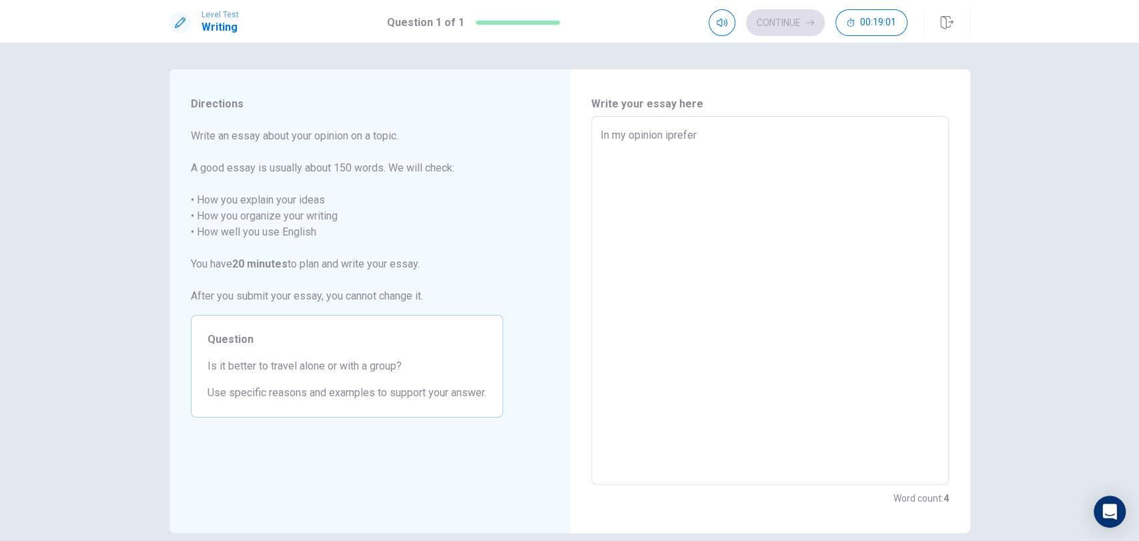
type textarea "x"
type textarea "In my opinion prefer"
type textarea "x"
type textarea "In my opinion Iprefer"
type textarea "x"
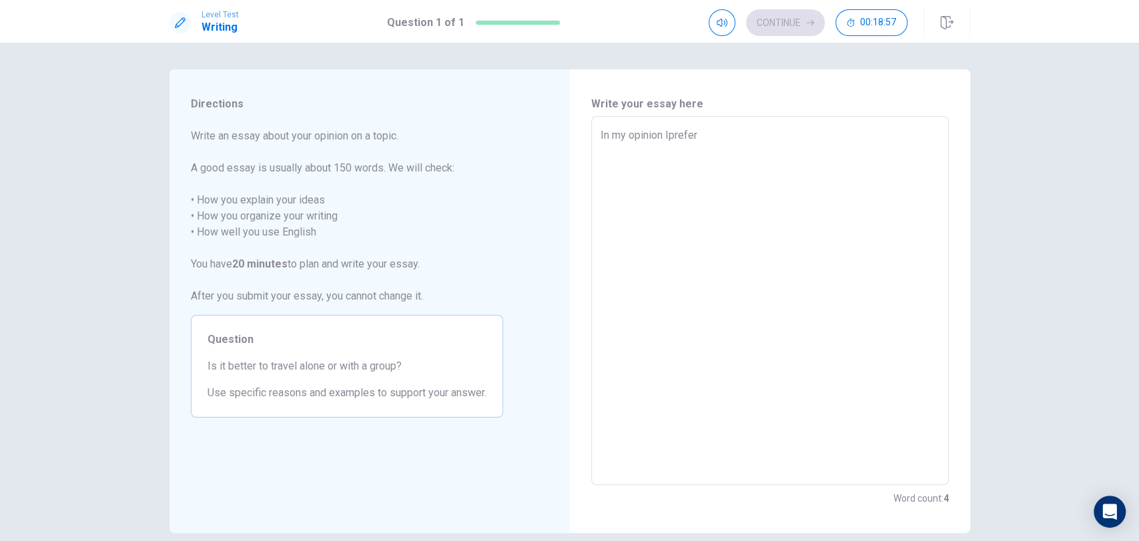
type textarea "In my opinion I prefer"
click at [695, 131] on textarea "In my opinion I prefer" at bounding box center [769, 300] width 339 height 347
type textarea "x"
type textarea "In my opinion I prefer"
type textarea "x"
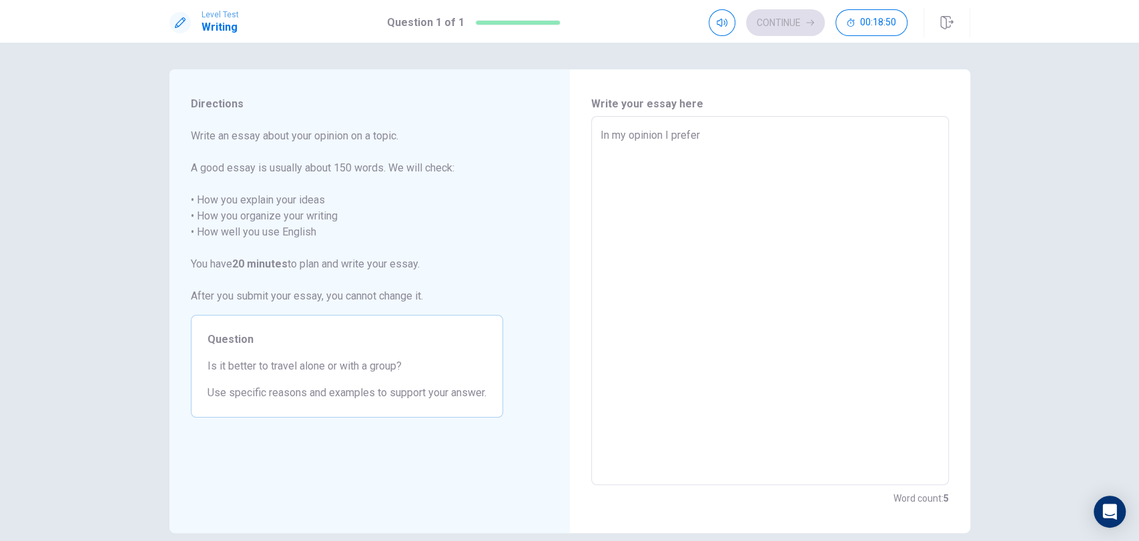
type textarea "In my opinion I prefer t"
type textarea "x"
type textarea "In my opinion I prefer tr"
type textarea "x"
type textarea "In my opinion I prefer tra"
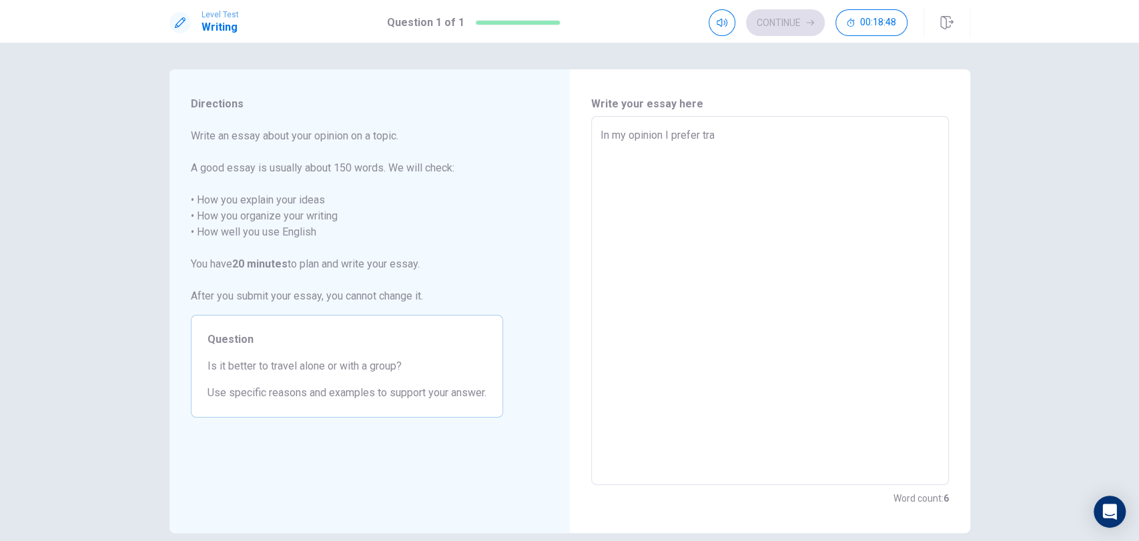
type textarea "x"
type textarea "In my opinion I prefer trav"
type textarea "x"
type textarea "In my opinion I prefer trave"
type textarea "x"
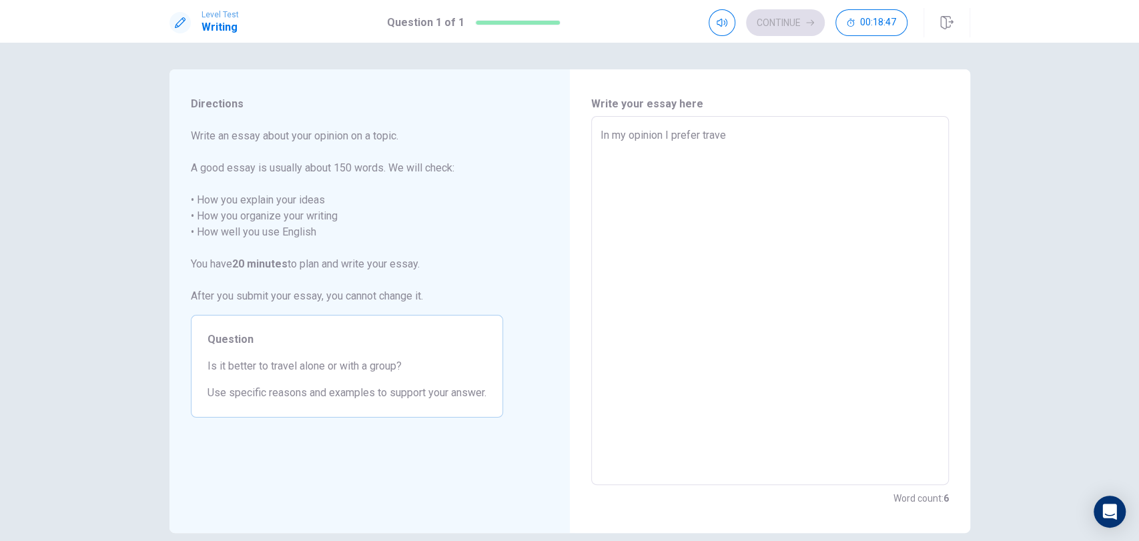
type textarea "In my opinion I prefer travel"
type textarea "x"
type textarea "In my opinion I prefer traveli"
type textarea "x"
type textarea "In my opinion I prefer travelin"
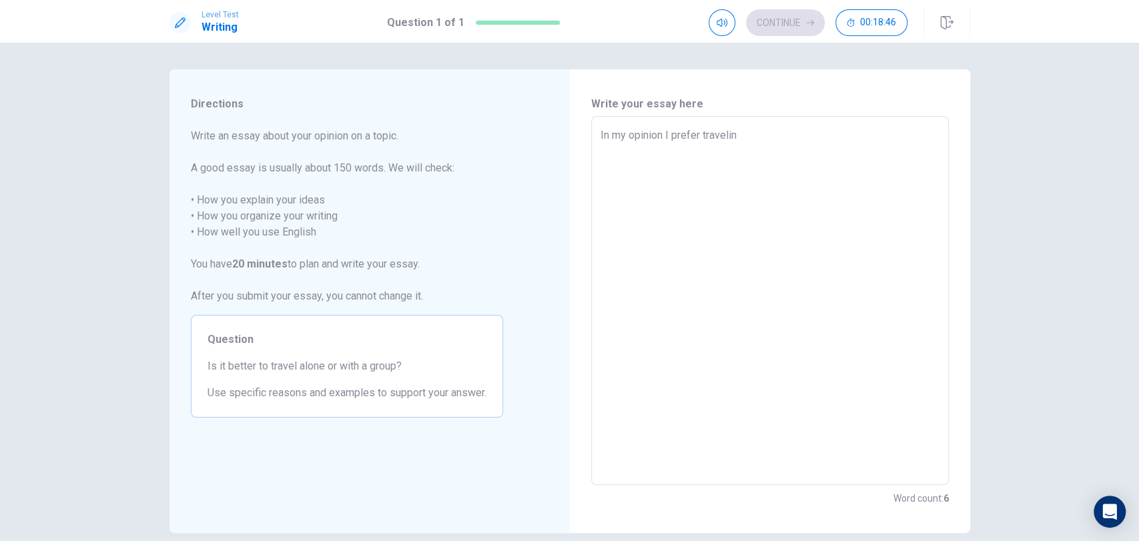
type textarea "x"
type textarea "In my opinion I prefer traveling"
type textarea "x"
type textarea "In my opinion I prefer traveling"
type textarea "x"
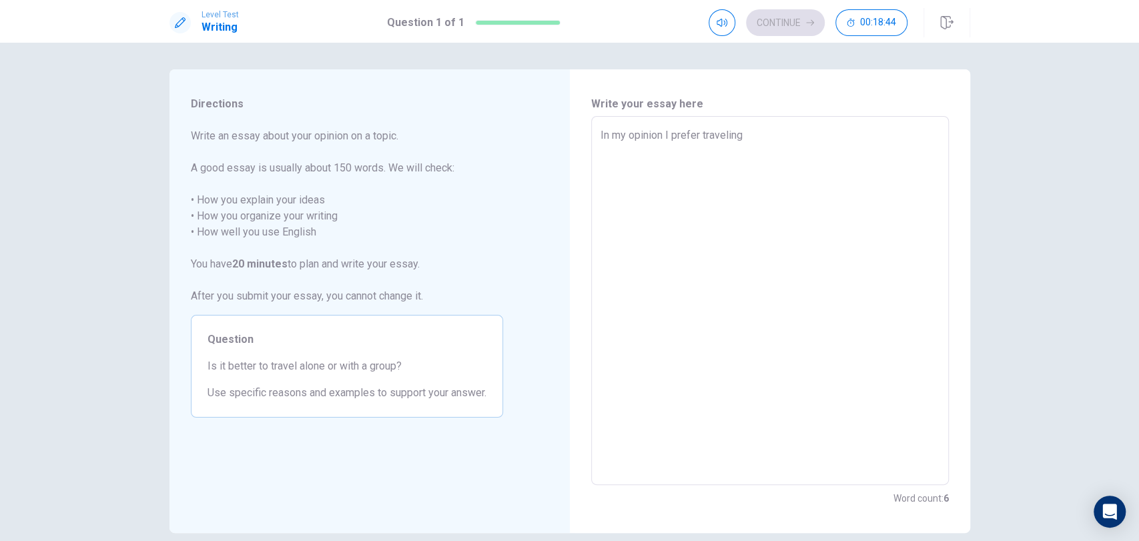
type textarea "In my opinion I prefer traveling i"
type textarea "x"
type textarea "In my opinion I prefer traveling in"
type textarea "x"
type textarea "In my opinion I prefer traveling in"
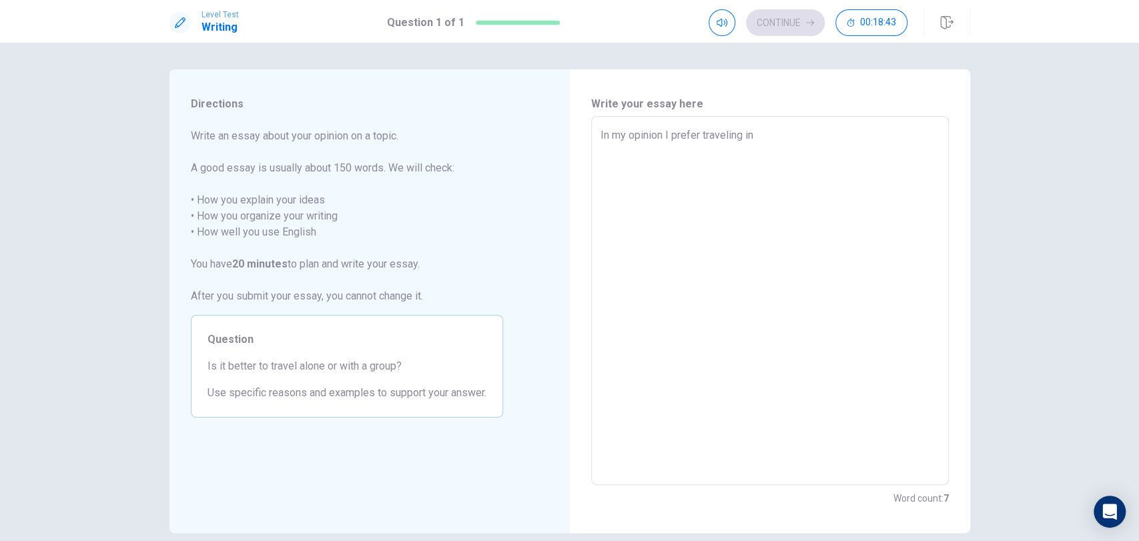
type textarea "x"
type textarea "In my opinion I prefer traveling in a"
type textarea "x"
type textarea "In my opinion I prefer traveling in a"
type textarea "x"
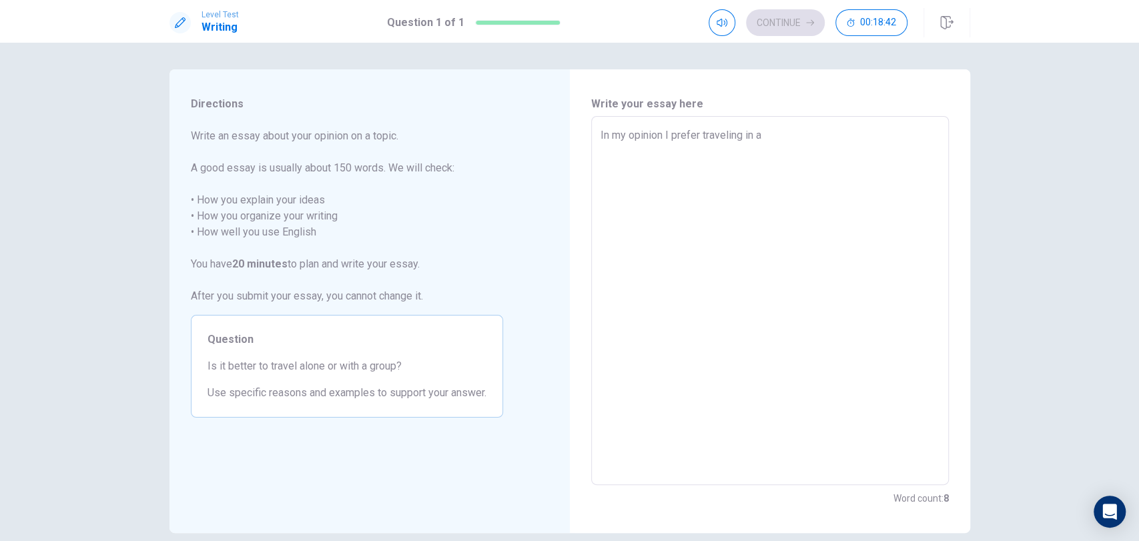
type textarea "In my opinion I prefer traveling in a g"
type textarea "x"
type textarea "In my opinion I prefer traveling in a gr"
type textarea "x"
type textarea "In my opinion I prefer traveling in a gro"
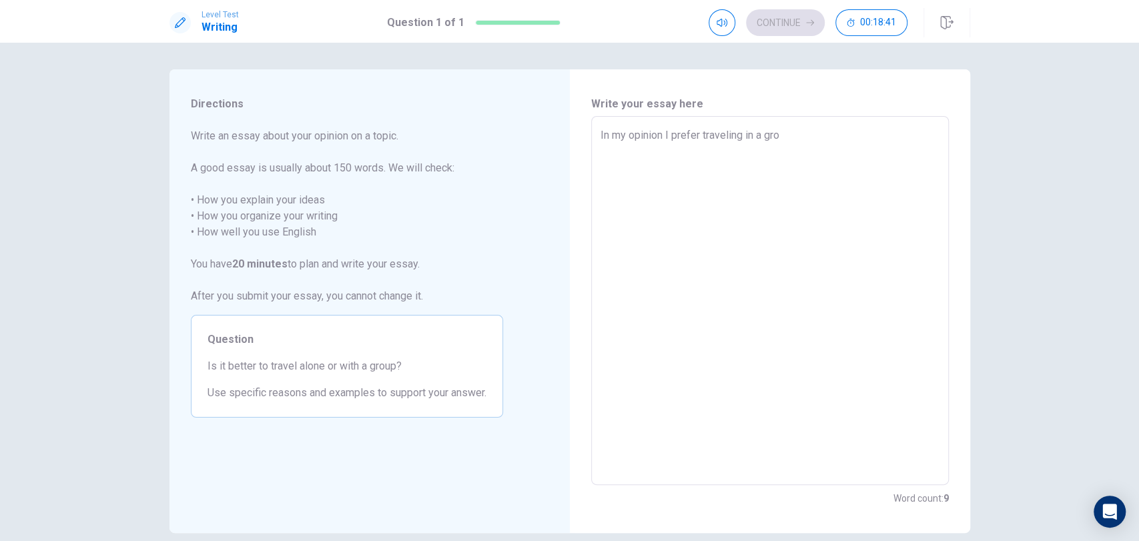
type textarea "x"
type textarea "In my opinion I prefer traveling in a grou"
type textarea "x"
type textarea "In my opinion I prefer traveling in a group"
type textarea "x"
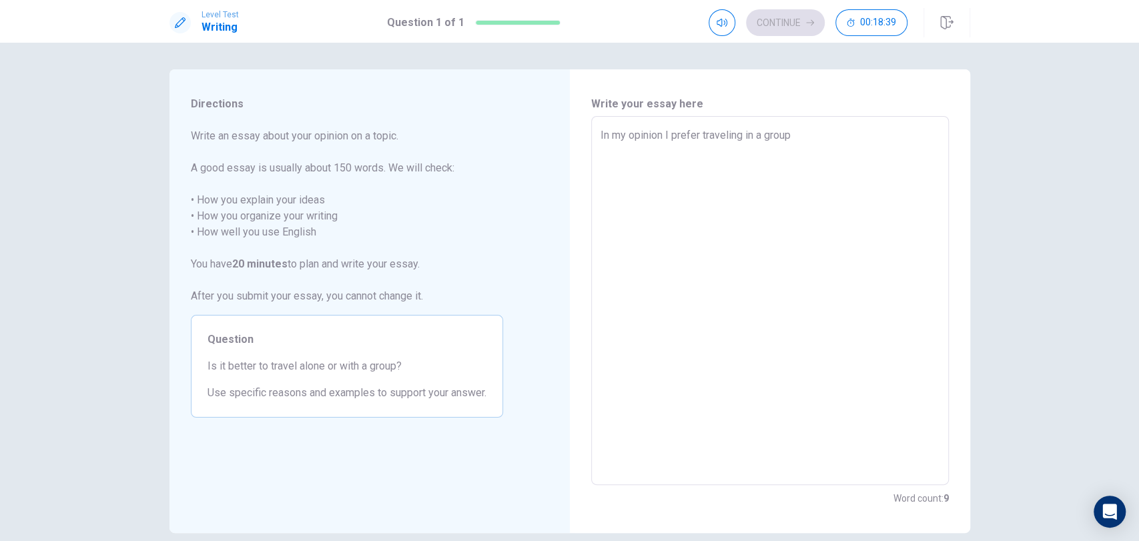
type textarea "In my opinion I prefer traveling in a group"
type textarea "x"
type textarea "In my opinion I prefer traveling in a group b"
type textarea "x"
type textarea "In my opinion I prefer traveling in a group be"
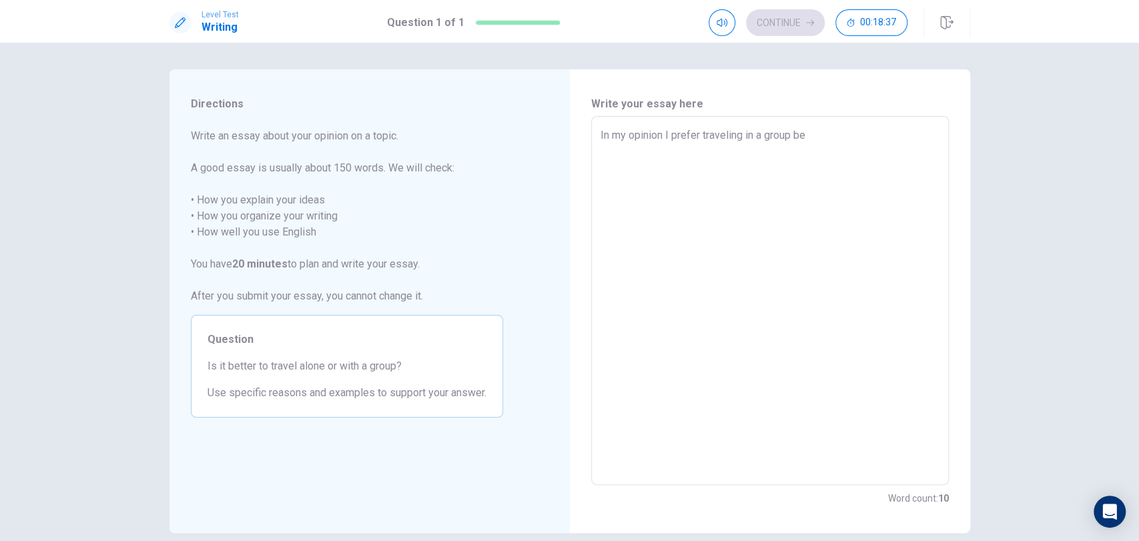
type textarea "x"
type textarea "In my opinion I prefer traveling in a group bec"
type textarea "x"
type textarea "In my opinion I prefer traveling in a group beca"
type textarea "x"
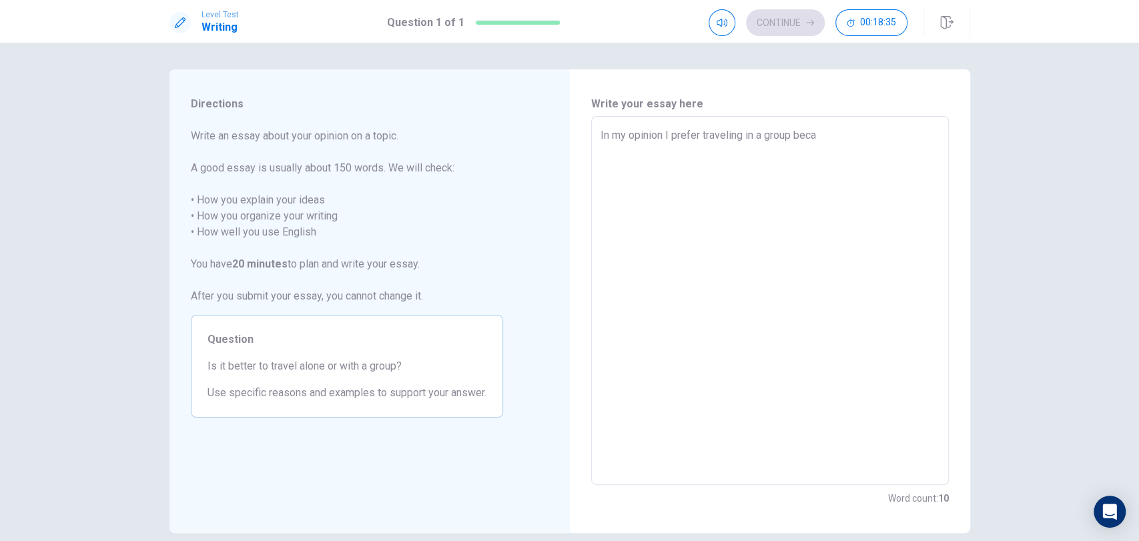
type textarea "In my opinion I prefer traveling in a group becau"
type textarea "x"
type textarea "In my opinion I prefer traveling in a group becaus"
type textarea "x"
type textarea "In my opinion I prefer traveling in a group because"
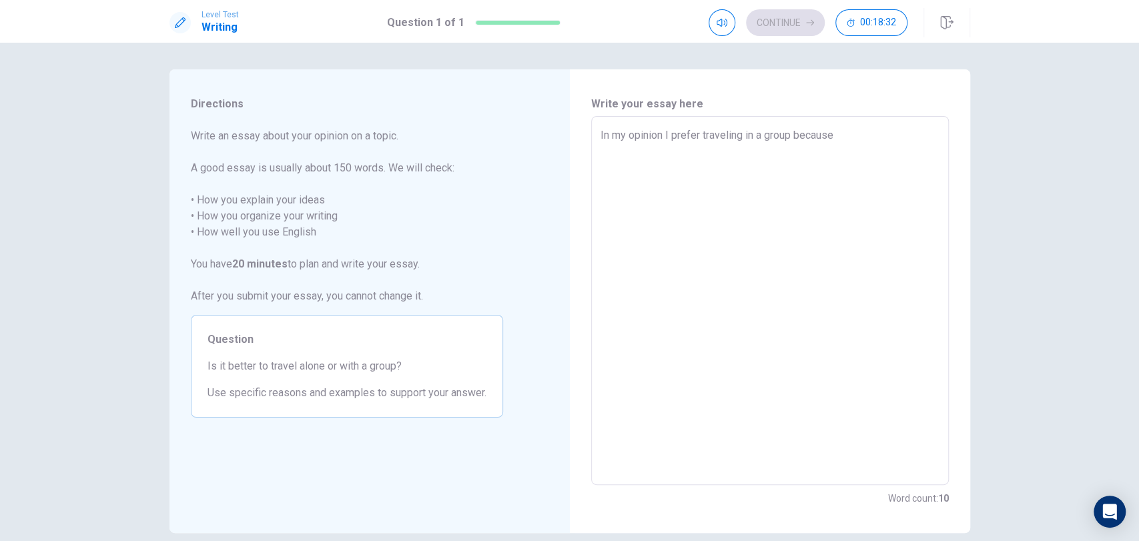
type textarea "x"
type textarea "In my opinion I prefer traveling in a group because"
type textarea "x"
type textarea "In my opinion I prefer traveling in a group because i"
type textarea "x"
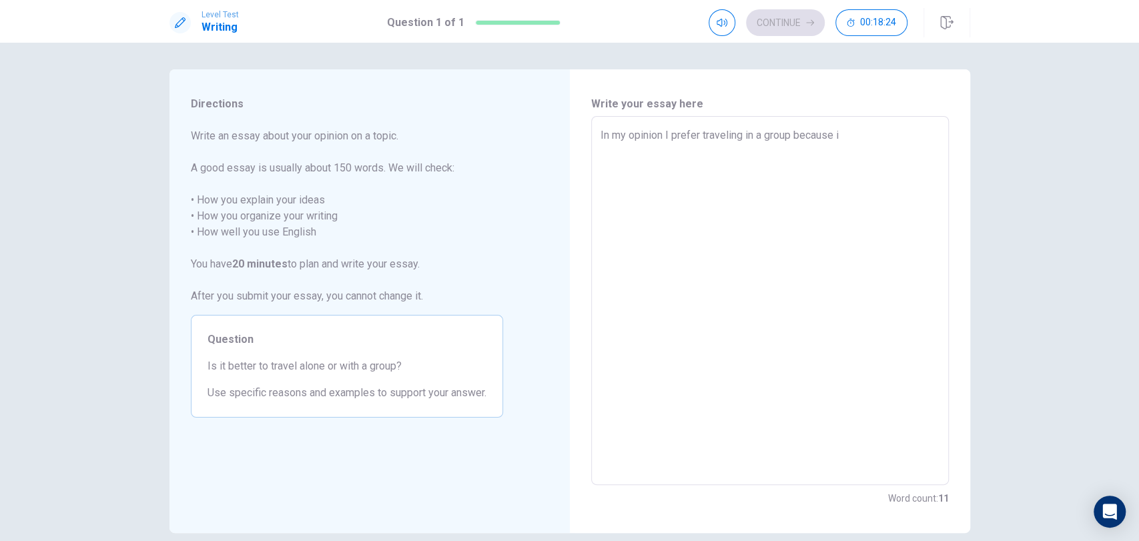
type textarea "In my opinion I prefer traveling in a group because it"
type textarea "x"
type textarea "In my opinion I prefer traveling in a group because it"
type textarea "x"
type textarea "In my opinion I prefer traveling in a group because it h"
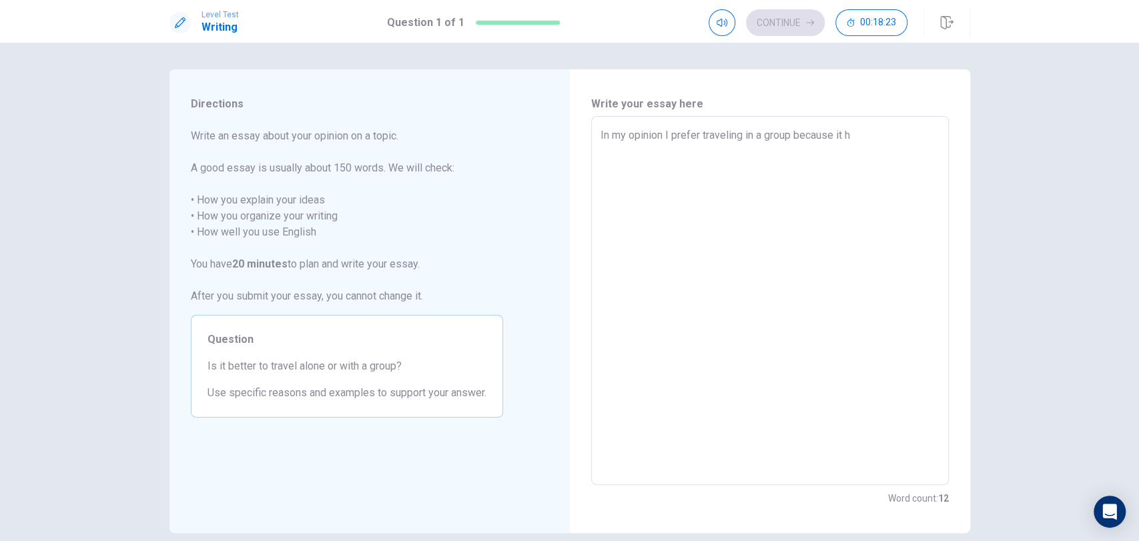
type textarea "x"
type textarea "In my opinion I prefer traveling in a group because it he"
type textarea "x"
type textarea "In my opinion I prefer traveling in a group because it hel"
type textarea "x"
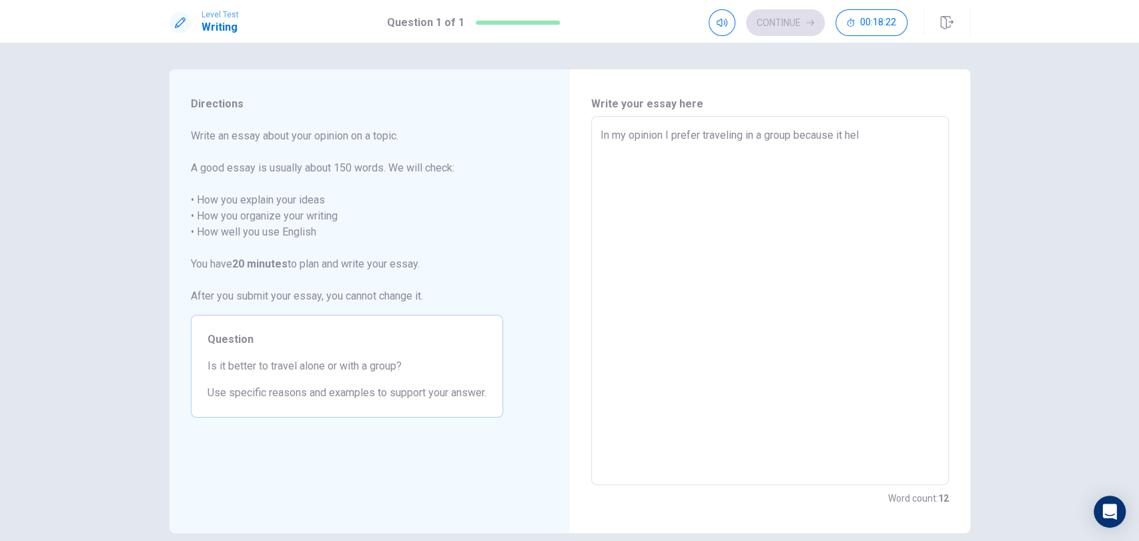
type textarea "In my opinion I prefer traveling in a group because it help"
type textarea "x"
type textarea "In my opinion I prefer traveling in a group because it help"
type textarea "x"
type textarea "In my opinion I prefer traveling in a group because it help m"
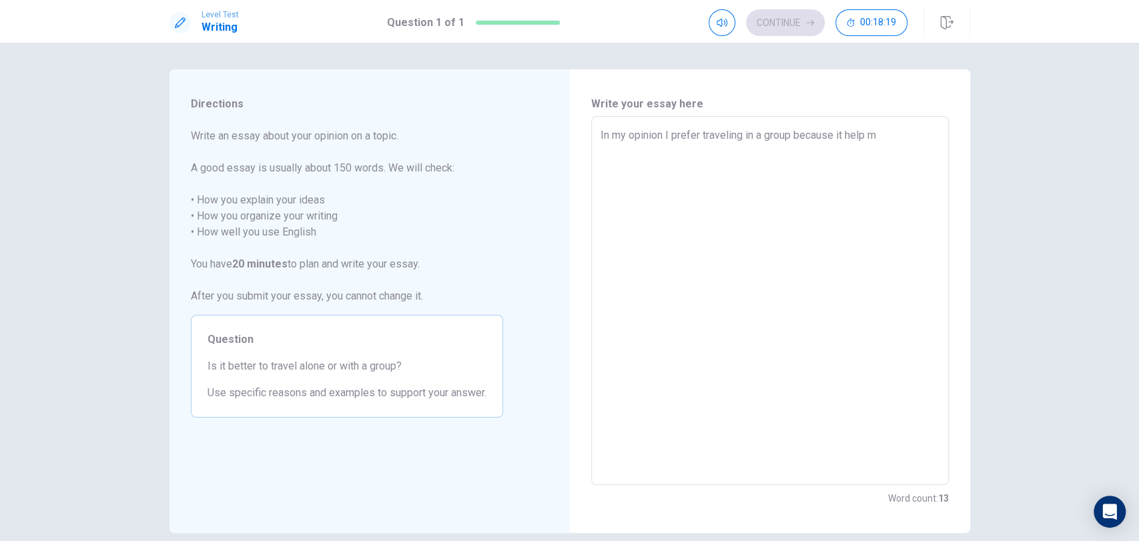
type textarea "x"
type textarea "In my opinion I prefer traveling in a group because it help me"
type textarea "x"
type textarea "In my opinion I prefer traveling in a group because it help me"
type textarea "x"
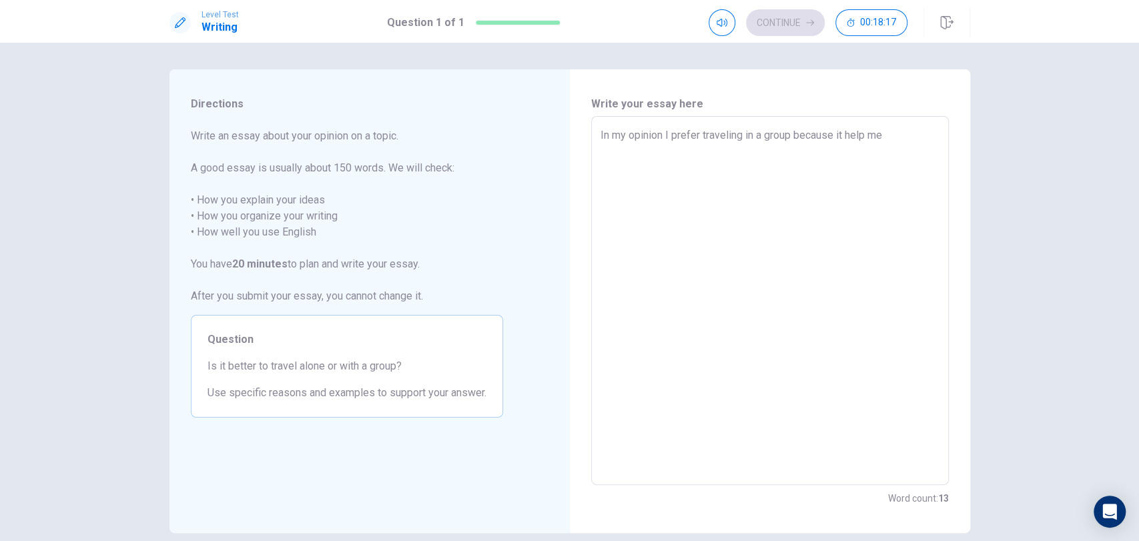
type textarea "In my opinion I prefer traveling in a group because it help me f"
type textarea "x"
type textarea "In my opinion I prefer traveling in a group because it help me fe"
type textarea "x"
type textarea "In my opinion I prefer traveling in a group because it help me fel"
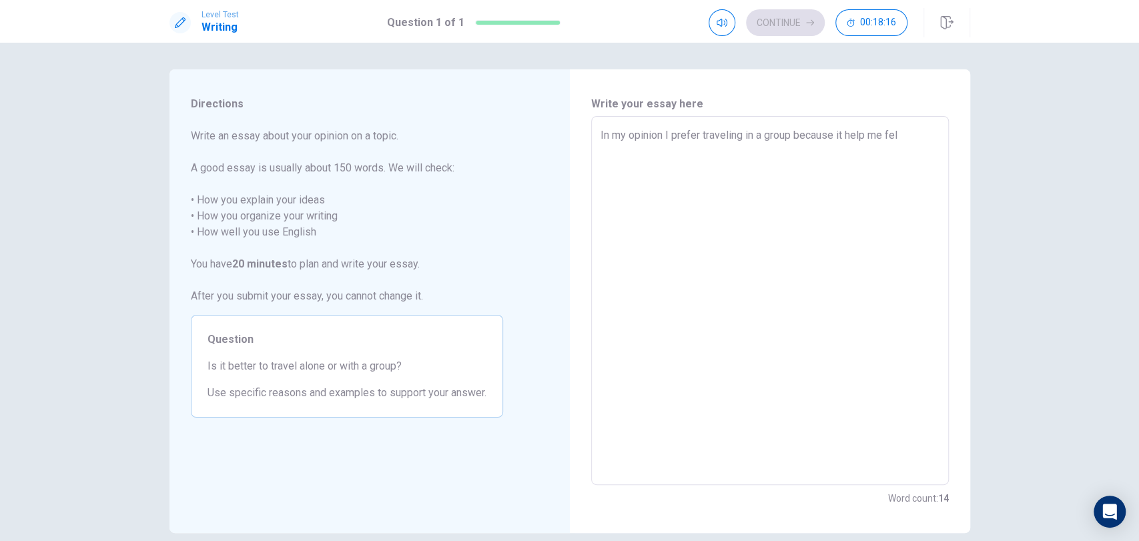
type textarea "x"
type textarea "In my opinion I prefer traveling in a group because it help me fell"
type textarea "x"
type textarea "In my opinion I prefer traveling in a group because it help me felll"
type textarea "x"
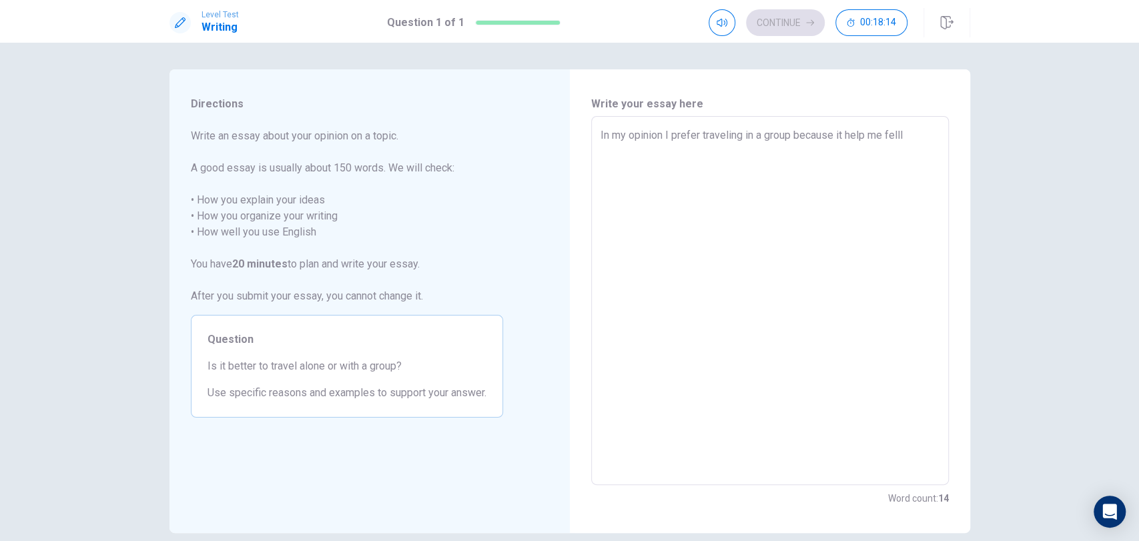
type textarea "In my opinion I prefer traveling in a group because it help me fell"
type textarea "x"
type textarea "In my opinion I prefer traveling in a group because it help me fel"
type textarea "x"
type textarea "In my opinion I prefer traveling in a group because it help me fe"
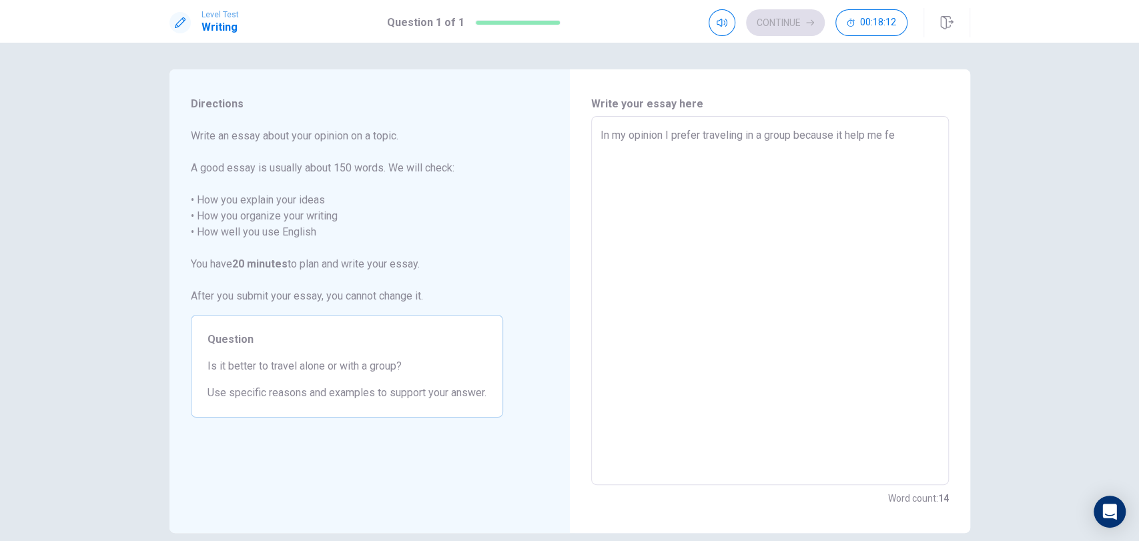
type textarea "x"
type textarea "In my opinion I prefer traveling in a group because it help me fee"
type textarea "x"
type textarea "In my opinion I prefer traveling in a group because it help me feel"
type textarea "x"
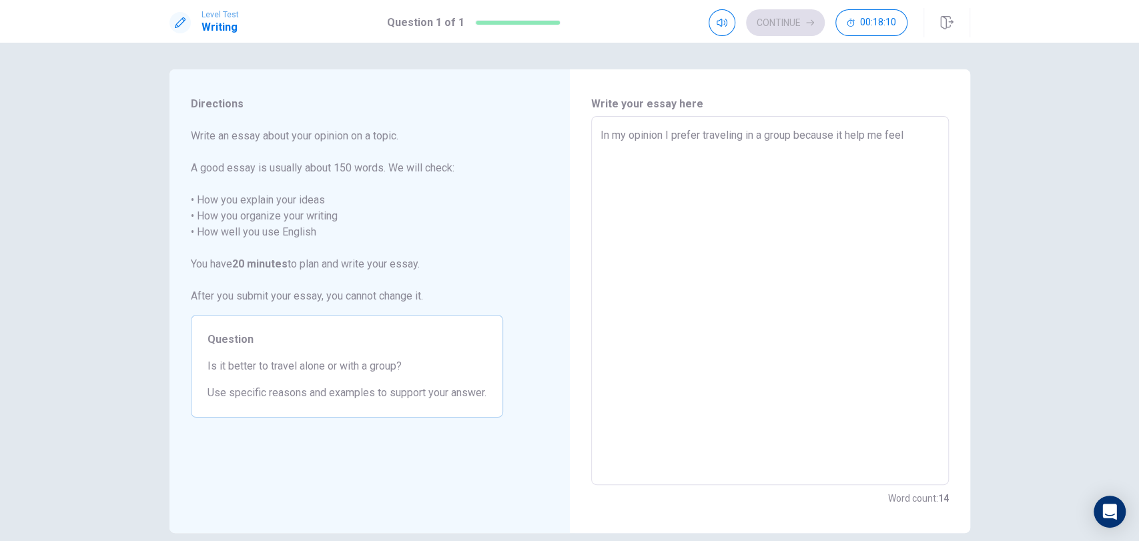
type textarea "In my opinion I prefer traveling in a group because it help me feel"
type textarea "x"
type textarea "In my opinion I prefer traveling in a group because it help me feel s"
type textarea "x"
type textarea "In my opinion I prefer traveling in a group because it help me feel sa"
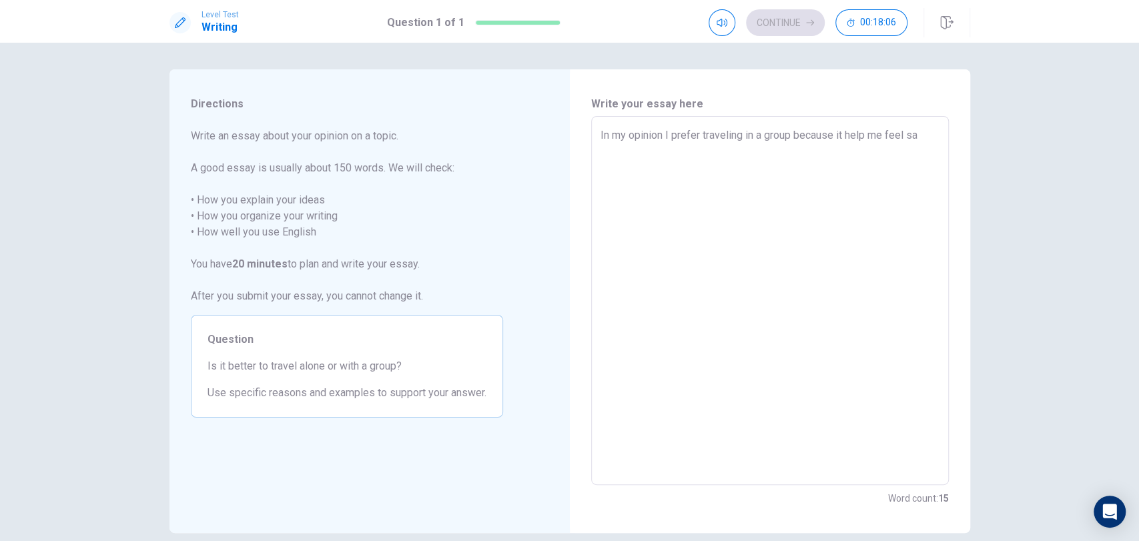
type textarea "x"
type textarea "In my opinion I prefer traveling in a group because it help me feel saf"
type textarea "x"
type textarea "In my opinion I prefer traveling in a group because it help me feel safe"
type textarea "x"
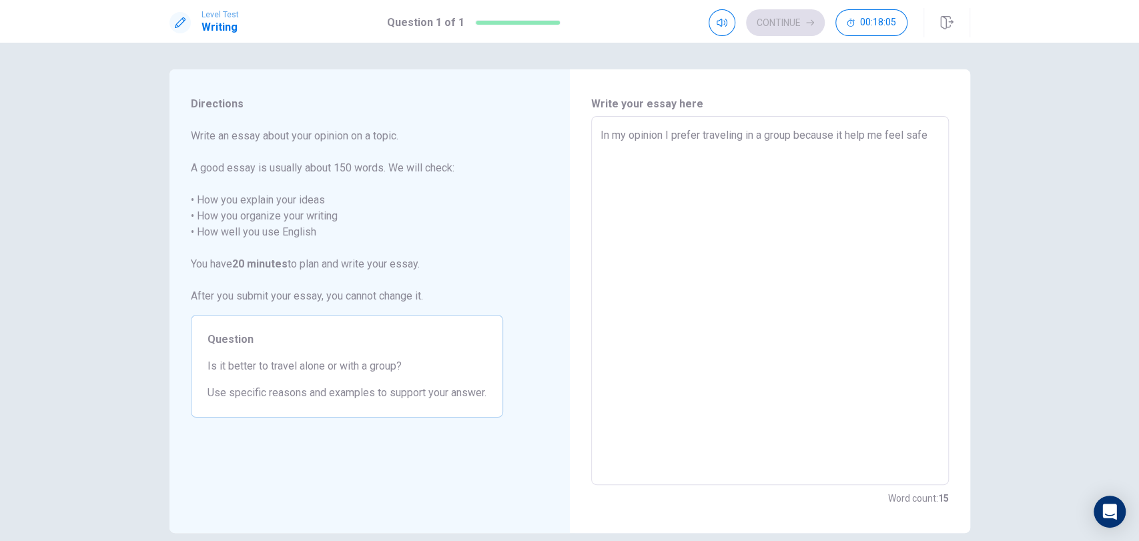
type textarea "In my opinion I prefer traveling in a group because it help me feel safe"
type textarea "x"
type textarea "In my opinion I prefer traveling in a group because it help me feel safe e"
type textarea "x"
type textarea "In my opinion I prefer traveling in a group because it help me feel safe en"
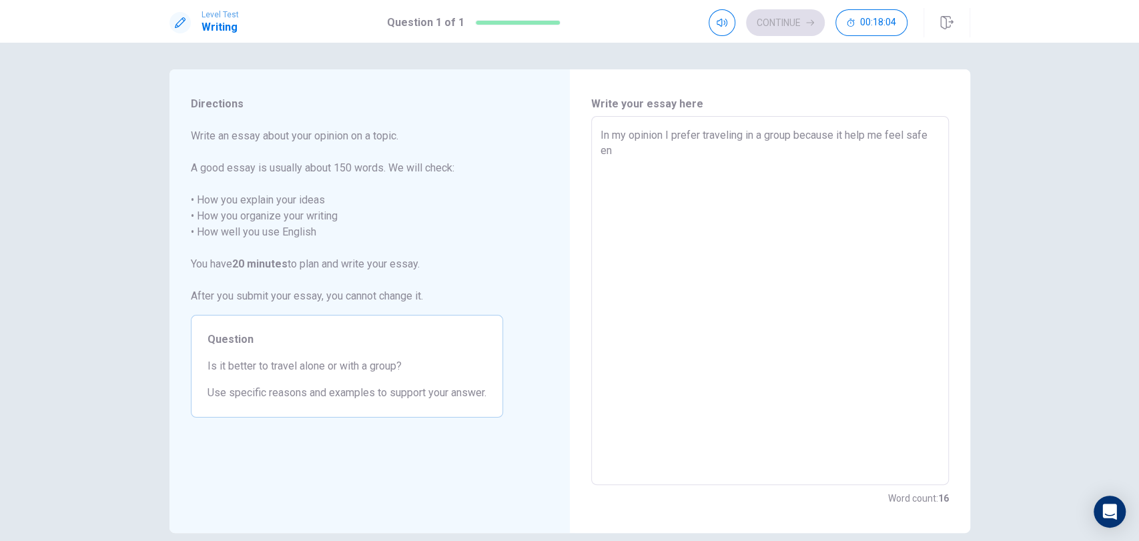
type textarea "x"
type textarea "In my opinion I prefer traveling in a group because it help me feel safe end"
type textarea "x"
type textarea "In my opinion I prefer traveling in a group because it help me feel safe end"
type textarea "x"
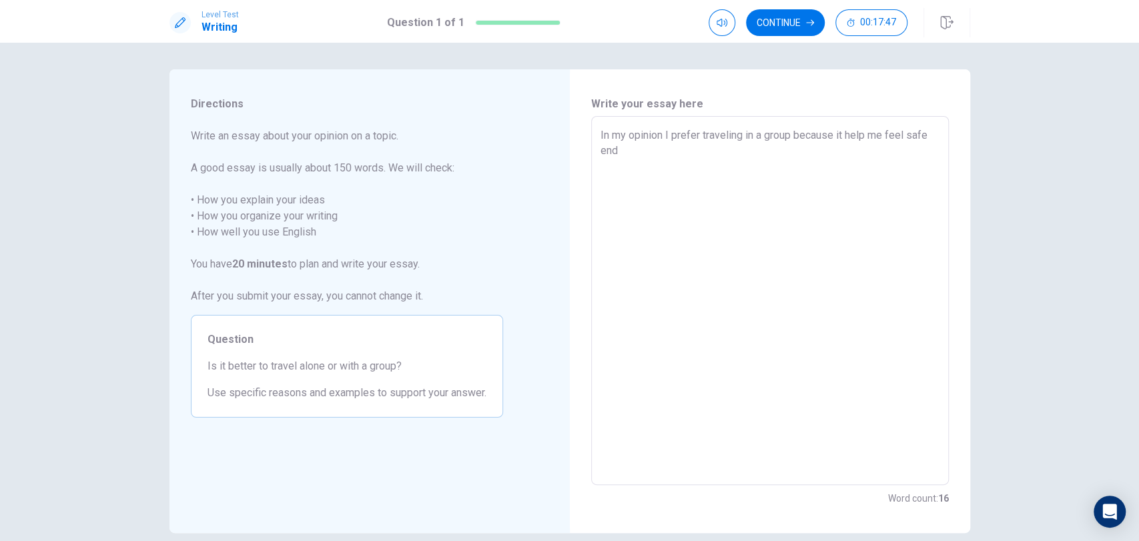
type textarea "In my opinion I prefer traveling in a group because it help me feel safe end"
type textarea "x"
type textarea "In my opinion I prefer traveling in a group because it help me feel safe en"
type textarea "x"
type textarea "In my opinion I prefer traveling in a group because it help me feel safe e"
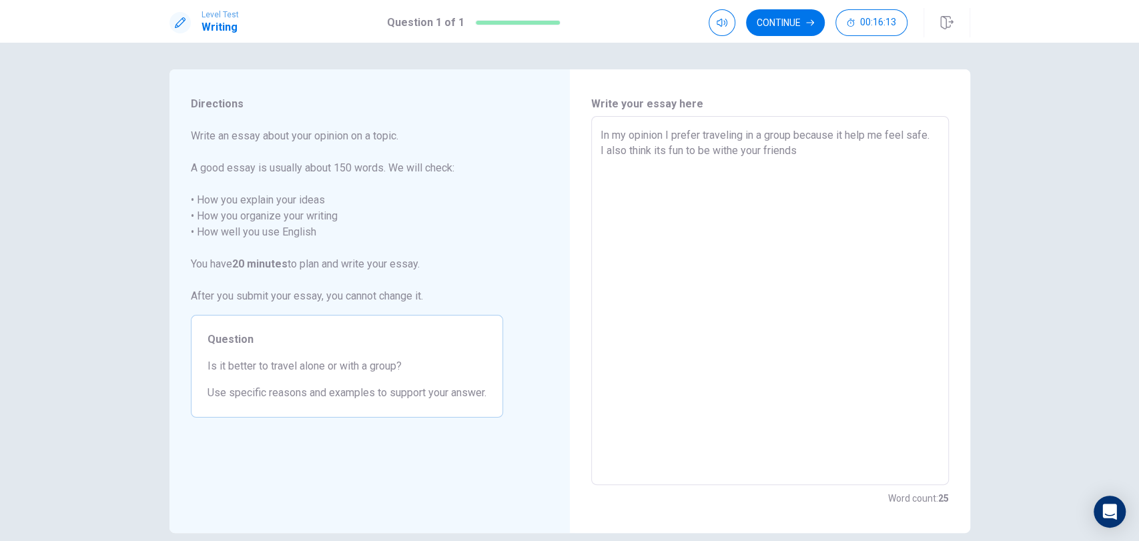
click at [692, 301] on textarea "In my opinion I prefer traveling in a group because it help me feel safe. I als…" at bounding box center [769, 300] width 339 height 347
click at [717, 154] on textarea "In my opinion I prefer traveling in a group because it help me feel safe. I als…" at bounding box center [769, 300] width 339 height 347
click at [718, 151] on textarea "In my opinion I prefer traveling in a group because it help me feel safe. I als…" at bounding box center [769, 300] width 339 height 347
click at [786, 151] on textarea "In my opinion I prefer traveling in a group because it help me feel safe. I als…" at bounding box center [769, 300] width 339 height 347
click at [812, 168] on textarea "In my opinion I prefer traveling in a group because it help me feel safe. I als…" at bounding box center [769, 300] width 339 height 347
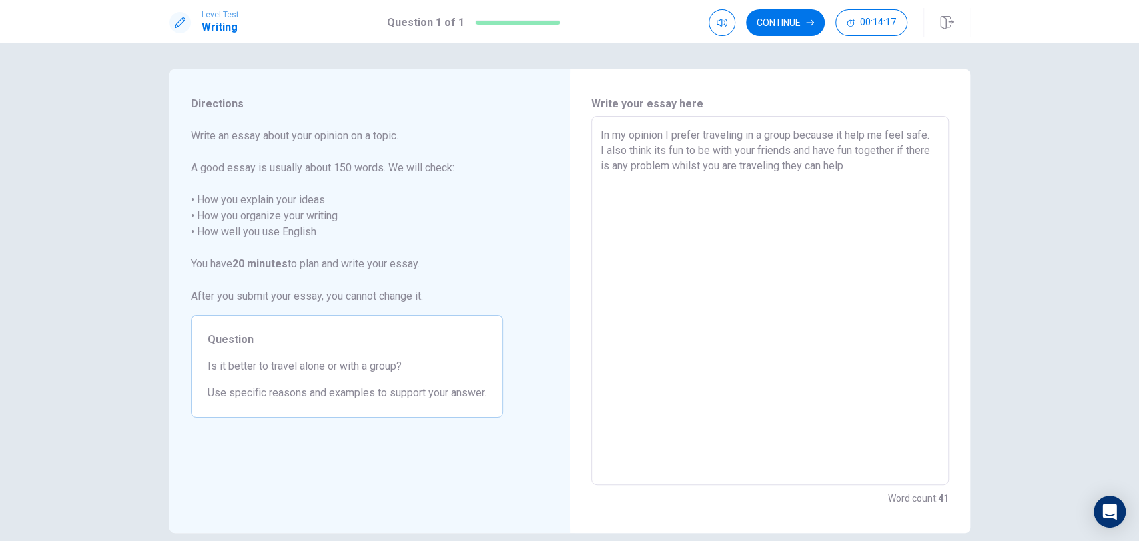
click at [844, 167] on textarea "In my opinion I prefer traveling in a group because it help me feel safe. I als…" at bounding box center [769, 300] width 339 height 347
click at [870, 167] on textarea "In my opinion I prefer traveling in a group because it help me feel safe. I als…" at bounding box center [769, 300] width 339 height 347
click at [874, 167] on textarea "In my opinion I prefer traveling in a group because it help me feel safe. I als…" at bounding box center [769, 300] width 339 height 347
click at [910, 172] on textarea "In my opinion I prefer traveling in a group because it help me feel safe. I als…" at bounding box center [769, 300] width 339 height 347
click at [913, 168] on textarea "In my opinion I prefer traveling in a group because it help me feel safe. I als…" at bounding box center [769, 300] width 339 height 347
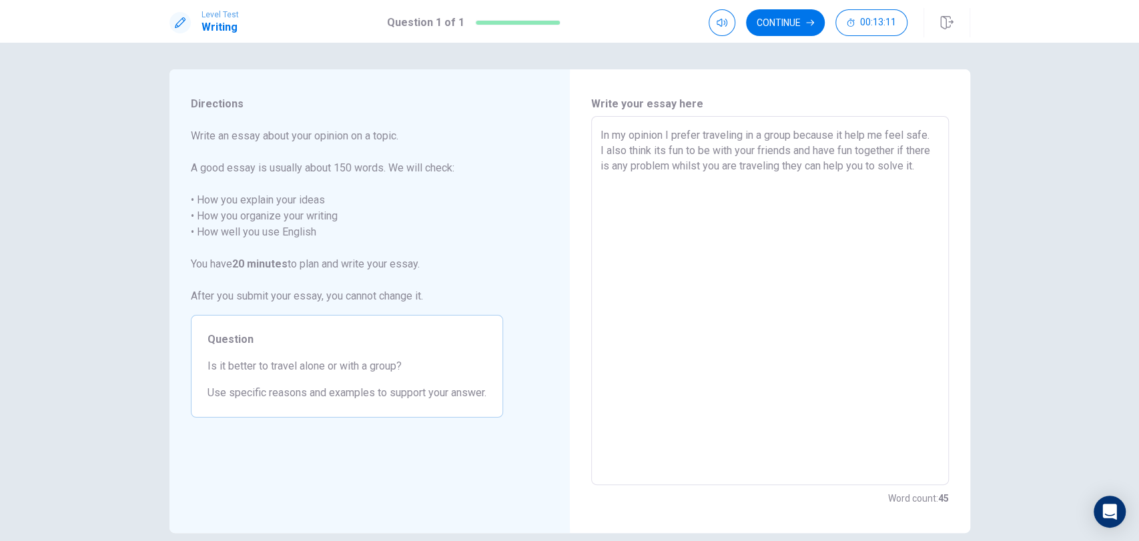
click at [907, 221] on textarea "In my opinion I prefer traveling in a group because it help me feel safe. I als…" at bounding box center [769, 300] width 339 height 347
click at [914, 167] on textarea "In my opinion I prefer traveling in a group because it help me feel safe. I als…" at bounding box center [769, 300] width 339 height 347
click at [810, 183] on textarea "In my opinion I prefer traveling in a group because it help me feel safe. I als…" at bounding box center [769, 300] width 339 height 347
click at [822, 179] on textarea "In my opinion I prefer traveling in a group because it help me feel safe. I als…" at bounding box center [769, 300] width 339 height 347
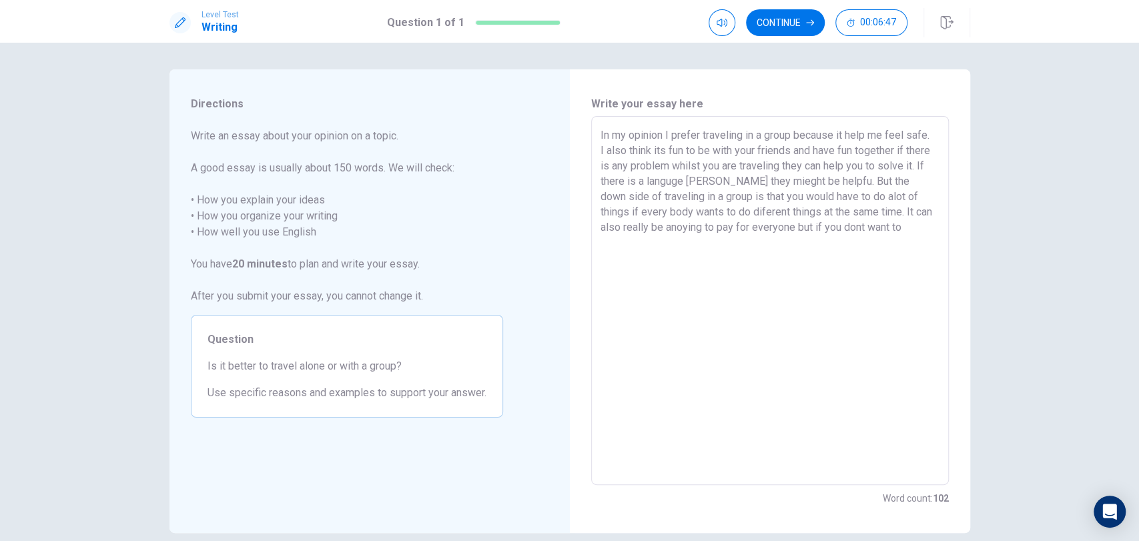
click at [859, 350] on textarea "In my opinion I prefer traveling in a group because it help me feel safe. I als…" at bounding box center [769, 300] width 339 height 347
click at [764, 243] on textarea "In my opinion I prefer traveling in a group because it help me feel safe. I als…" at bounding box center [769, 300] width 339 height 347
click at [758, 243] on textarea "In my opinion I prefer traveling in a group because it help me feel safe. I als…" at bounding box center [769, 300] width 339 height 347
click at [884, 241] on textarea "In my opinion I prefer traveling in a group because it help me feel safe. I als…" at bounding box center [769, 300] width 339 height 347
click at [888, 241] on textarea "In my opinion I prefer traveling in a group because it help me feel safe. I als…" at bounding box center [769, 300] width 339 height 347
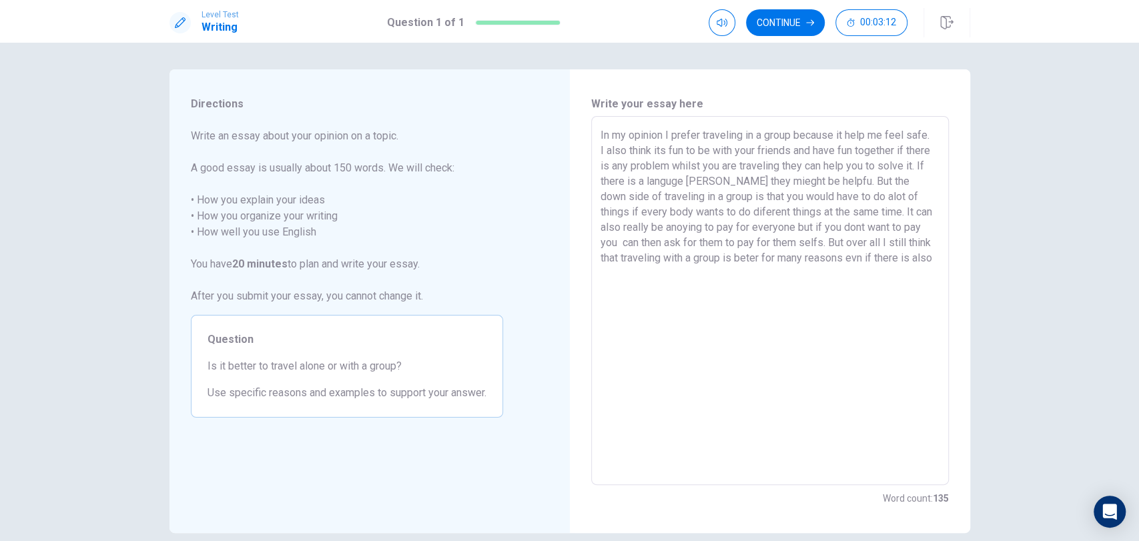
click at [832, 259] on textarea "In my opinion I prefer traveling in a group because it help me feel safe. I als…" at bounding box center [769, 300] width 339 height 347
click at [912, 257] on textarea "In my opinion I prefer traveling in a group because it help me feel safe. I als…" at bounding box center [769, 300] width 339 height 347
click at [888, 277] on textarea "In my opinion I prefer traveling in a group because it help me feel safe. I als…" at bounding box center [769, 300] width 339 height 347
click at [909, 273] on textarea "In my opinion I prefer traveling in a group because it help me feel safe. I als…" at bounding box center [769, 300] width 339 height 347
click at [761, 19] on button "Continue" at bounding box center [785, 22] width 79 height 27
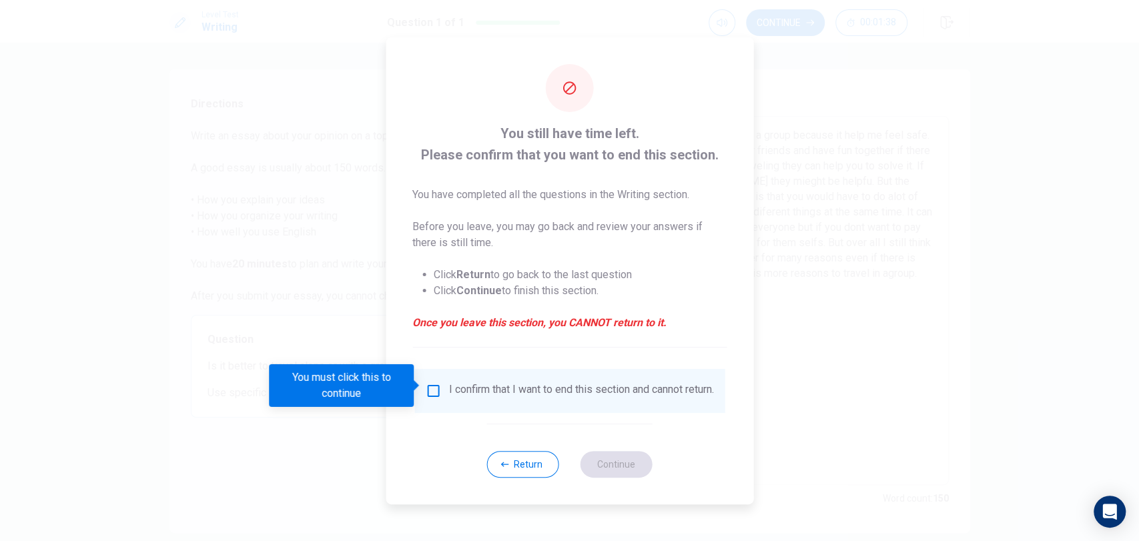
click at [433, 384] on input "You must click this to continue" at bounding box center [433, 391] width 16 height 16
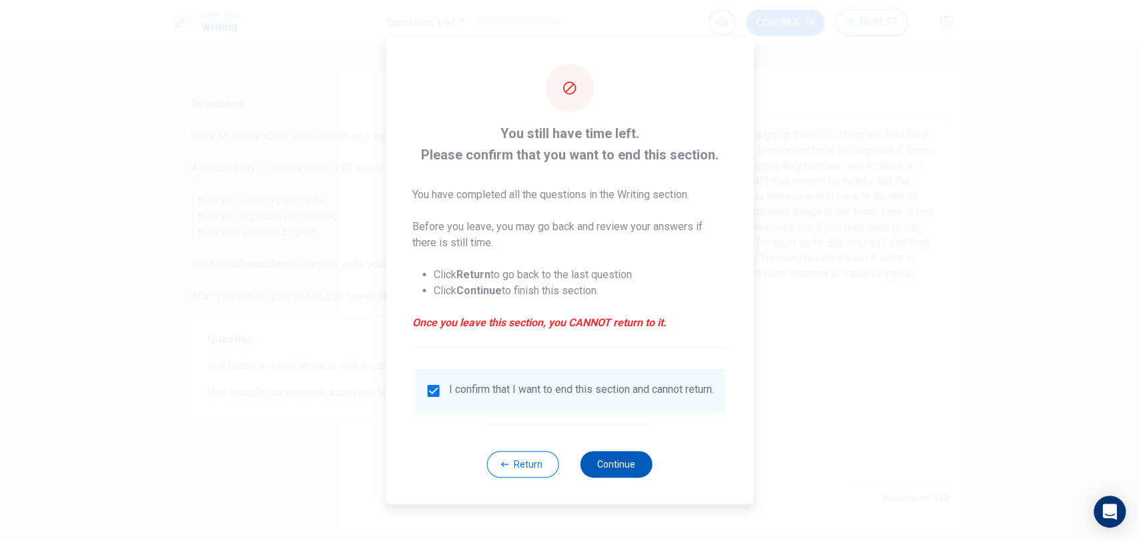
click at [619, 469] on button "Continue" at bounding box center [616, 464] width 72 height 27
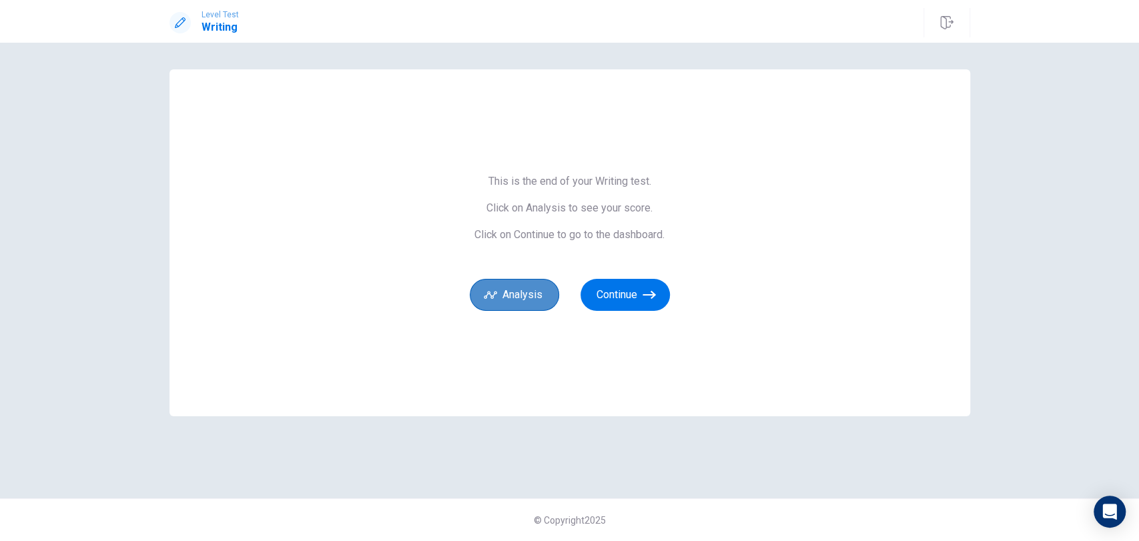
click at [536, 287] on button "Analysis" at bounding box center [514, 295] width 89 height 32
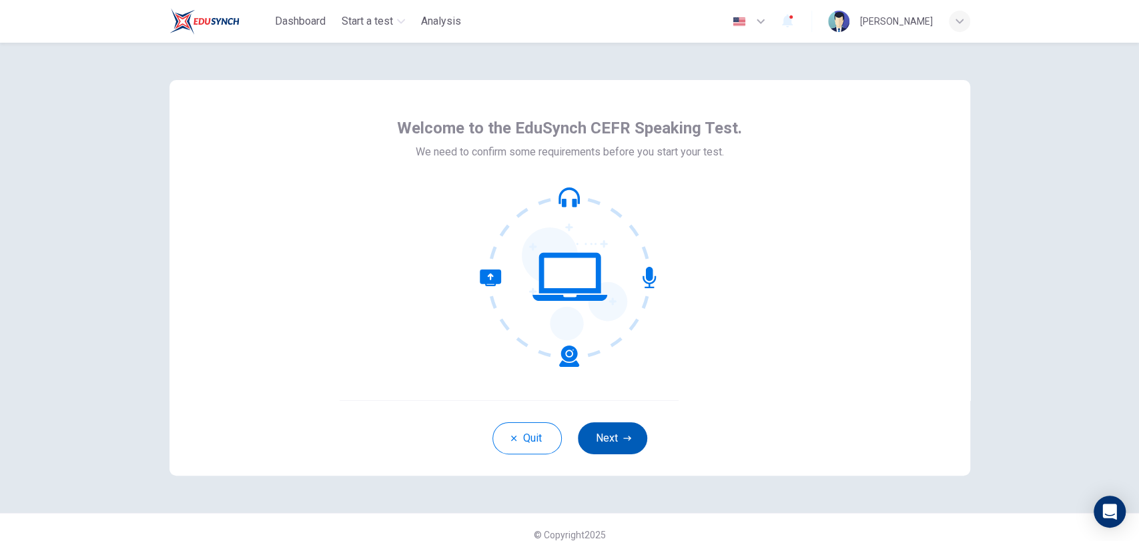
click at [625, 442] on button "Next" at bounding box center [612, 438] width 69 height 32
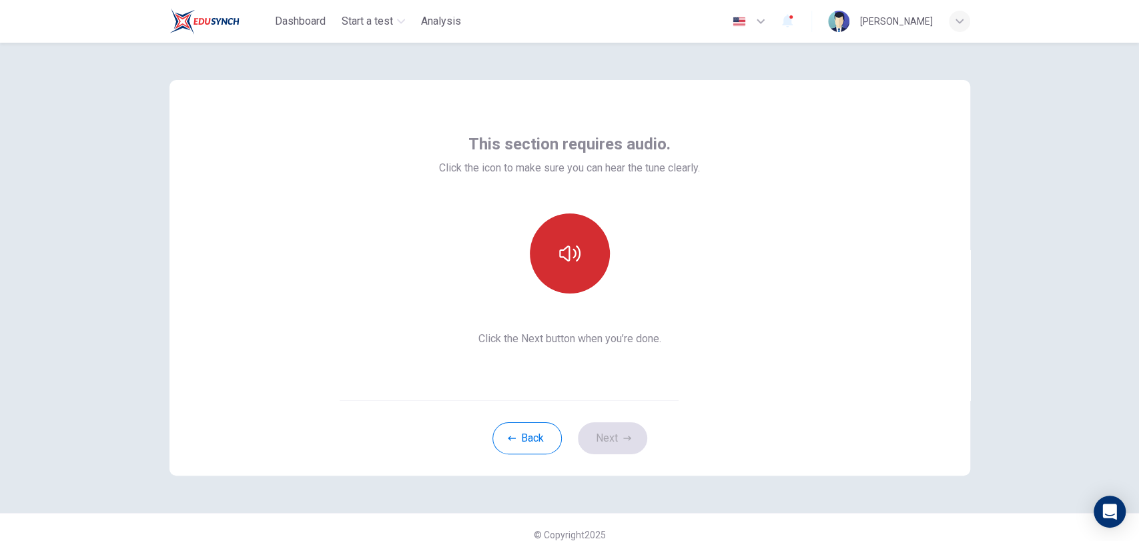
click at [560, 274] on button "button" at bounding box center [570, 253] width 80 height 80
click at [625, 435] on icon "button" at bounding box center [627, 438] width 8 height 8
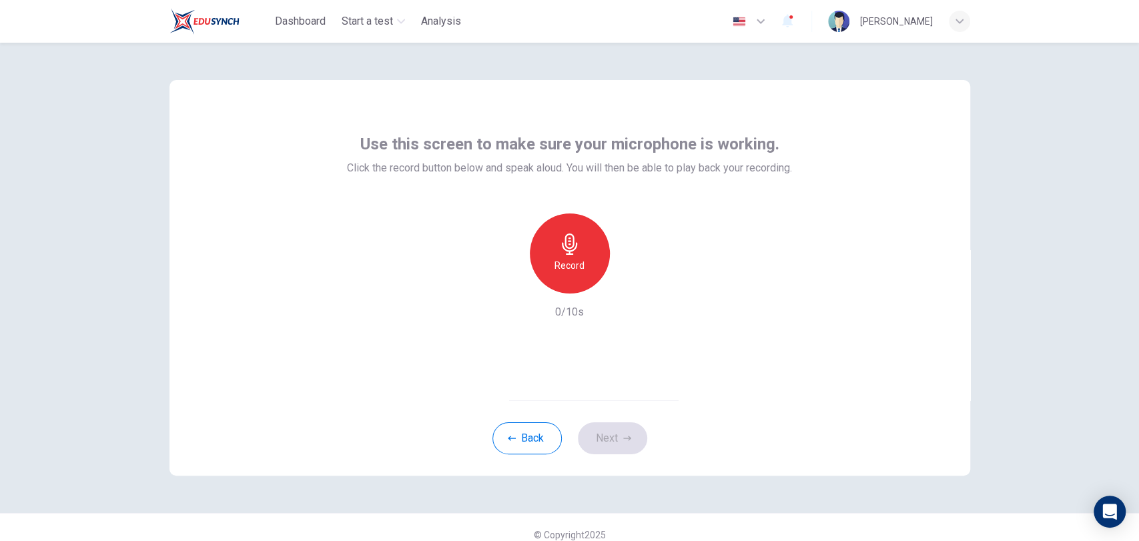
click at [566, 269] on h6 "Record" at bounding box center [569, 265] width 30 height 16
click at [624, 286] on icon "button" at bounding box center [630, 282] width 13 height 13
drag, startPoint x: 596, startPoint y: 434, endPoint x: 626, endPoint y: 439, distance: 30.5
click at [626, 439] on icon "button" at bounding box center [627, 438] width 8 height 8
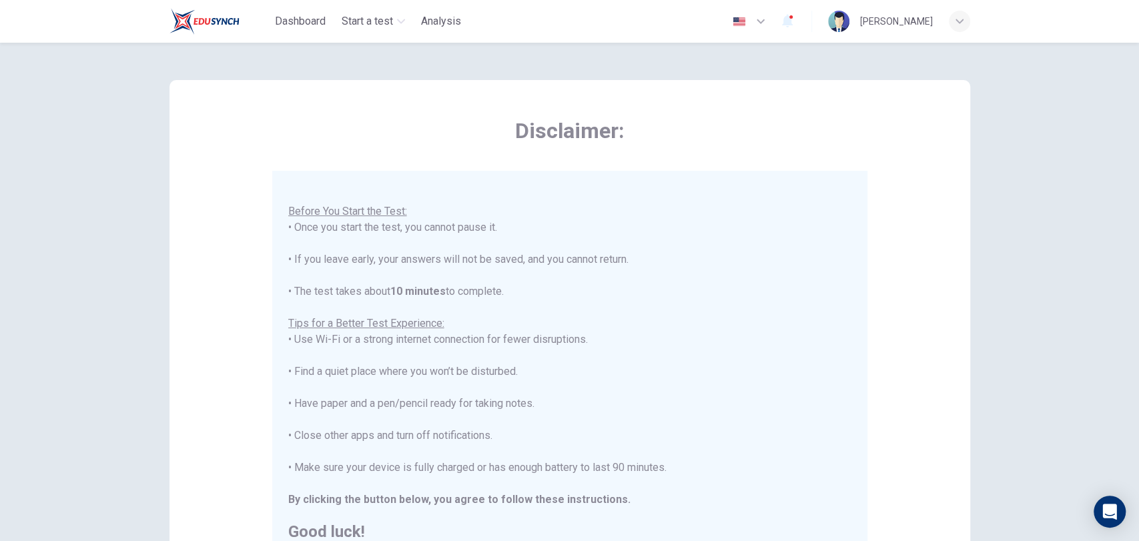
scroll to position [201, 0]
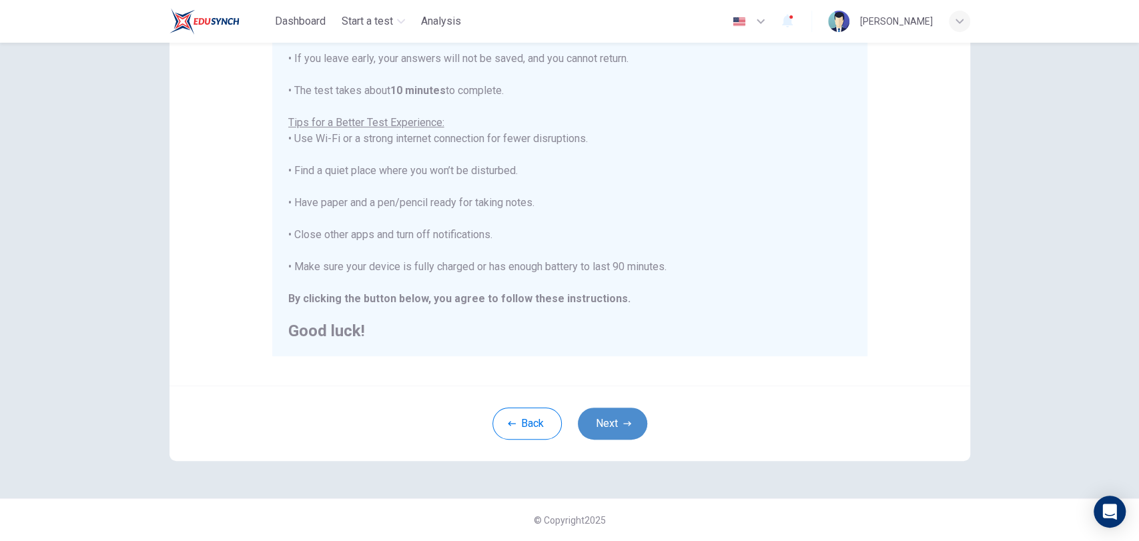
click at [624, 422] on icon "button" at bounding box center [627, 423] width 8 height 5
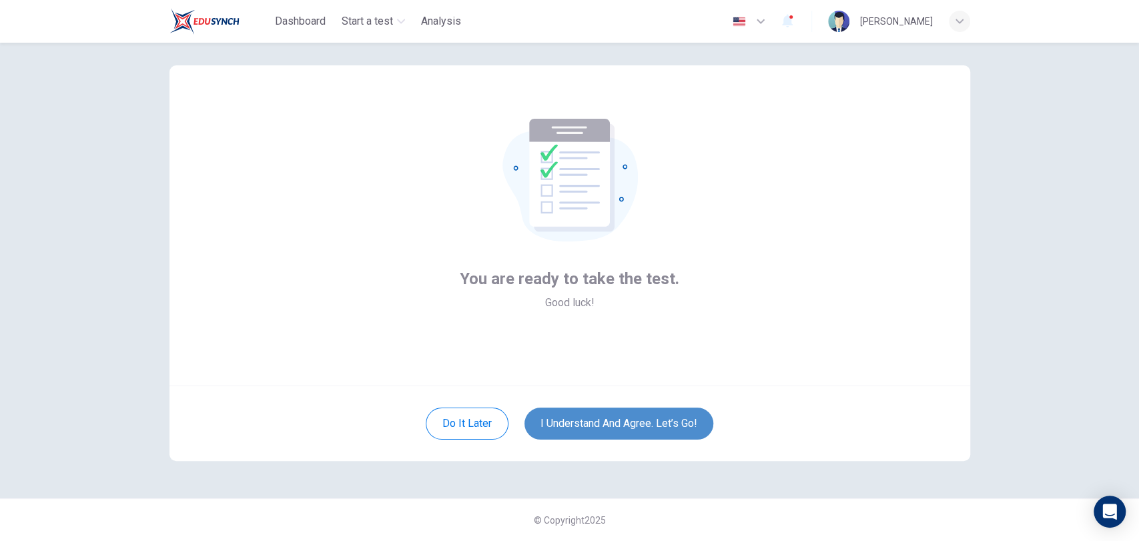
drag, startPoint x: 594, startPoint y: 424, endPoint x: 558, endPoint y: 433, distance: 36.6
click at [558, 433] on button "I understand and agree. Let’s go!" at bounding box center [618, 424] width 189 height 32
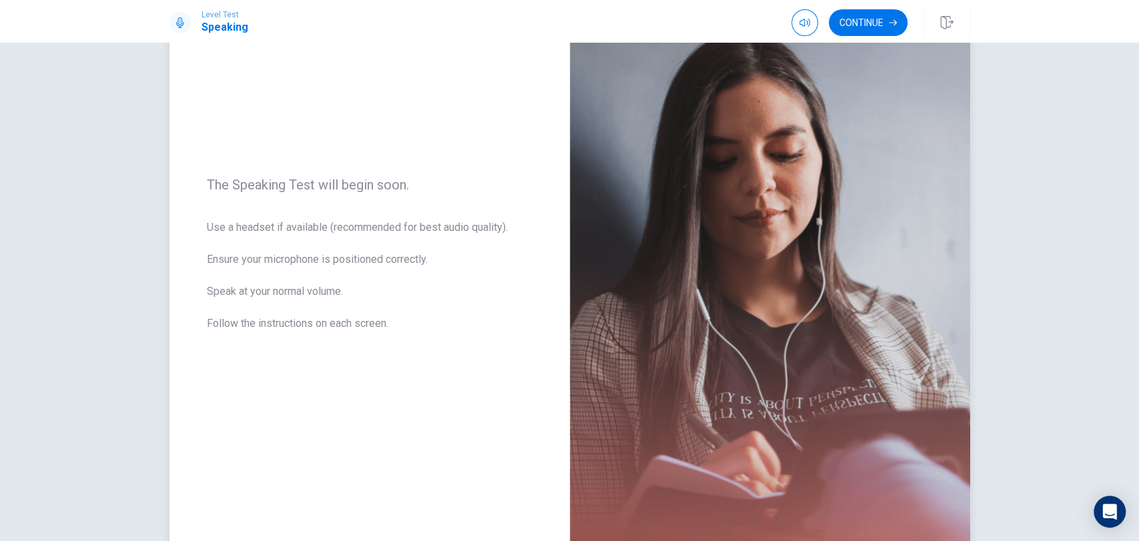
scroll to position [97, 0]
click at [868, 14] on button "Continue" at bounding box center [867, 22] width 79 height 27
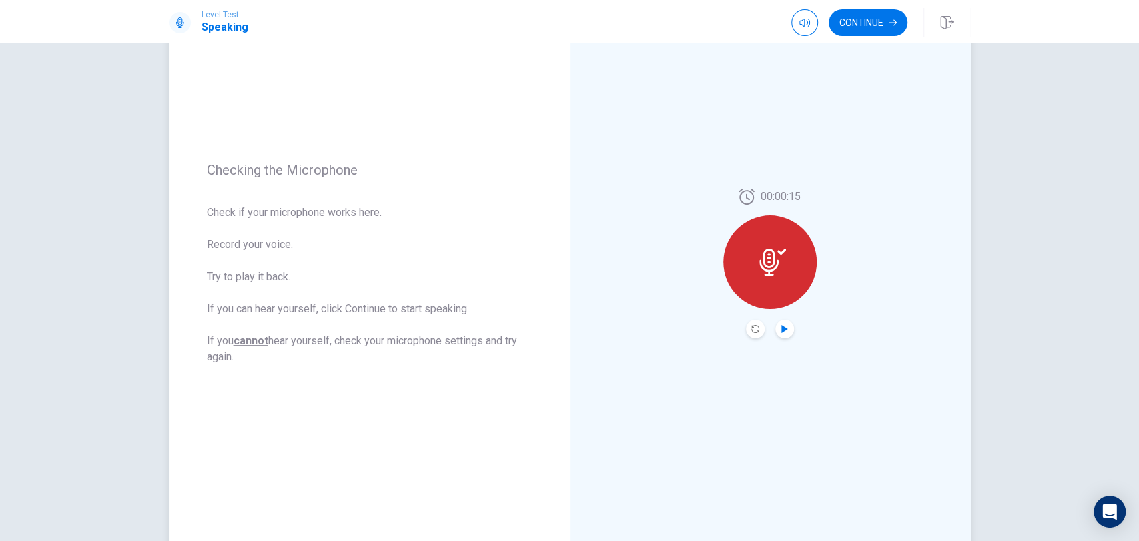
click at [781, 327] on icon "Play Audio" at bounding box center [784, 329] width 6 height 8
click at [875, 21] on button "Continue" at bounding box center [867, 22] width 79 height 27
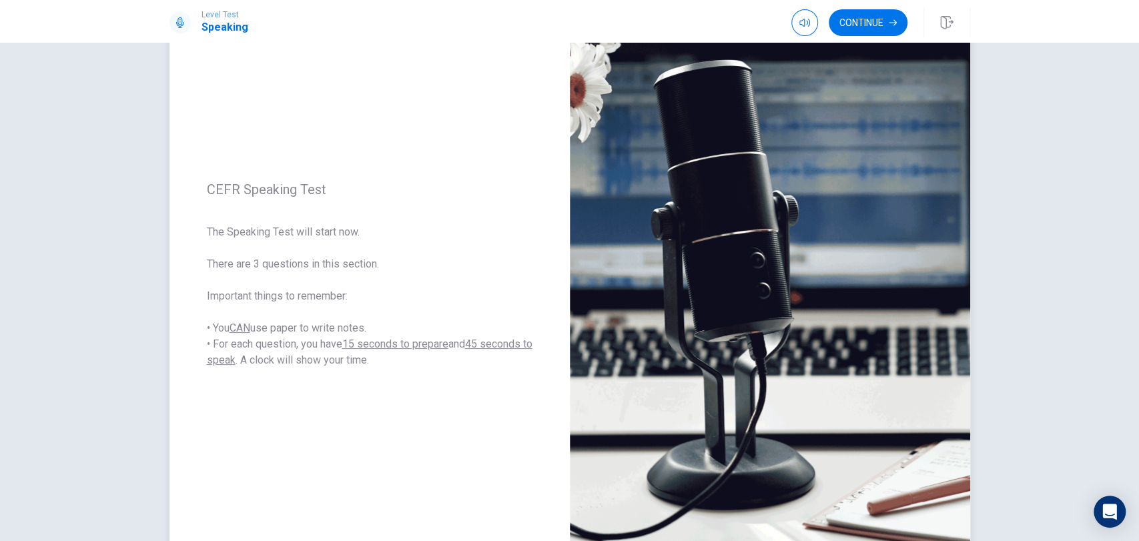
scroll to position [61, 0]
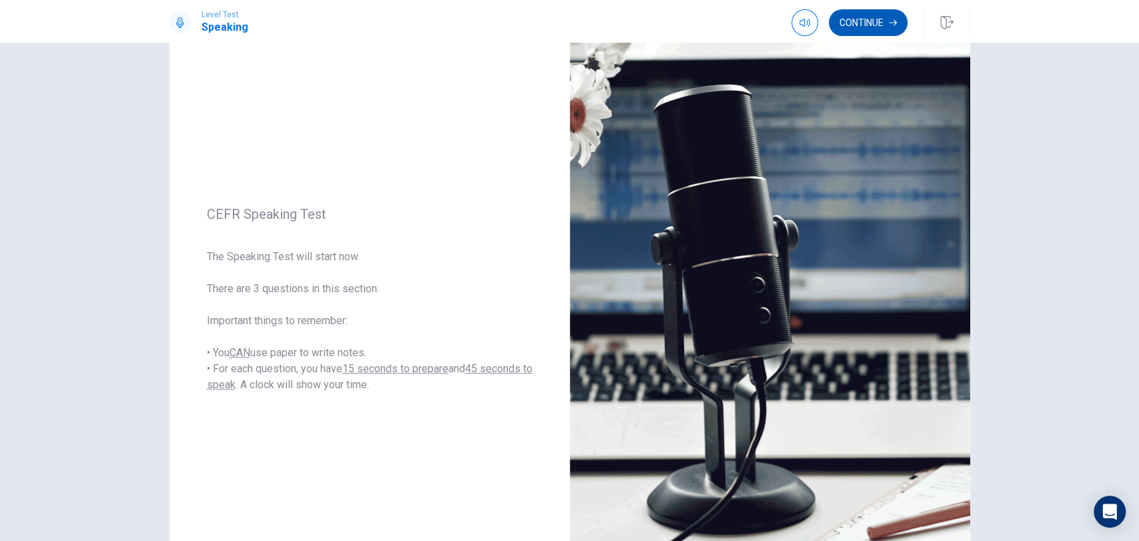
click at [864, 17] on button "Continue" at bounding box center [867, 22] width 79 height 27
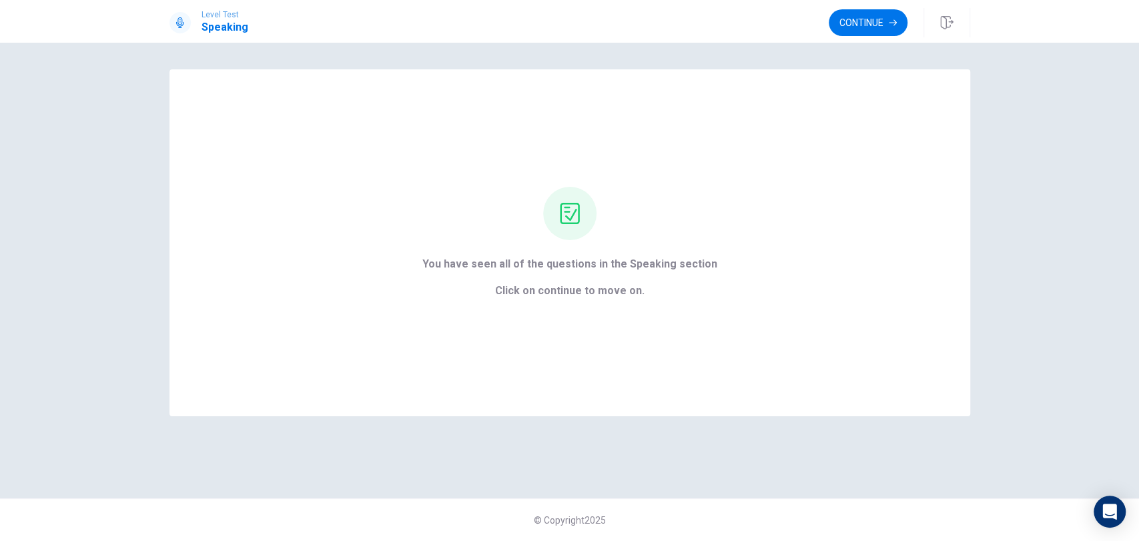
scroll to position [0, 0]
click at [860, 19] on button "Continue" at bounding box center [867, 22] width 79 height 27
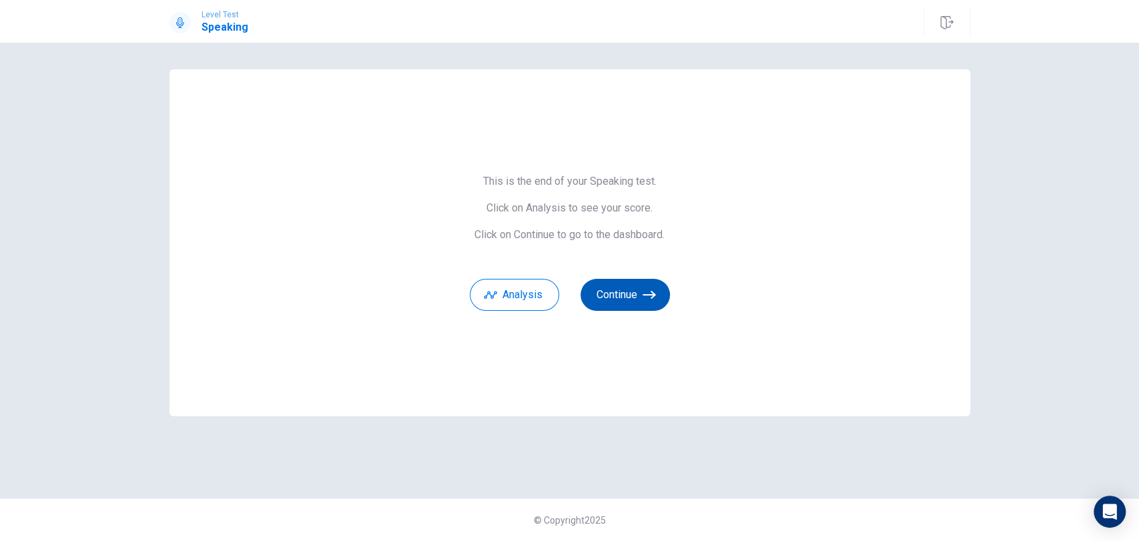
click at [608, 289] on button "Continue" at bounding box center [624, 295] width 89 height 32
